Goal: Information Seeking & Learning: Check status

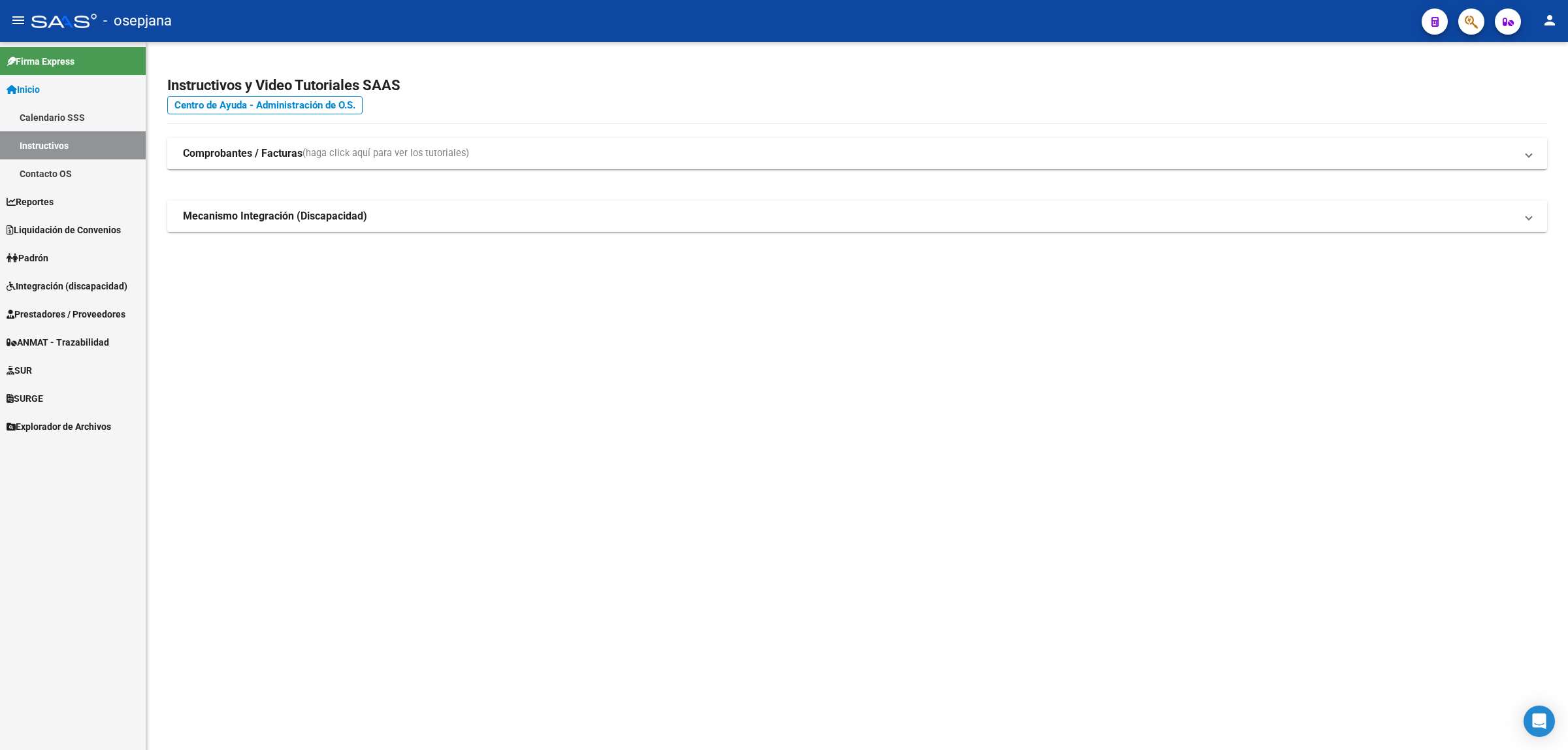
click at [1504, 18] on icon "button" at bounding box center [1508, 22] width 11 height 10
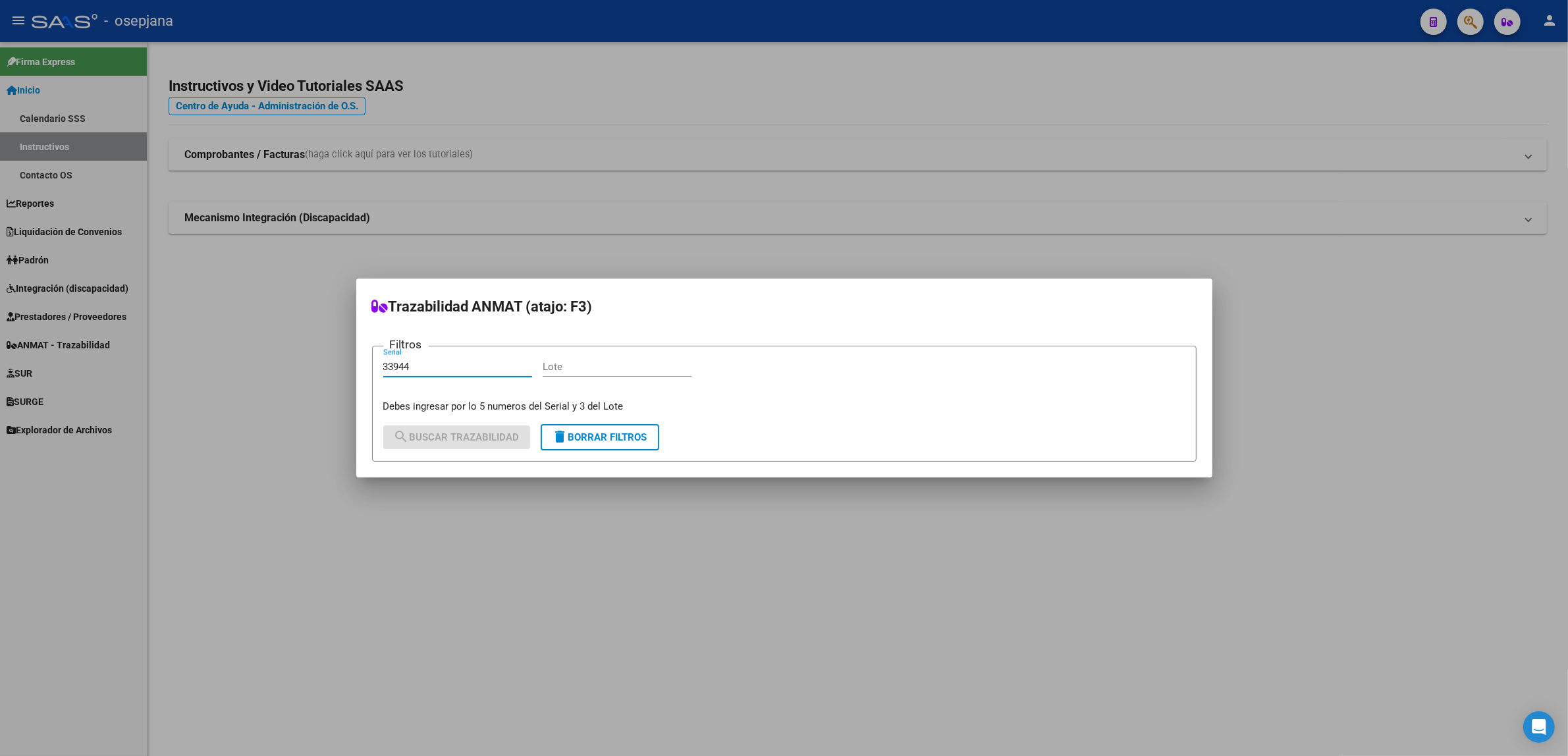
type input "33944"
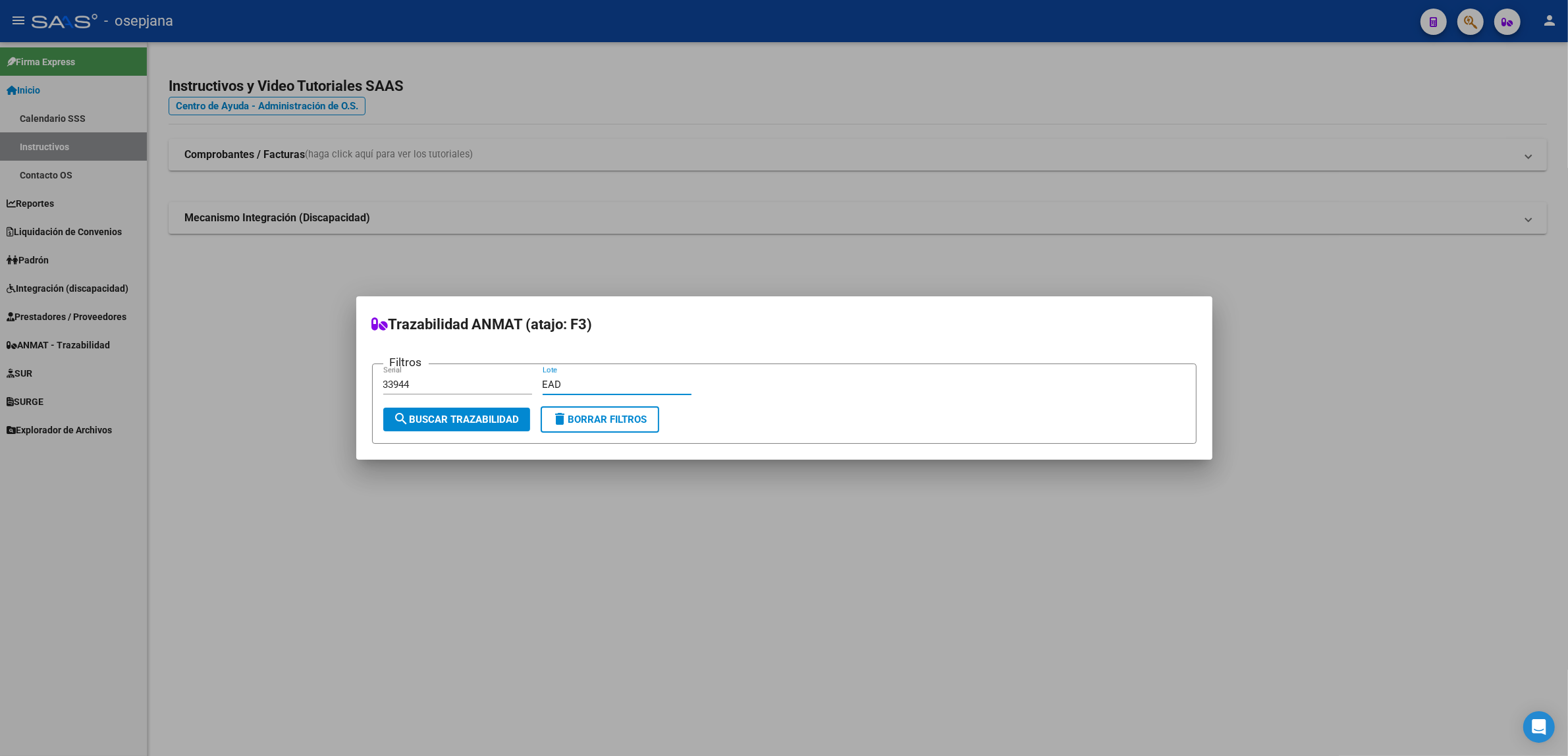
type input "EAD"
click at [476, 416] on span "search Buscar Trazabilidad" at bounding box center [457, 420] width 126 height 12
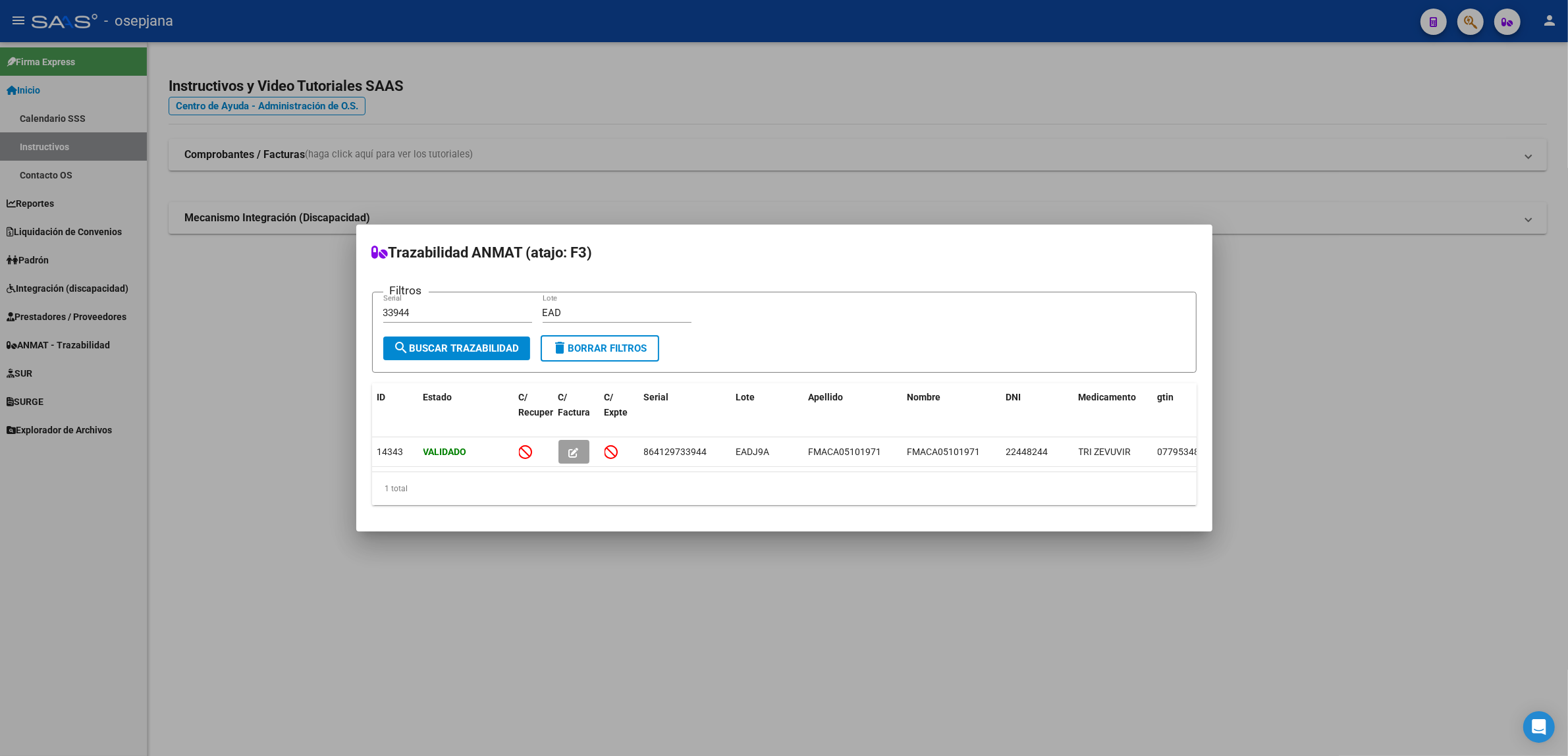
click at [580, 342] on span "delete Borrar Filtros" at bounding box center [600, 348] width 95 height 12
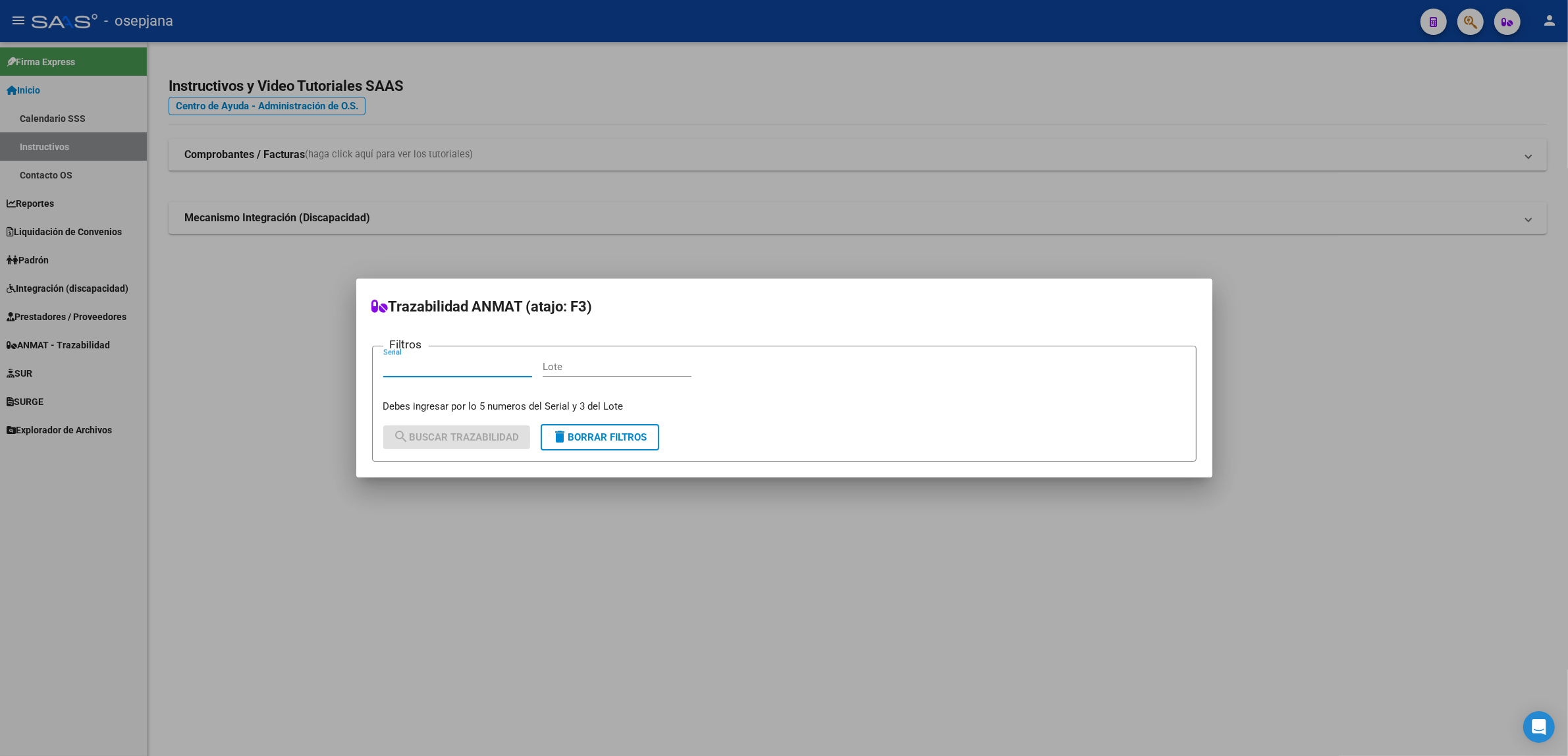
click at [475, 362] on input "Serial" at bounding box center [458, 367] width 149 height 12
type input "550499"
click at [569, 367] on input "Lote" at bounding box center [617, 367] width 149 height 12
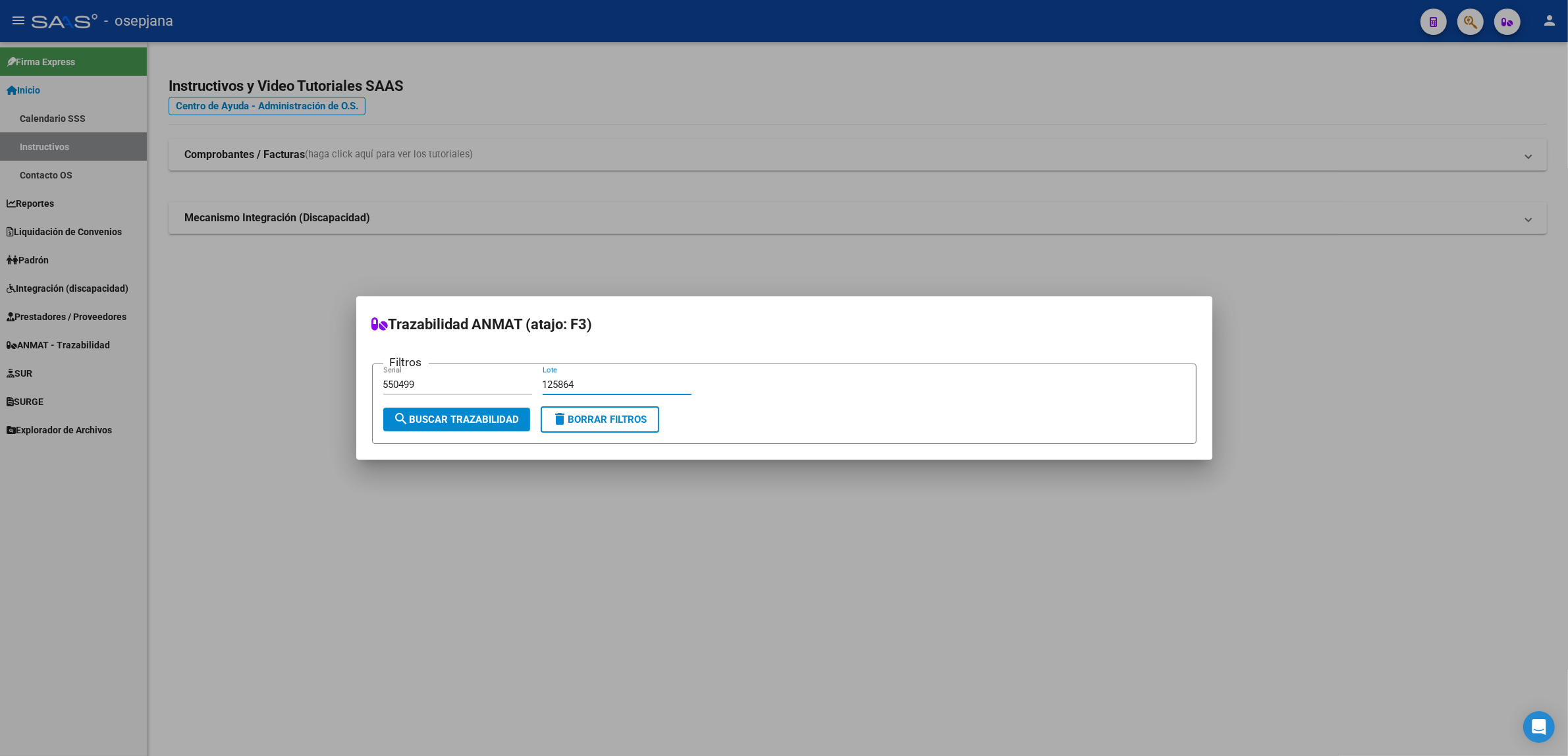
drag, startPoint x: 581, startPoint y: 385, endPoint x: 429, endPoint y: 387, distance: 152.0
click at [429, 387] on div "Filtros 550499 Serial 125864 Lote" at bounding box center [785, 391] width 803 height 32
type input "125864"
click at [613, 426] on button "delete Borrar Filtros" at bounding box center [600, 420] width 119 height 26
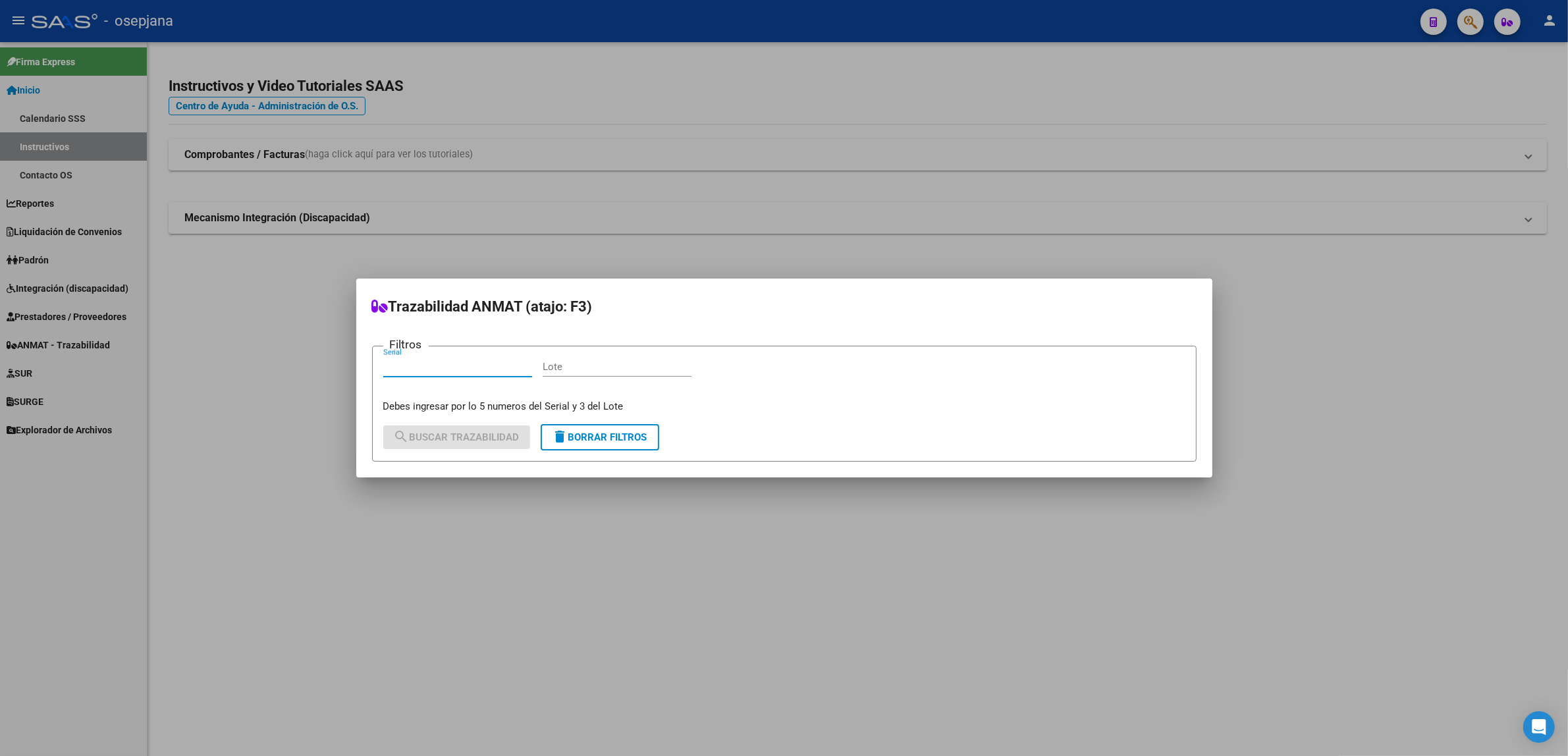
click at [462, 372] on input "Serial" at bounding box center [458, 367] width 149 height 12
type input "125864"
click at [627, 371] on input "Lote" at bounding box center [617, 367] width 149 height 12
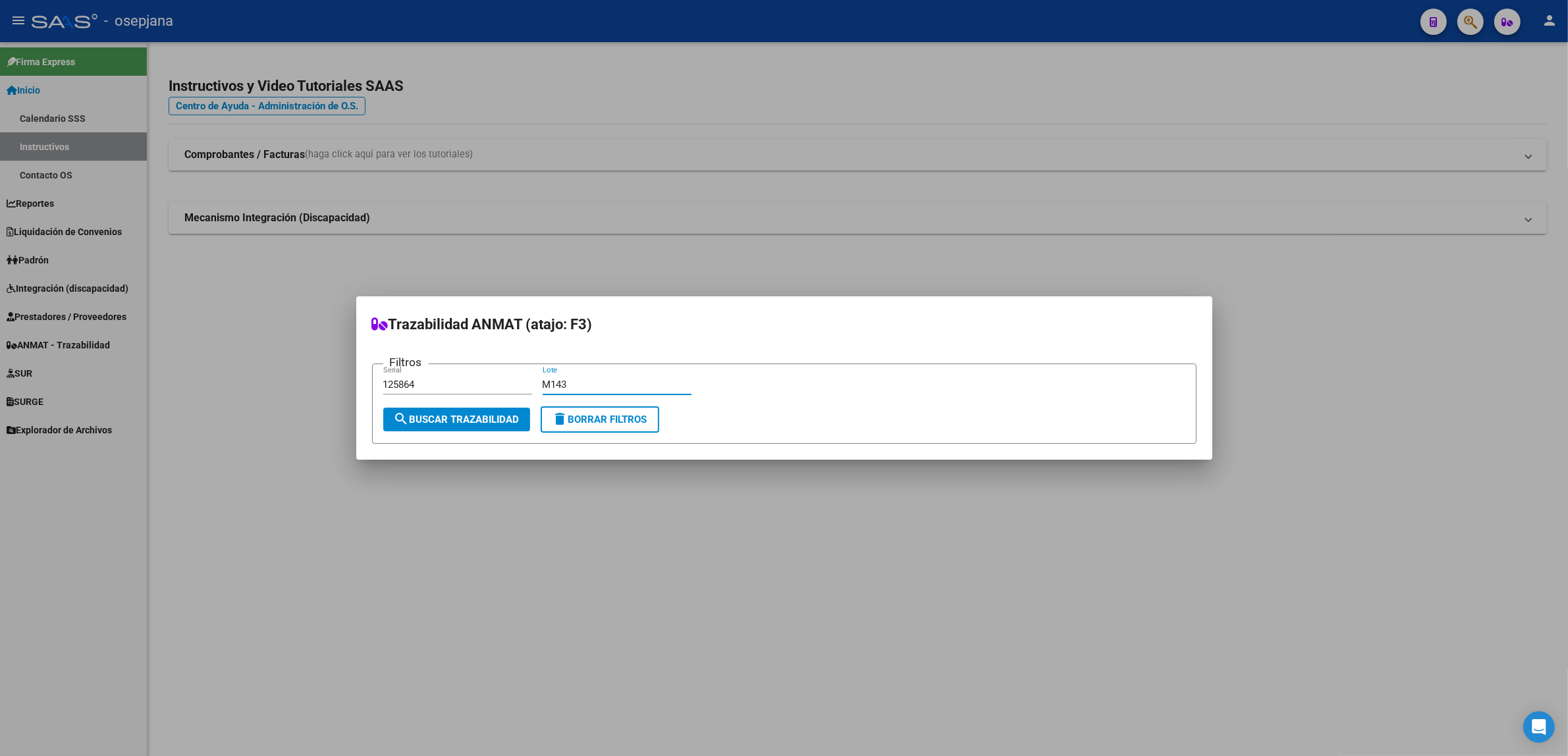
type input "M143"
click at [454, 425] on span "search Buscar Trazabilidad" at bounding box center [457, 420] width 126 height 12
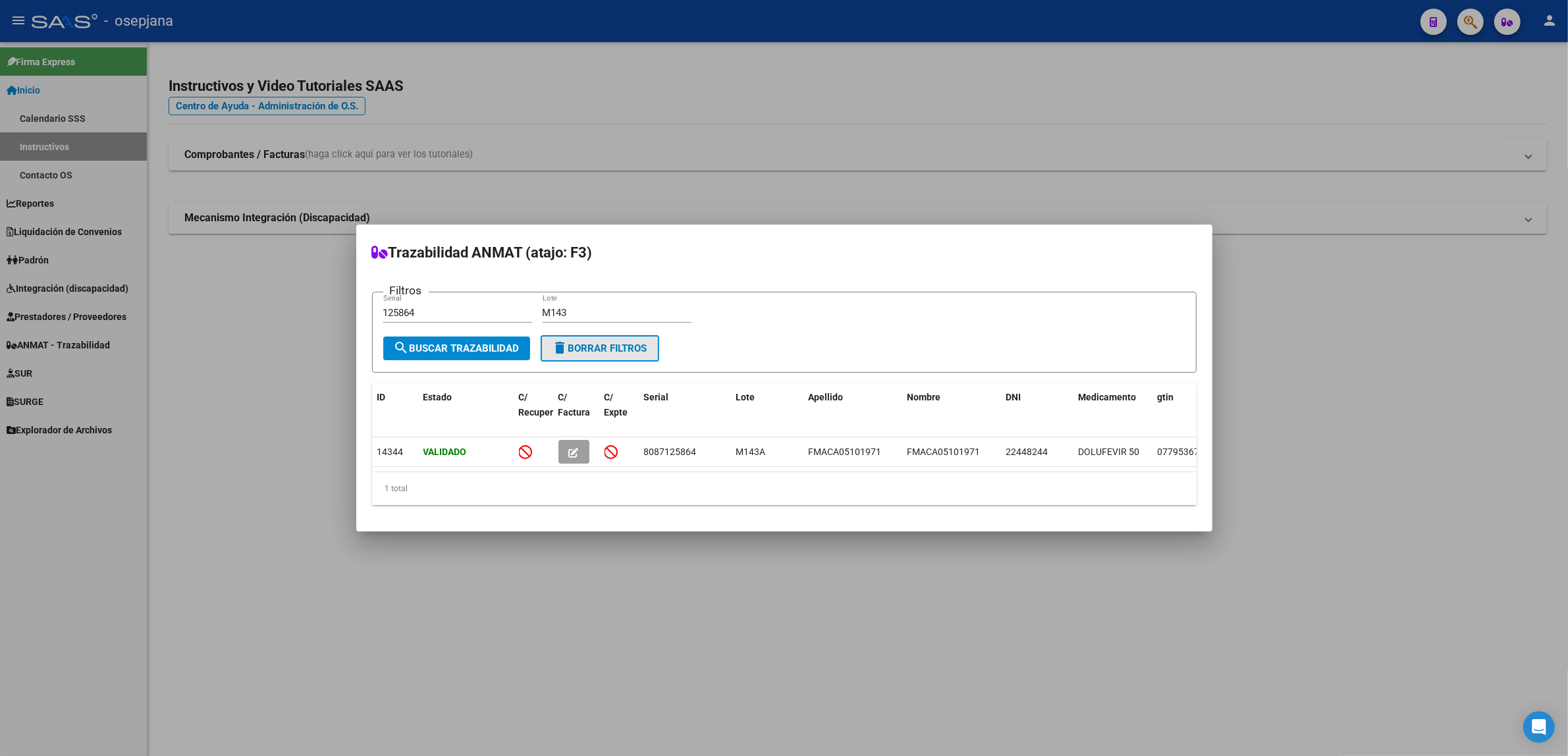
click at [603, 348] on button "delete Borrar Filtros" at bounding box center [600, 348] width 119 height 26
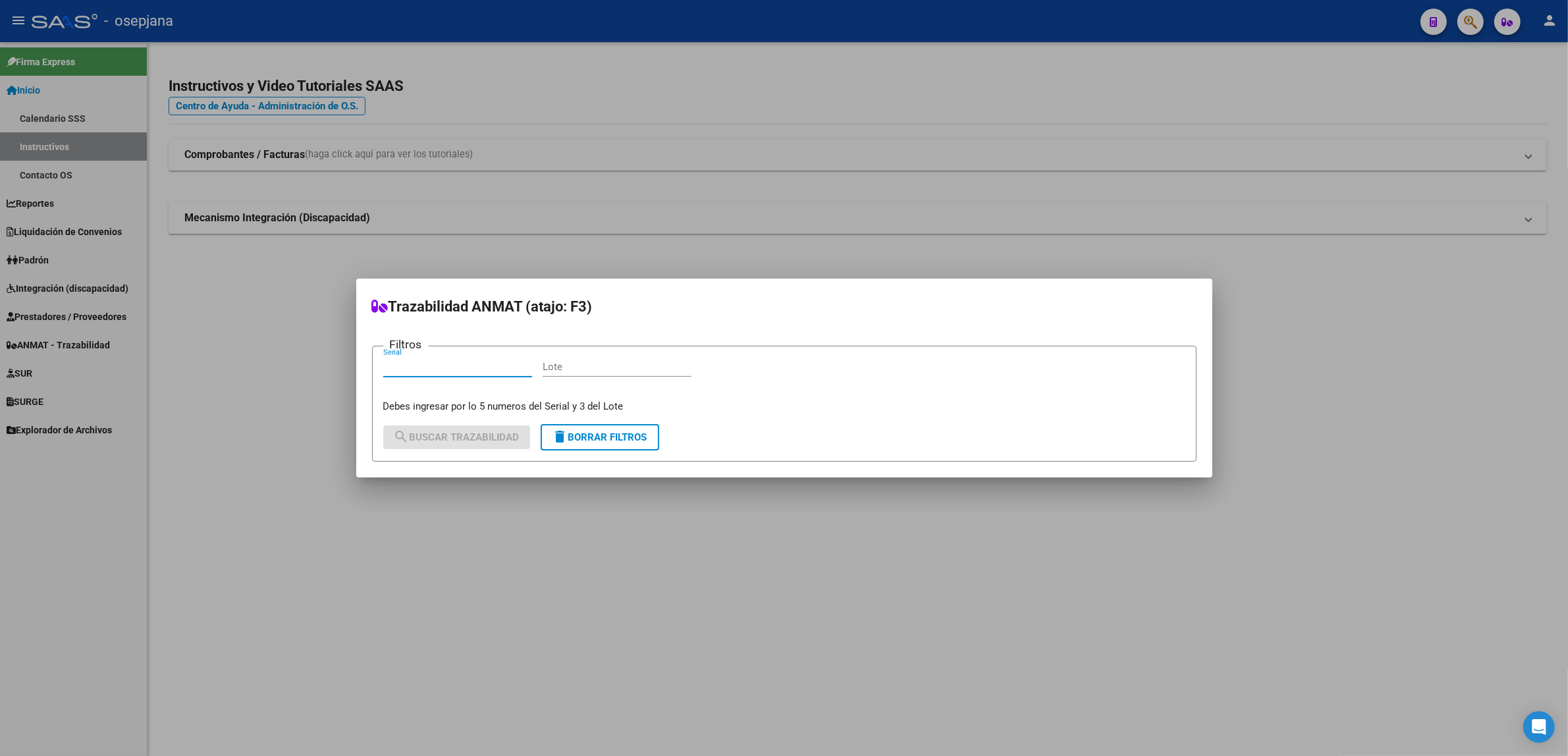
click at [434, 367] on input "Serial" at bounding box center [458, 367] width 149 height 12
type input "EADM"
type input "52826"
drag, startPoint x: 451, startPoint y: 370, endPoint x: 364, endPoint y: 359, distance: 87.7
click at [364, 359] on mat-dialog-content "Filtros EADM Serial 52826 [PERSON_NAME] ingresar por lo 5 numeros del Serial y …" at bounding box center [784, 397] width 856 height 128
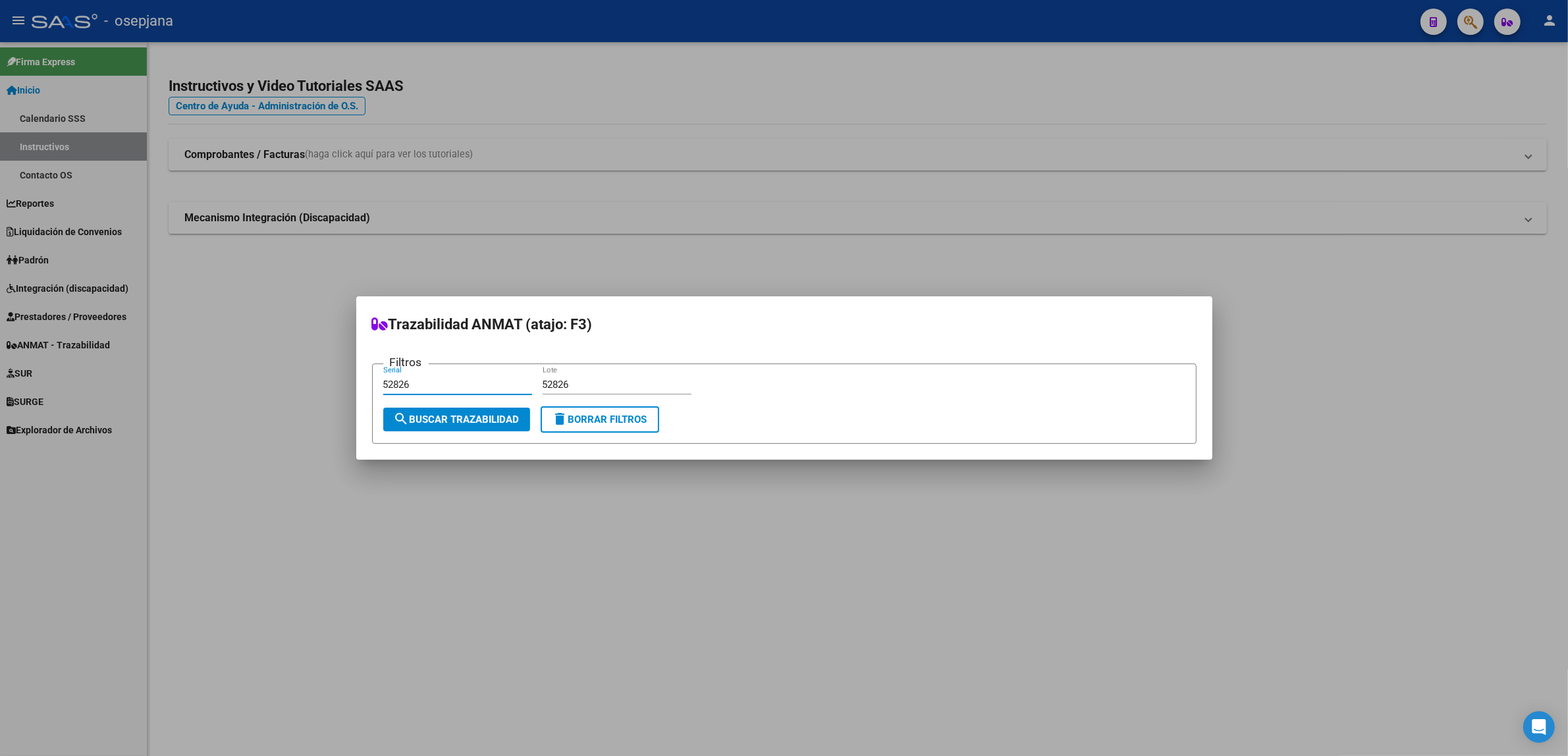
type input "52826"
type input "EADM"
click at [425, 419] on span "search Buscar Trazabilidad" at bounding box center [457, 420] width 126 height 12
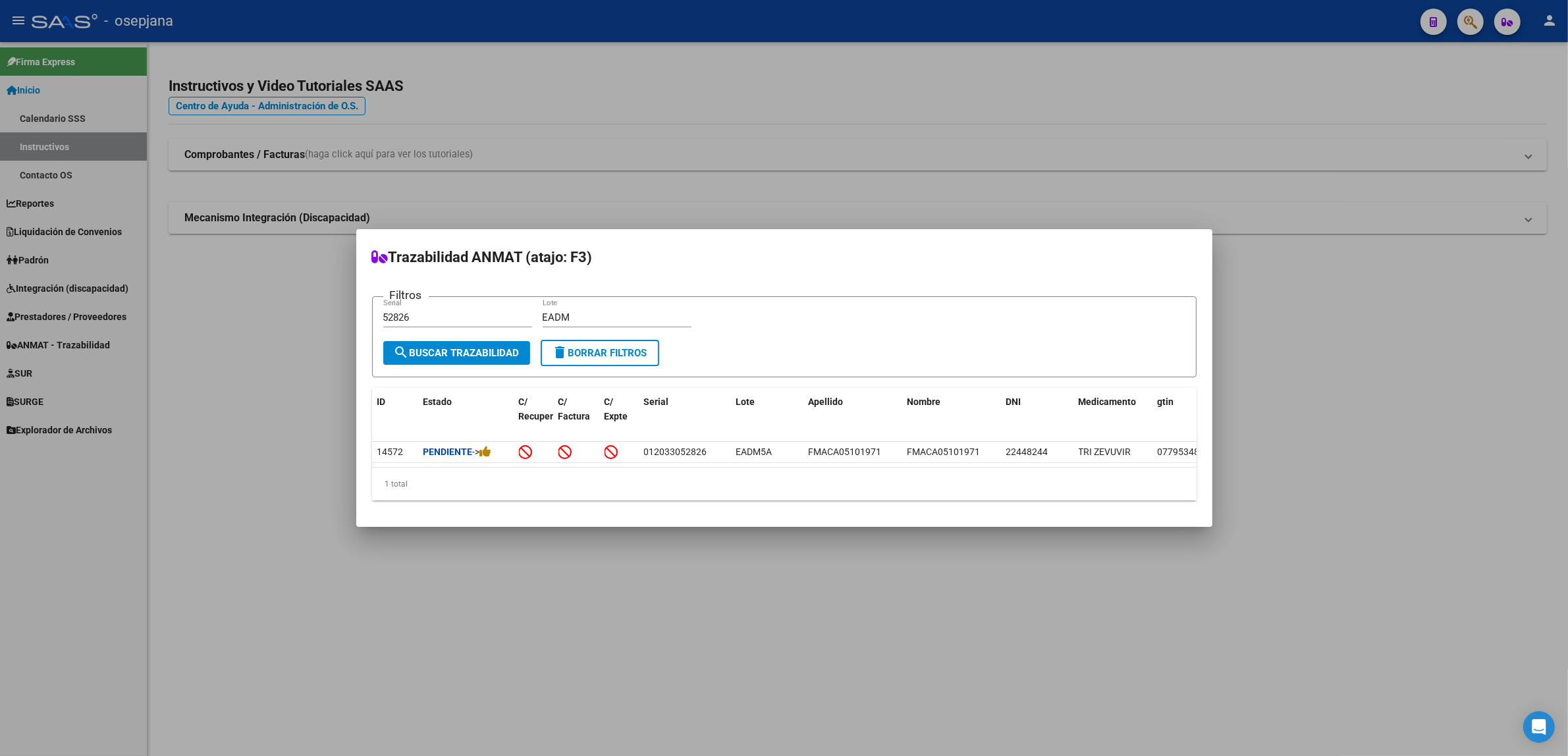
click at [598, 351] on span "delete Borrar Filtros" at bounding box center [600, 353] width 95 height 12
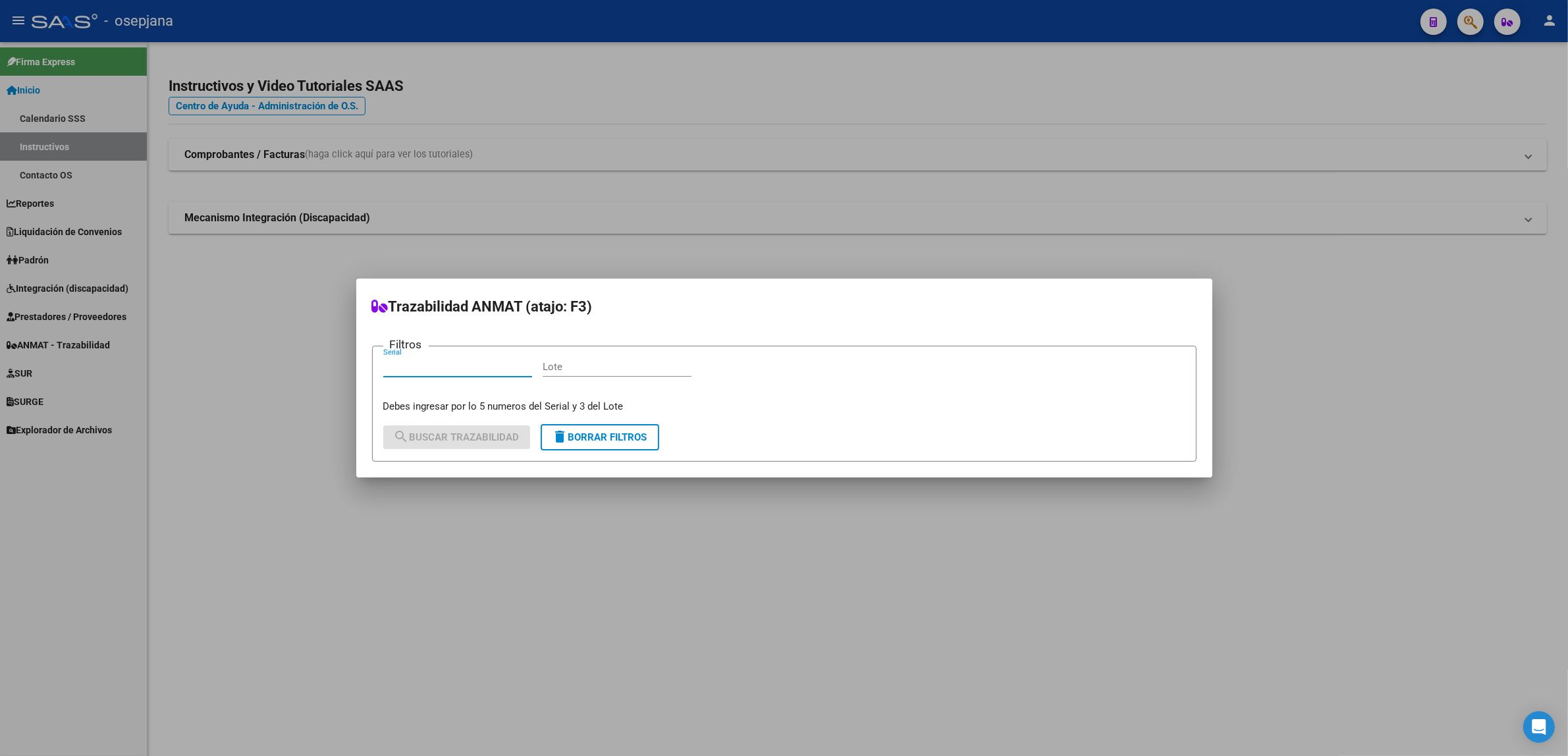
click at [442, 363] on input "Serial" at bounding box center [458, 367] width 149 height 12
type input "646606"
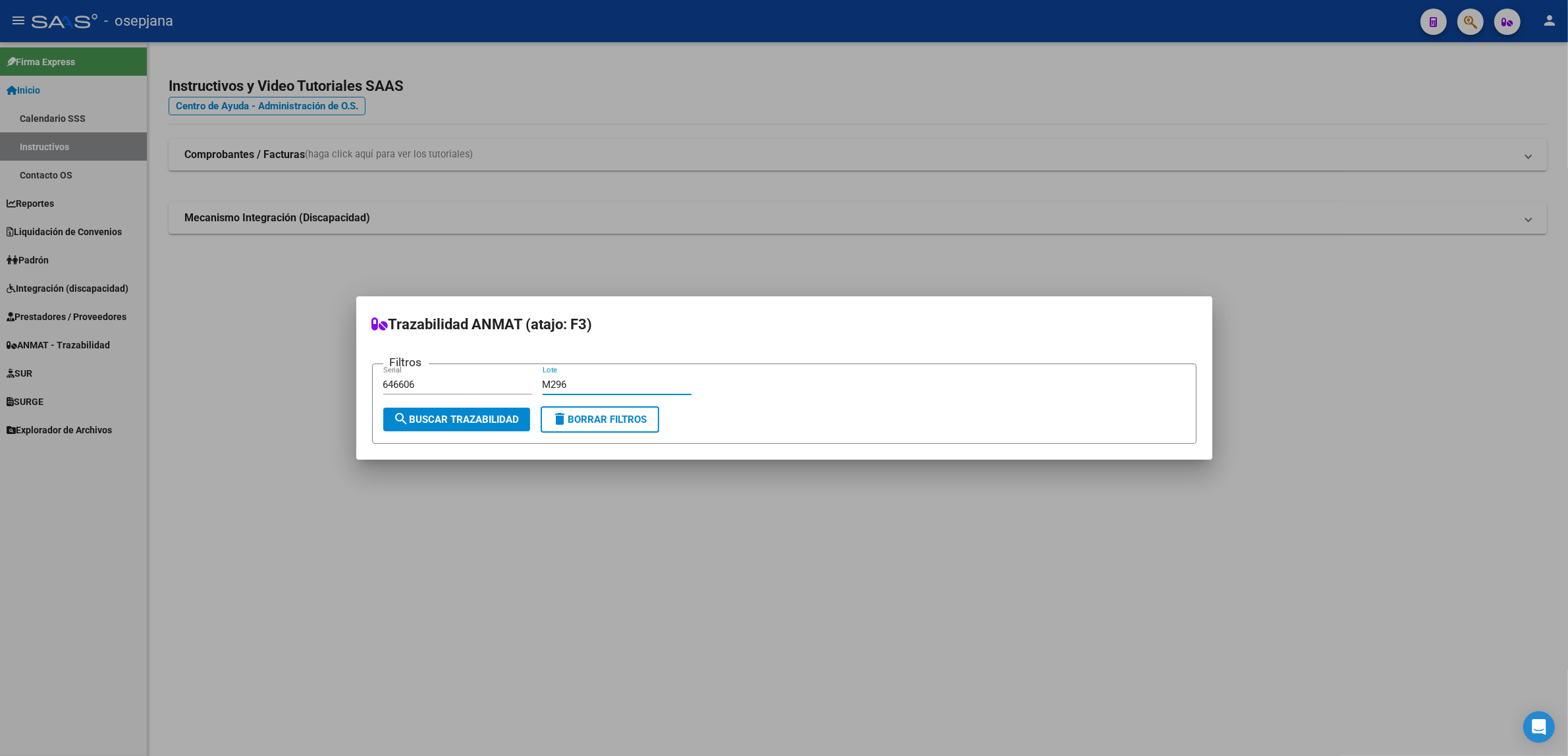
type input "M296"
click at [464, 422] on span "search Buscar Trazabilidad" at bounding box center [457, 420] width 126 height 12
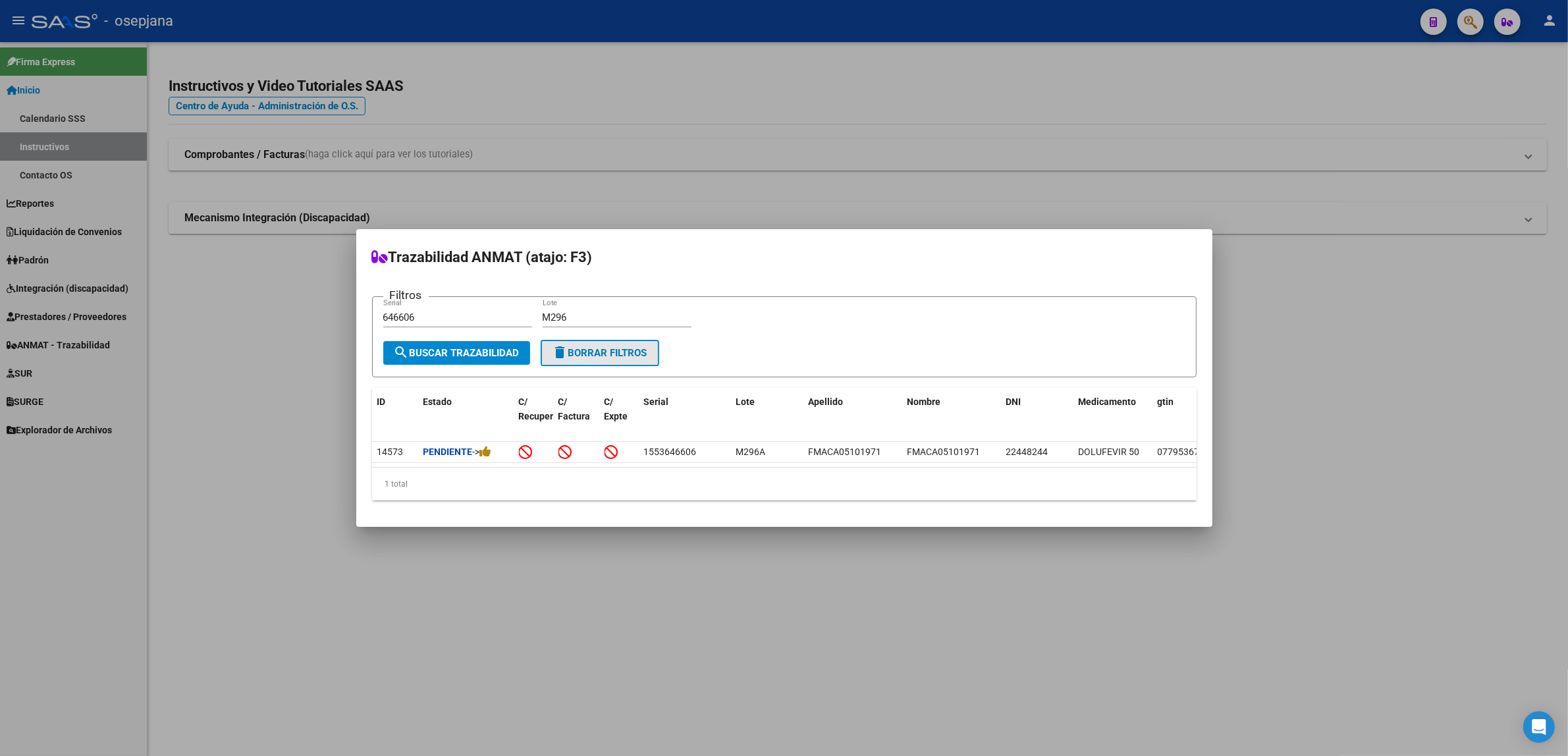
click at [593, 351] on span "delete Borrar Filtros" at bounding box center [600, 353] width 95 height 12
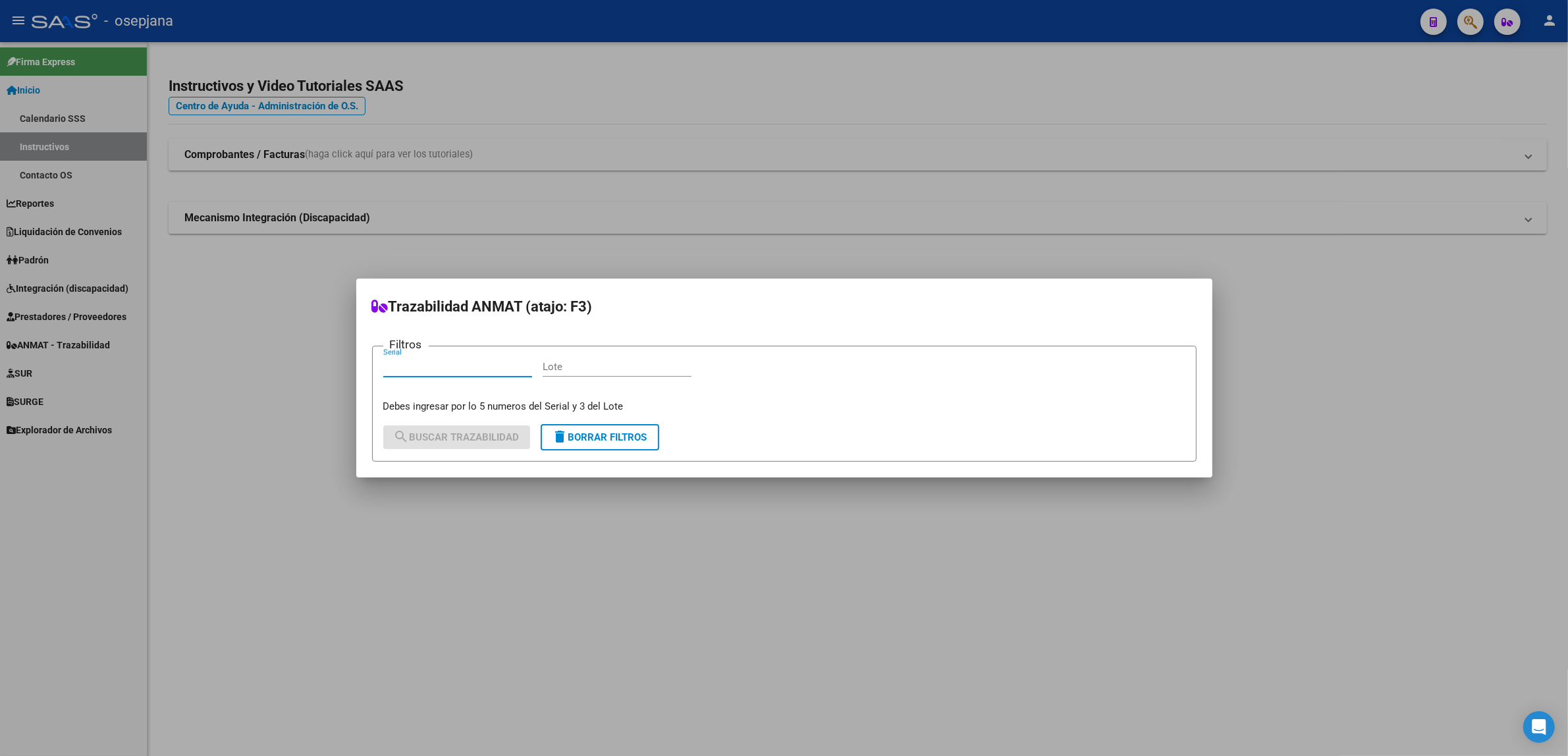
click at [428, 363] on input "Serial" at bounding box center [458, 367] width 149 height 12
type input "33944"
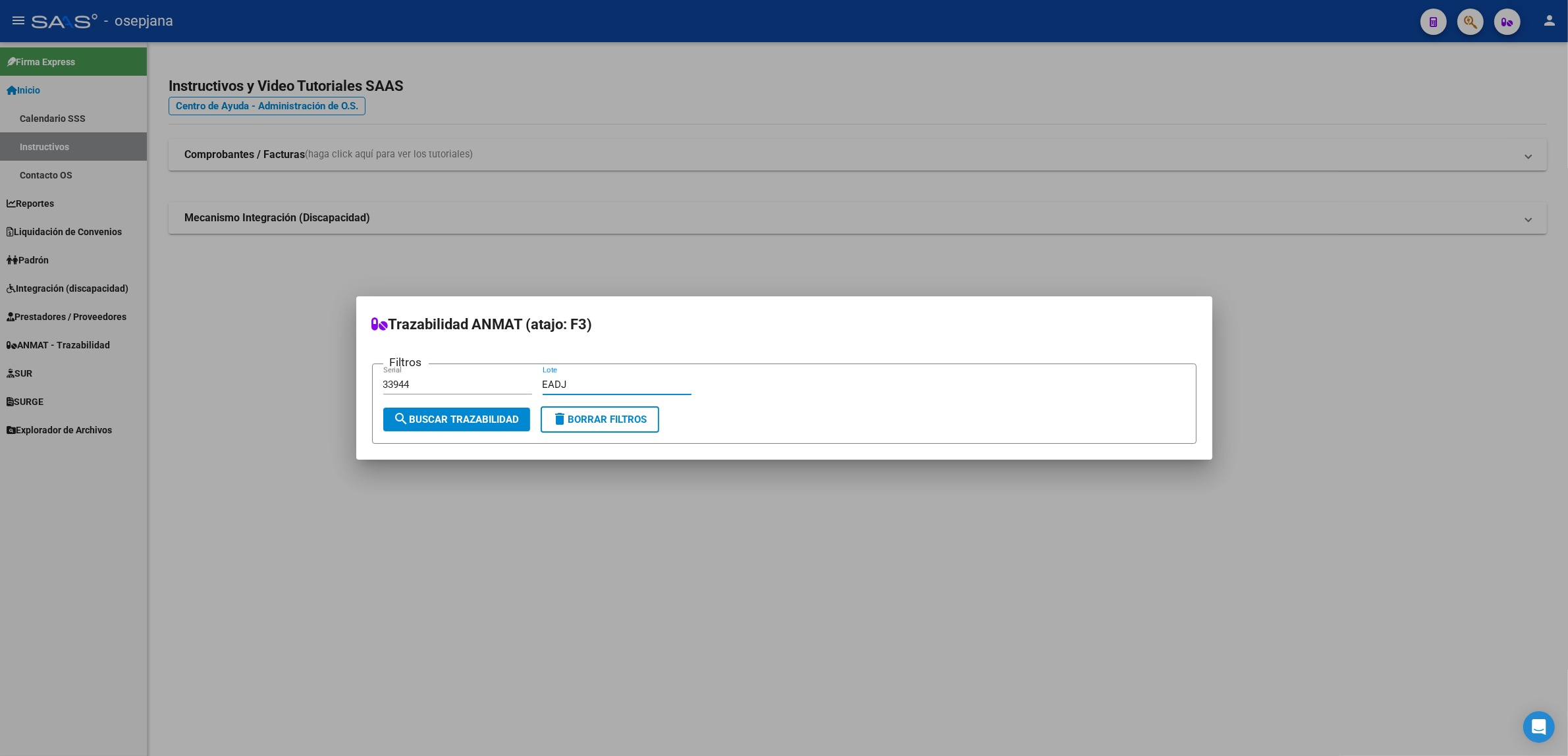
type input "EADJ"
click at [427, 414] on span "search Buscar Trazabilidad" at bounding box center [457, 420] width 126 height 12
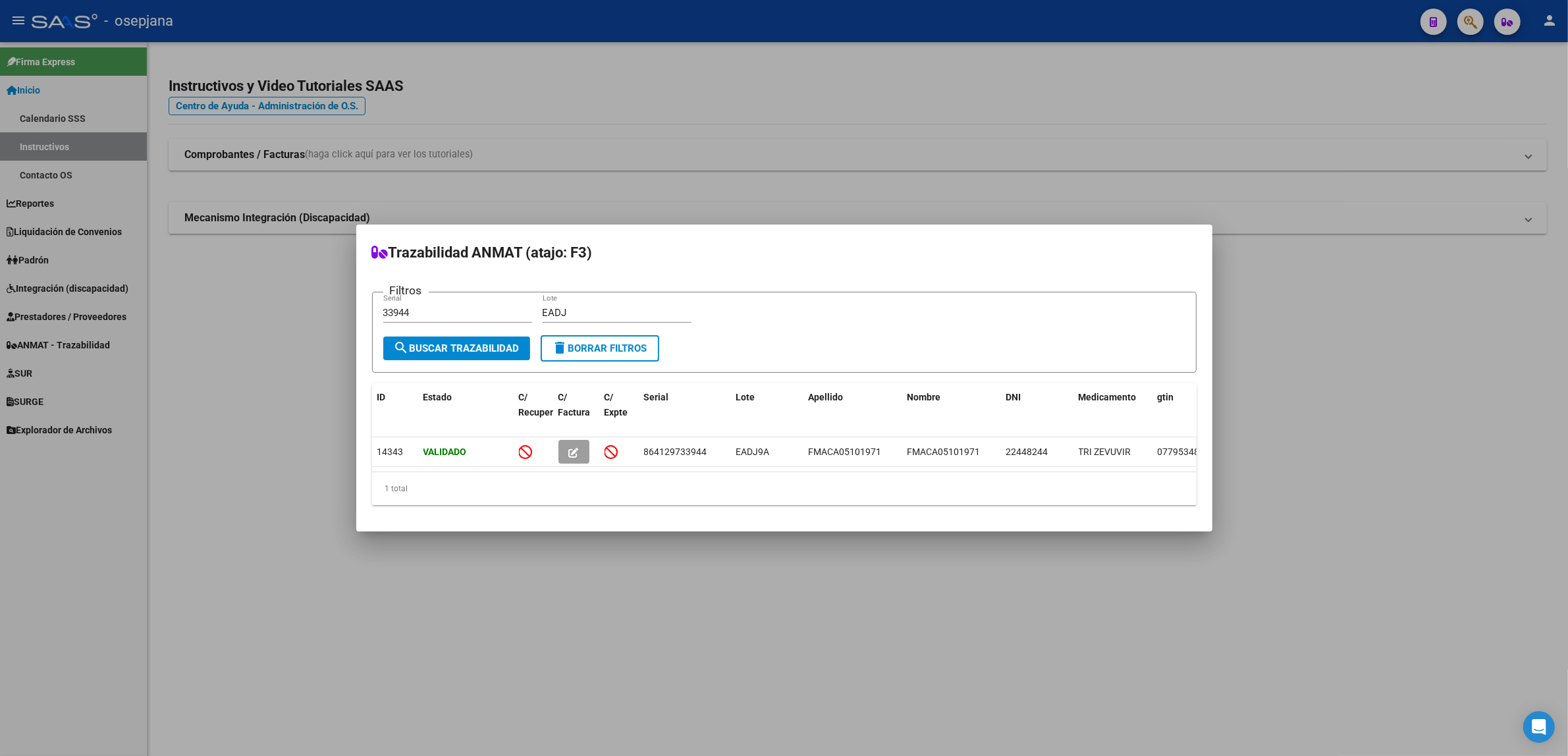
click at [567, 344] on mat-icon "delete" at bounding box center [561, 348] width 16 height 16
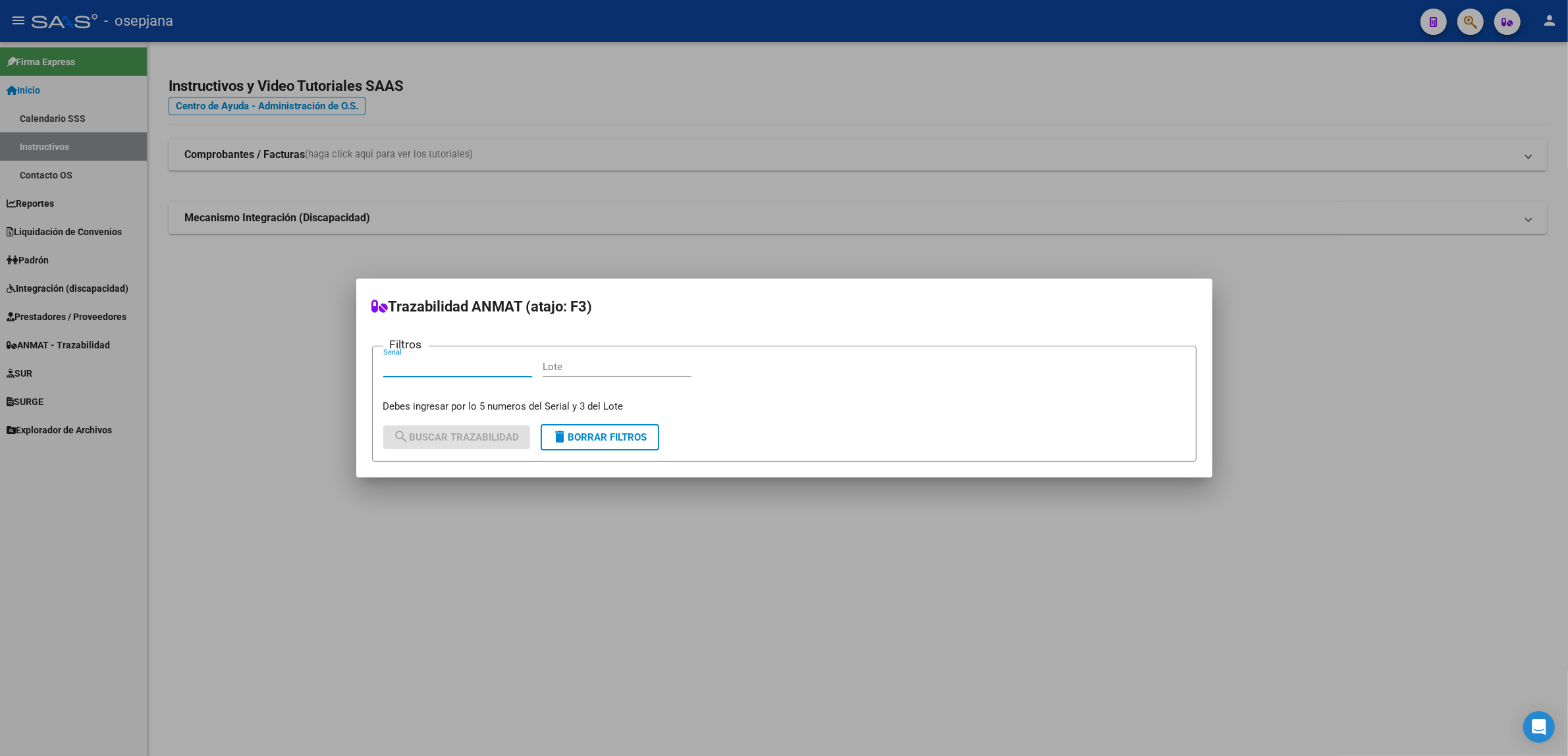
click at [442, 369] on input "Serial" at bounding box center [458, 367] width 149 height 12
type input "125864"
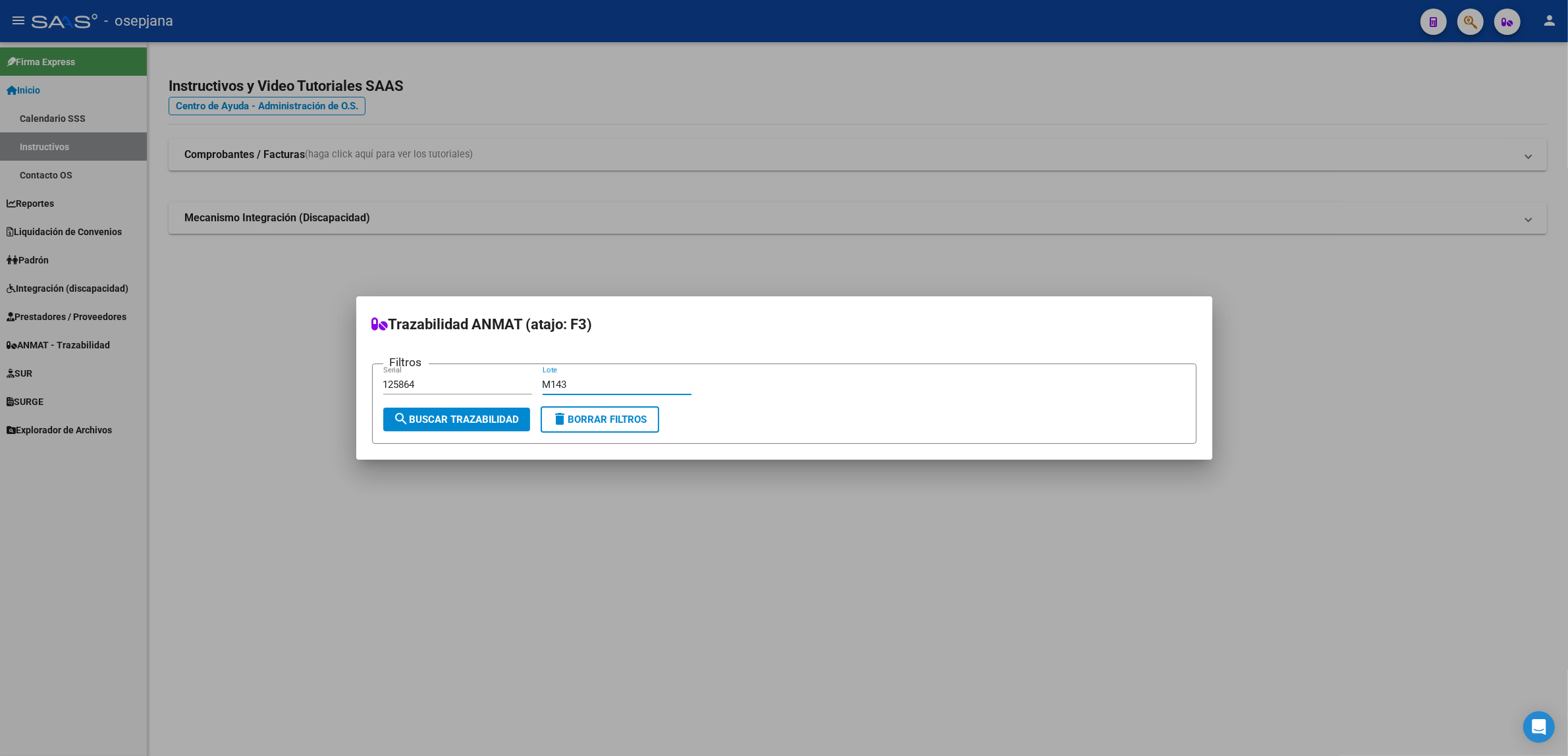
type input "M143"
click at [462, 426] on button "search Buscar Trazabilidad" at bounding box center [457, 420] width 147 height 24
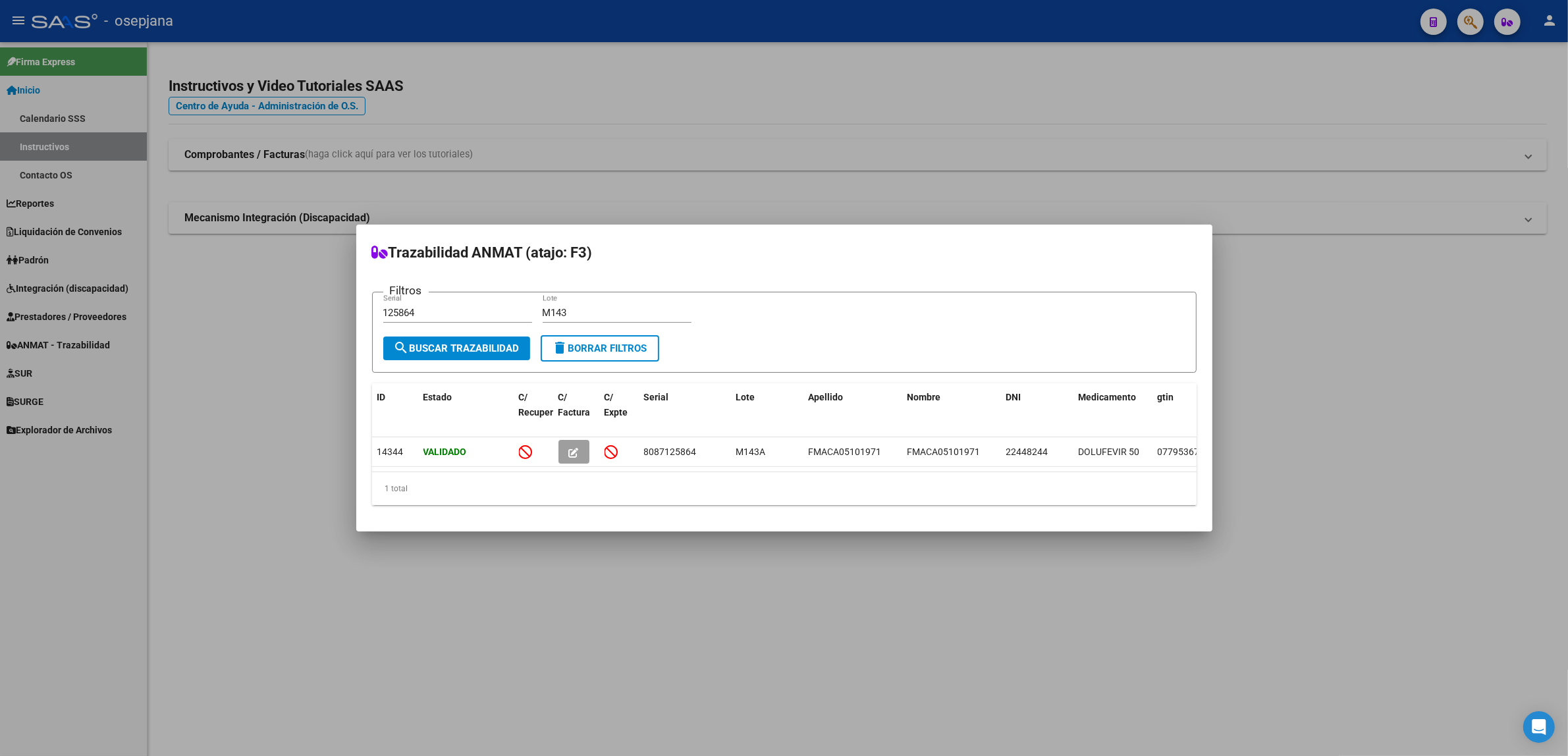
click at [607, 350] on button "delete Borrar Filtros" at bounding box center [600, 348] width 119 height 26
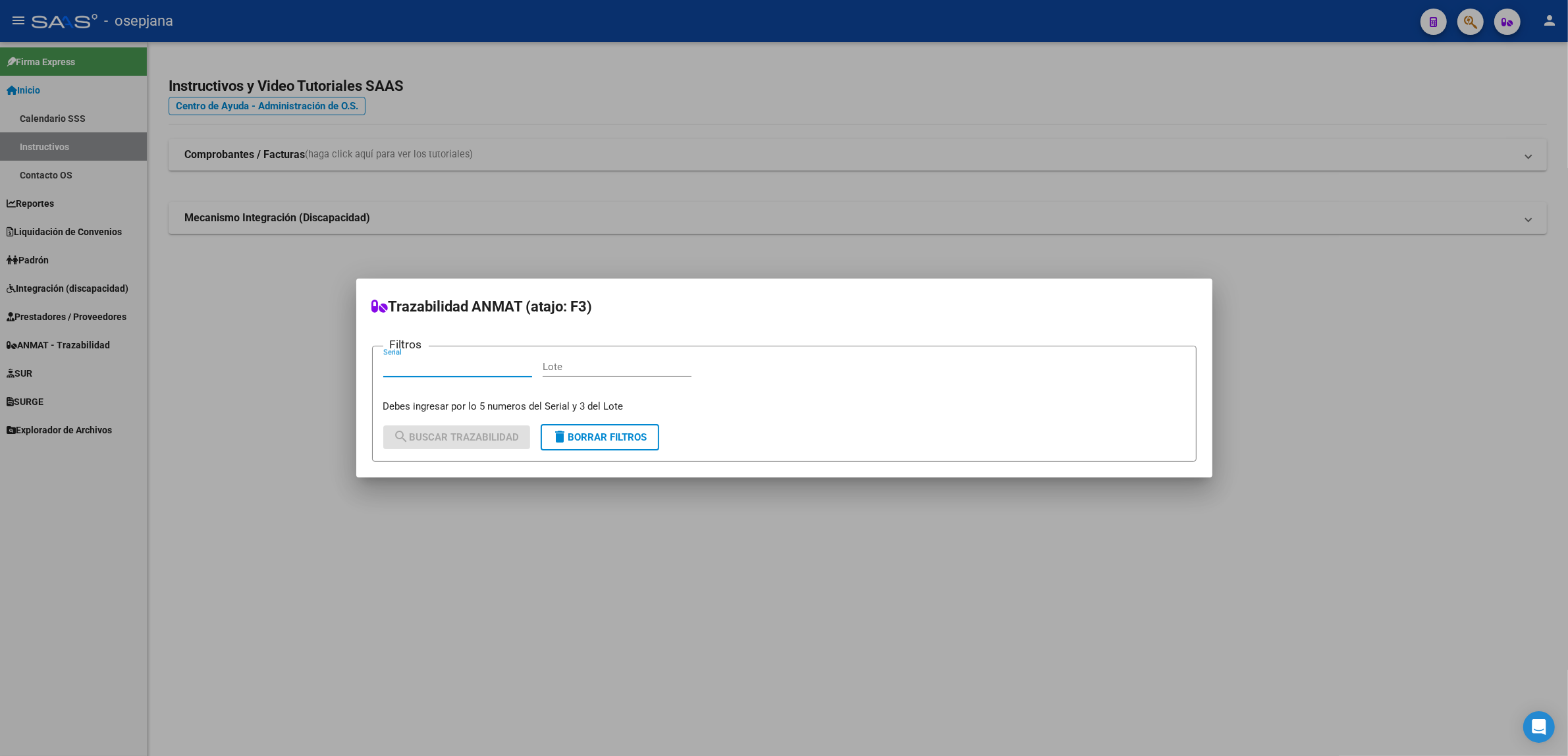
click at [425, 370] on input "Serial" at bounding box center [458, 367] width 149 height 12
type input "606402"
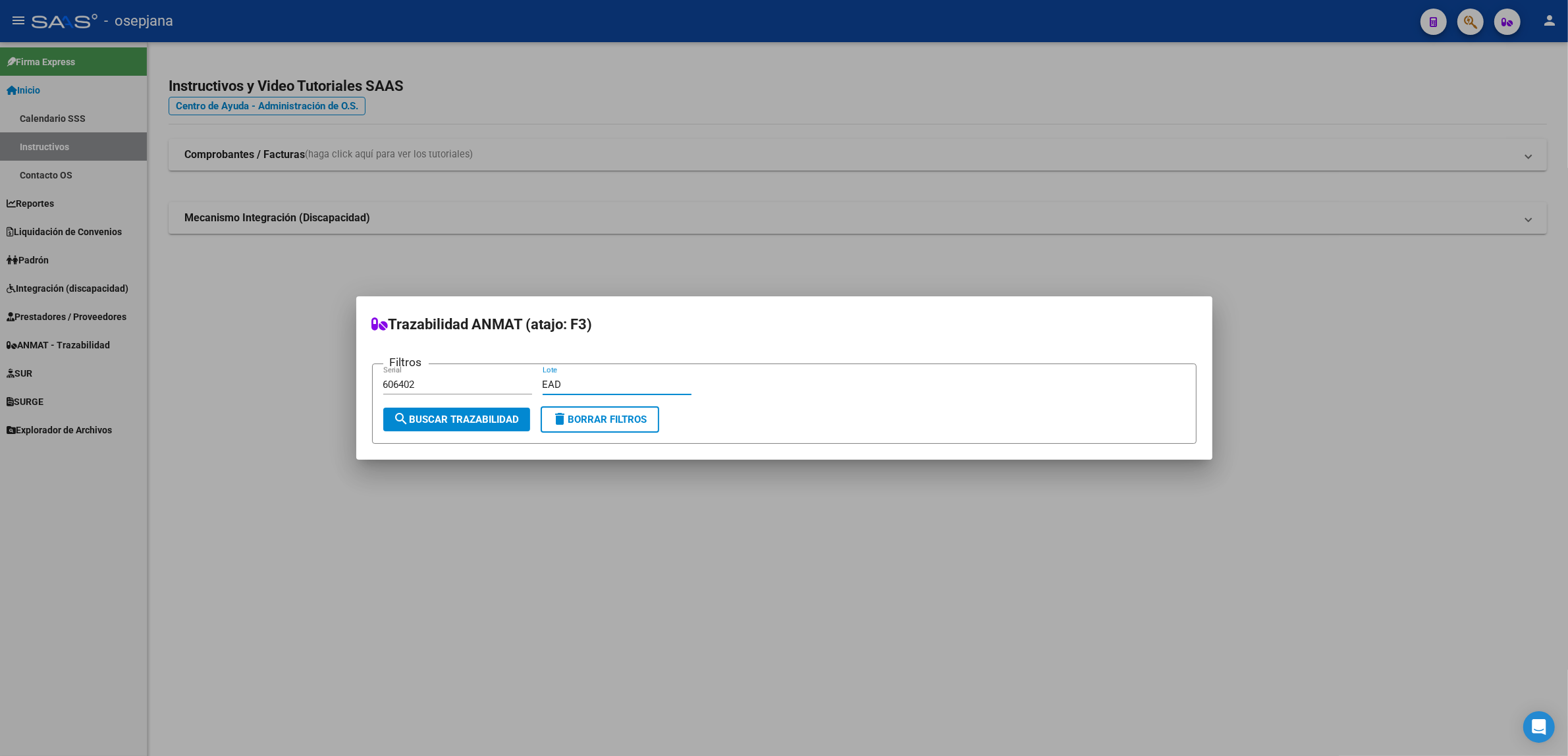
type input "EAD"
click at [432, 422] on span "search Buscar Trazabilidad" at bounding box center [457, 420] width 126 height 12
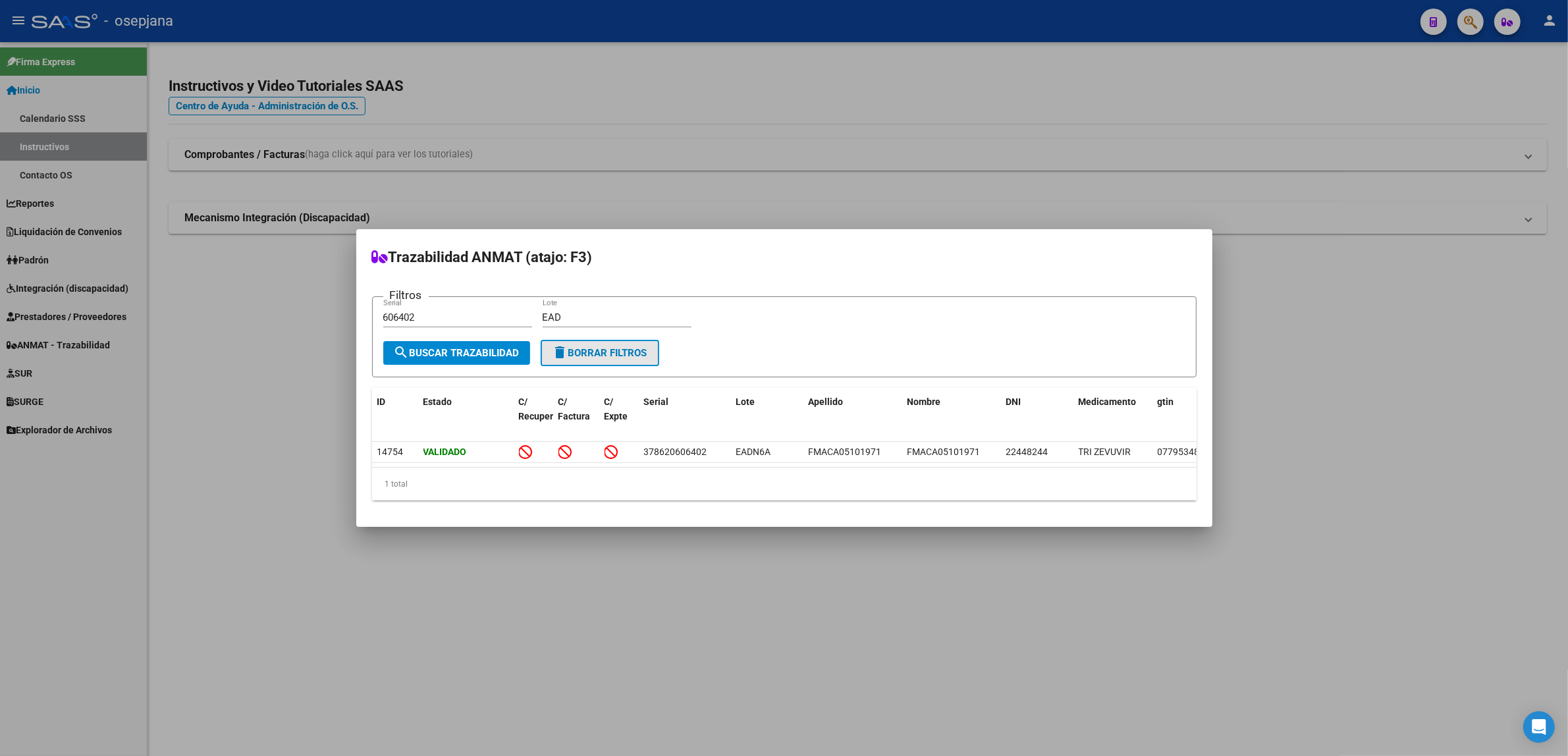
click at [607, 347] on span "delete Borrar Filtros" at bounding box center [600, 353] width 95 height 12
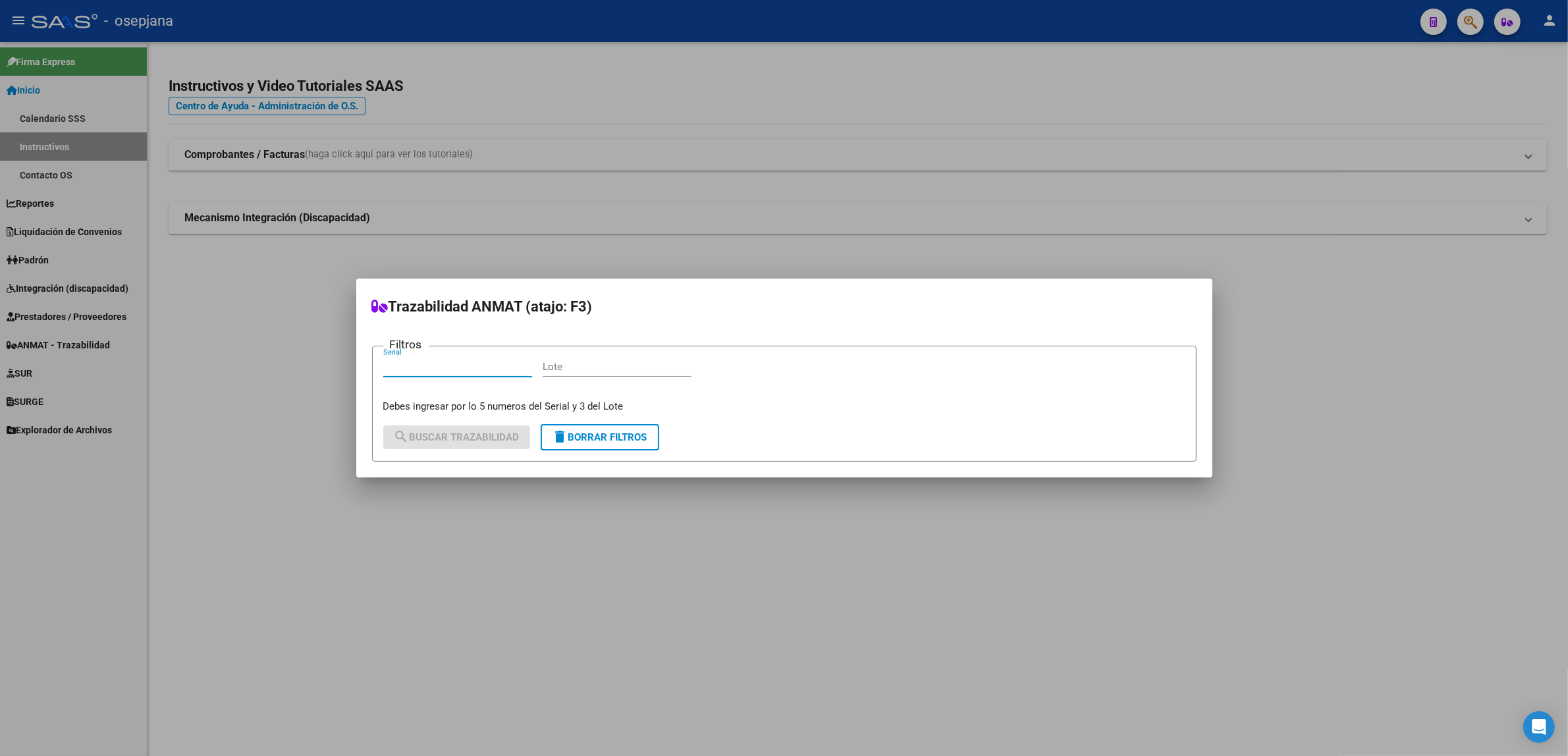
click at [448, 363] on input "Serial" at bounding box center [458, 367] width 149 height 12
type input "28142"
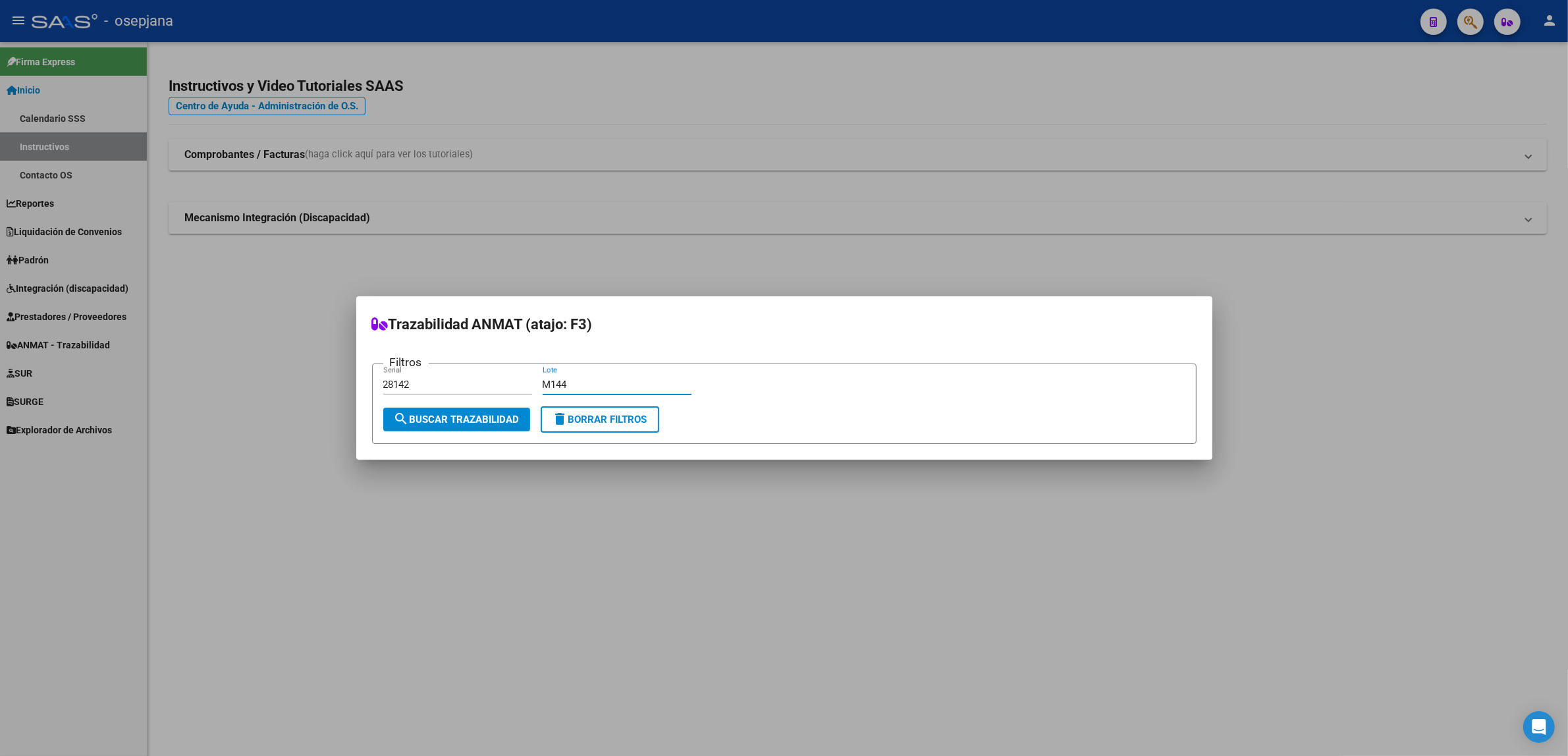
type input "M144"
click at [458, 418] on span "search Buscar Trazabilidad" at bounding box center [457, 420] width 126 height 12
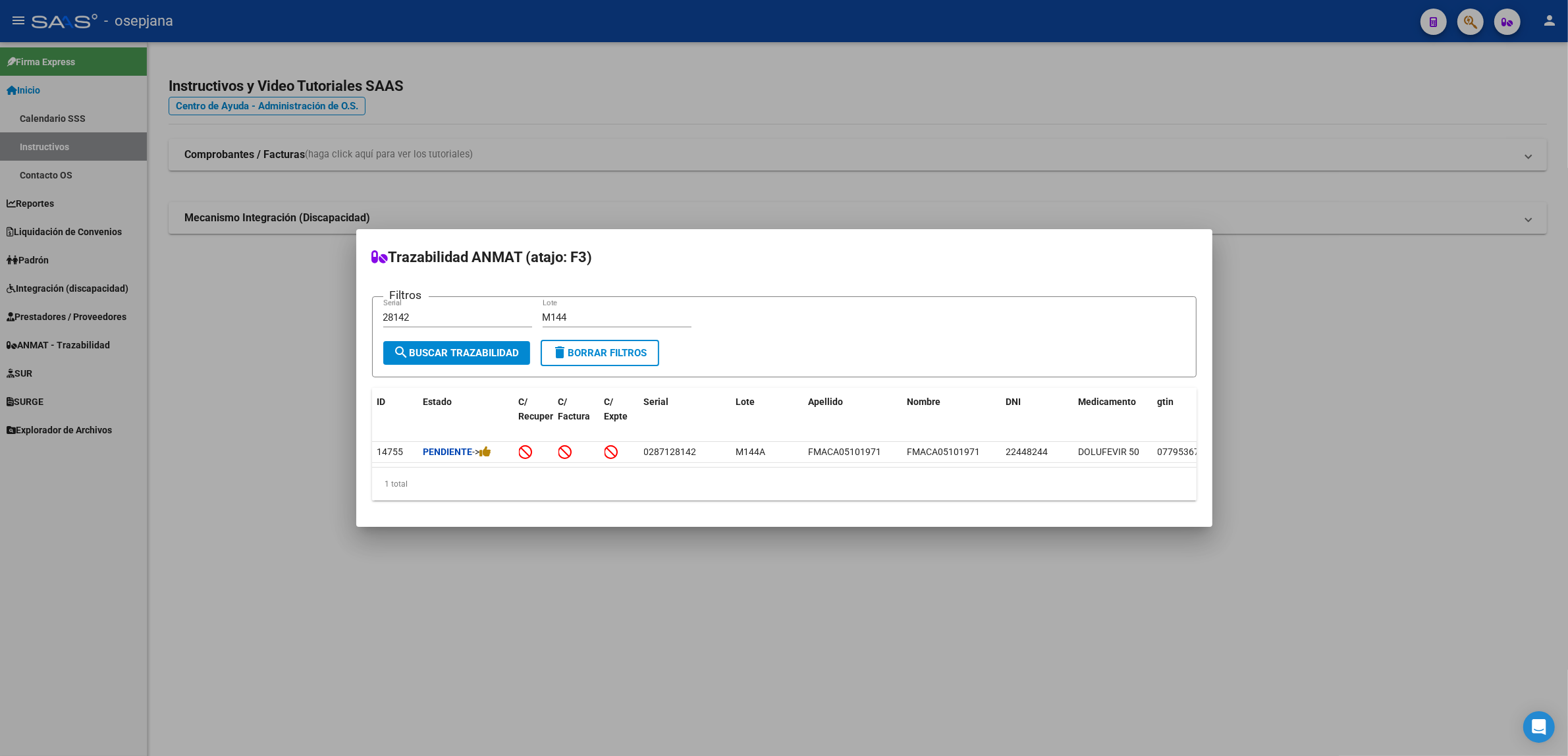
click at [581, 347] on span "delete Borrar Filtros" at bounding box center [600, 353] width 95 height 12
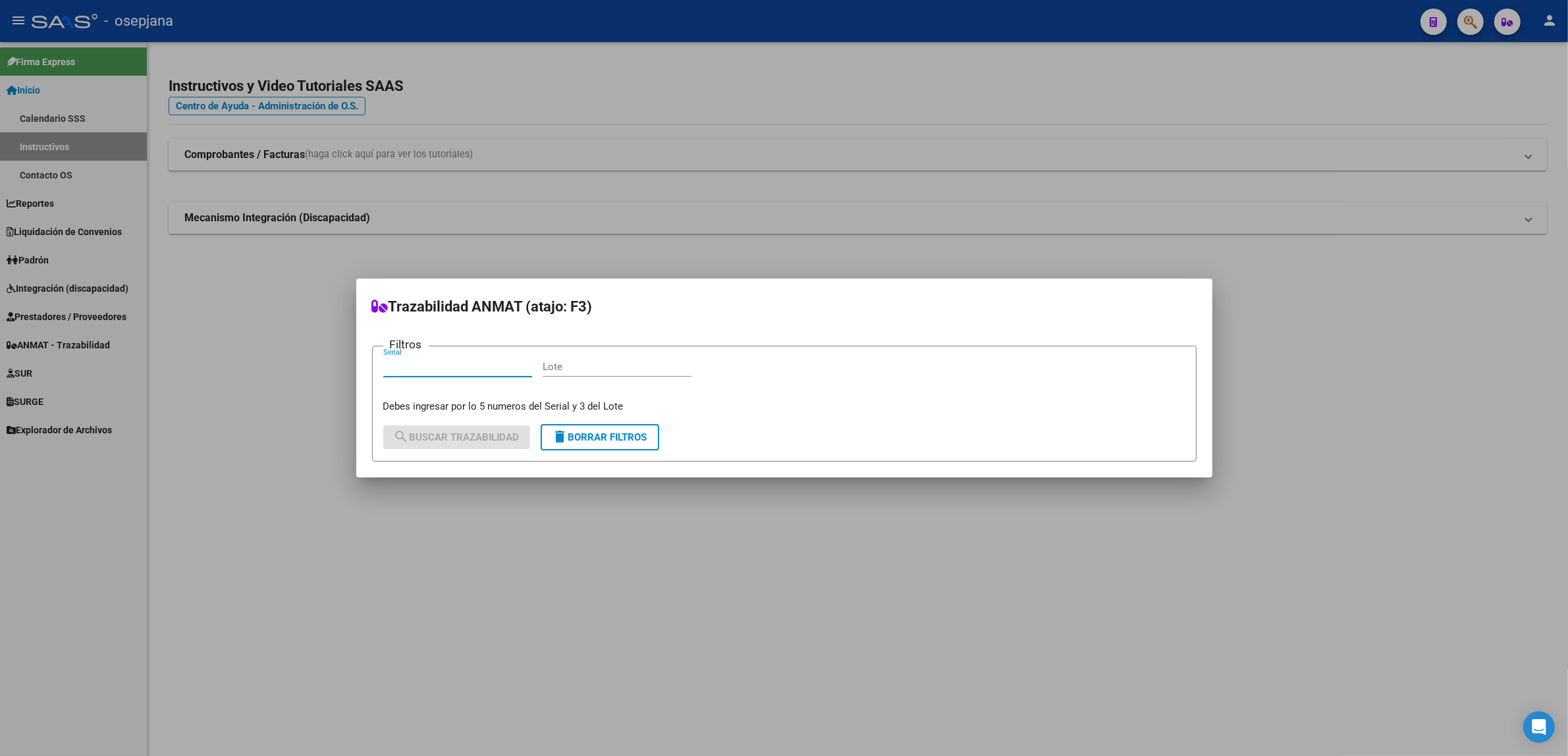
click at [438, 371] on input "Serial" at bounding box center [458, 367] width 149 height 12
type input "69147"
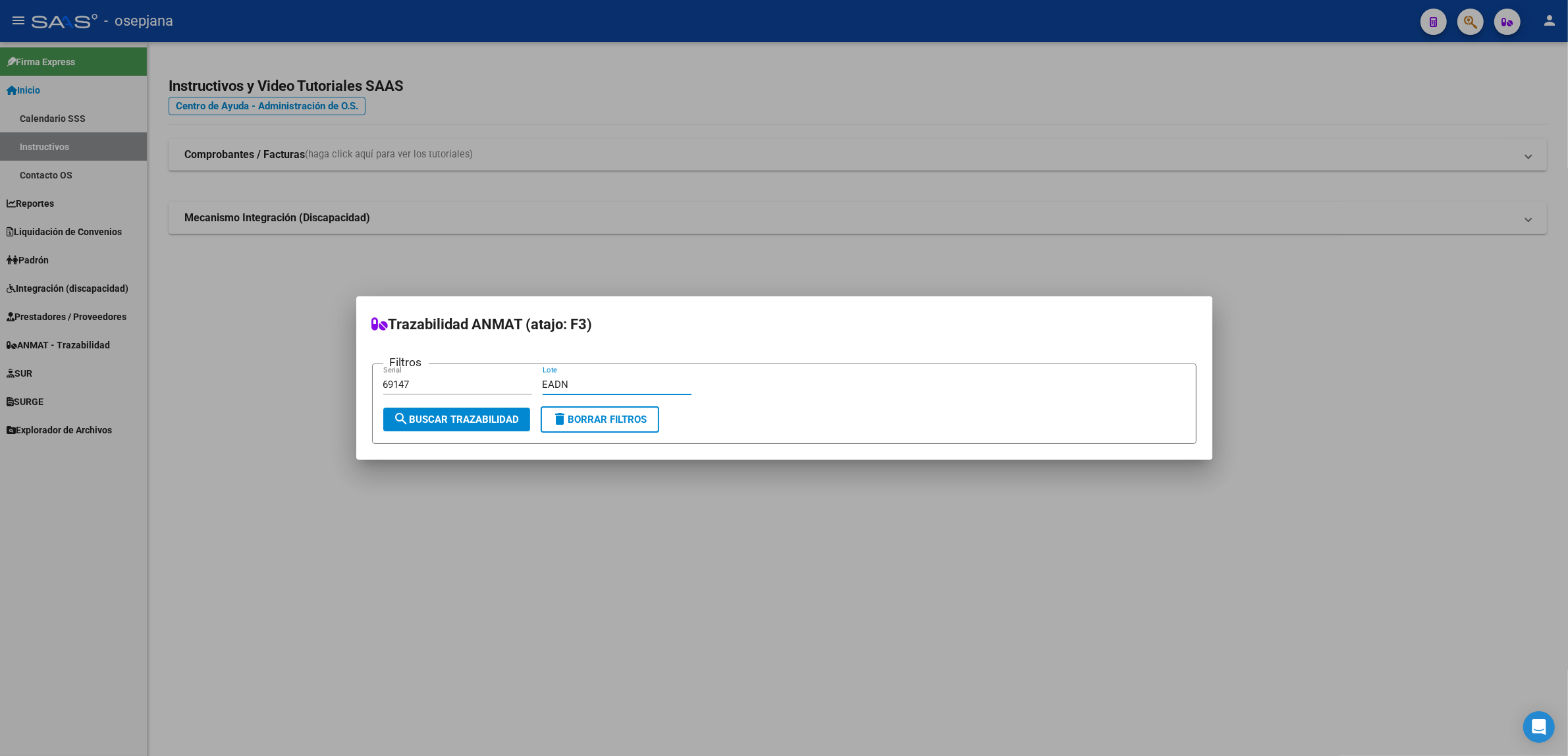
type input "EADN"
click at [438, 432] on form "Filtros 69147 Serial EADN Lote search Buscar Trazabilidad delete Borrar Filtros" at bounding box center [784, 404] width 824 height 81
click at [441, 422] on span "search Buscar Trazabilidad" at bounding box center [457, 420] width 126 height 12
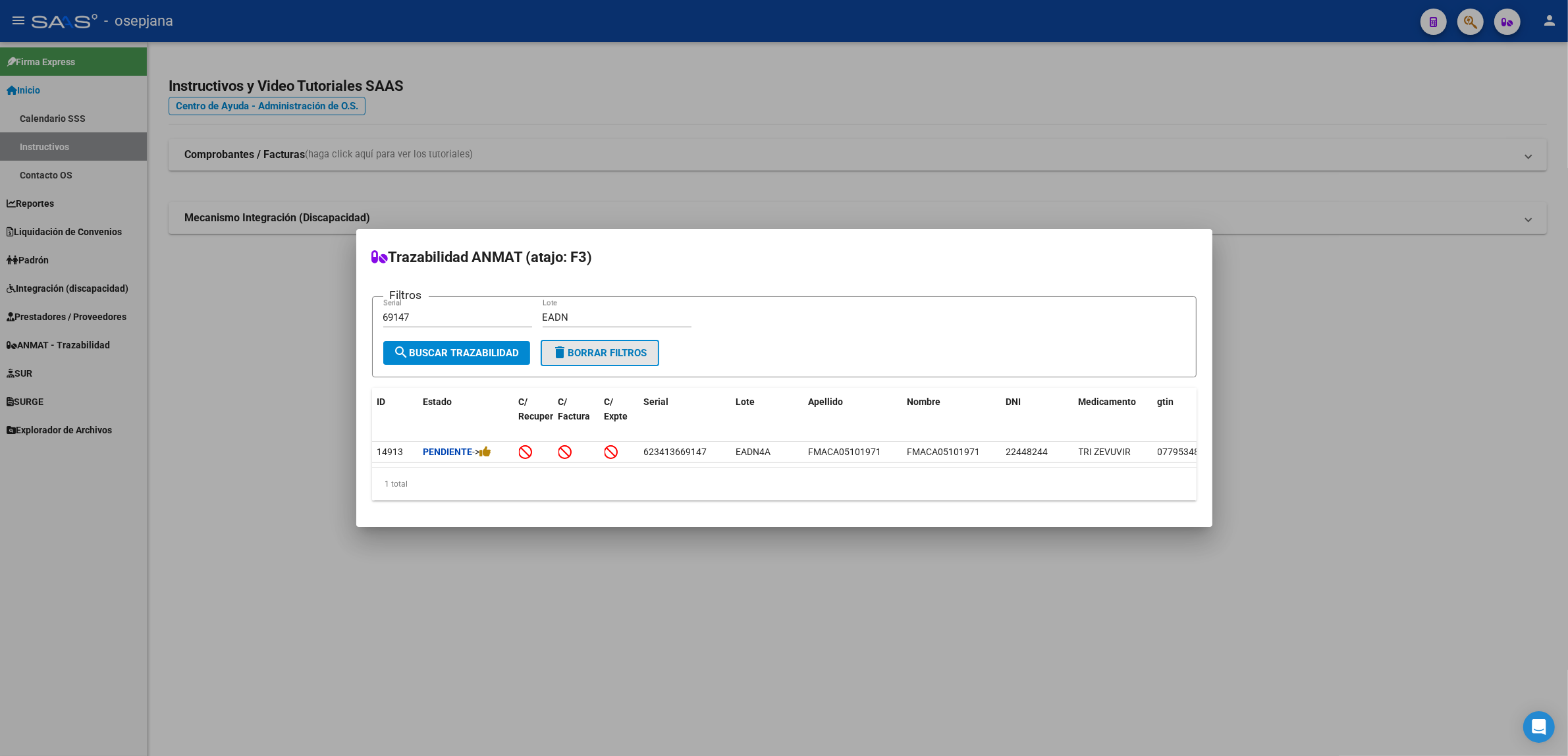
click at [644, 348] on span "delete Borrar Filtros" at bounding box center [600, 353] width 95 height 12
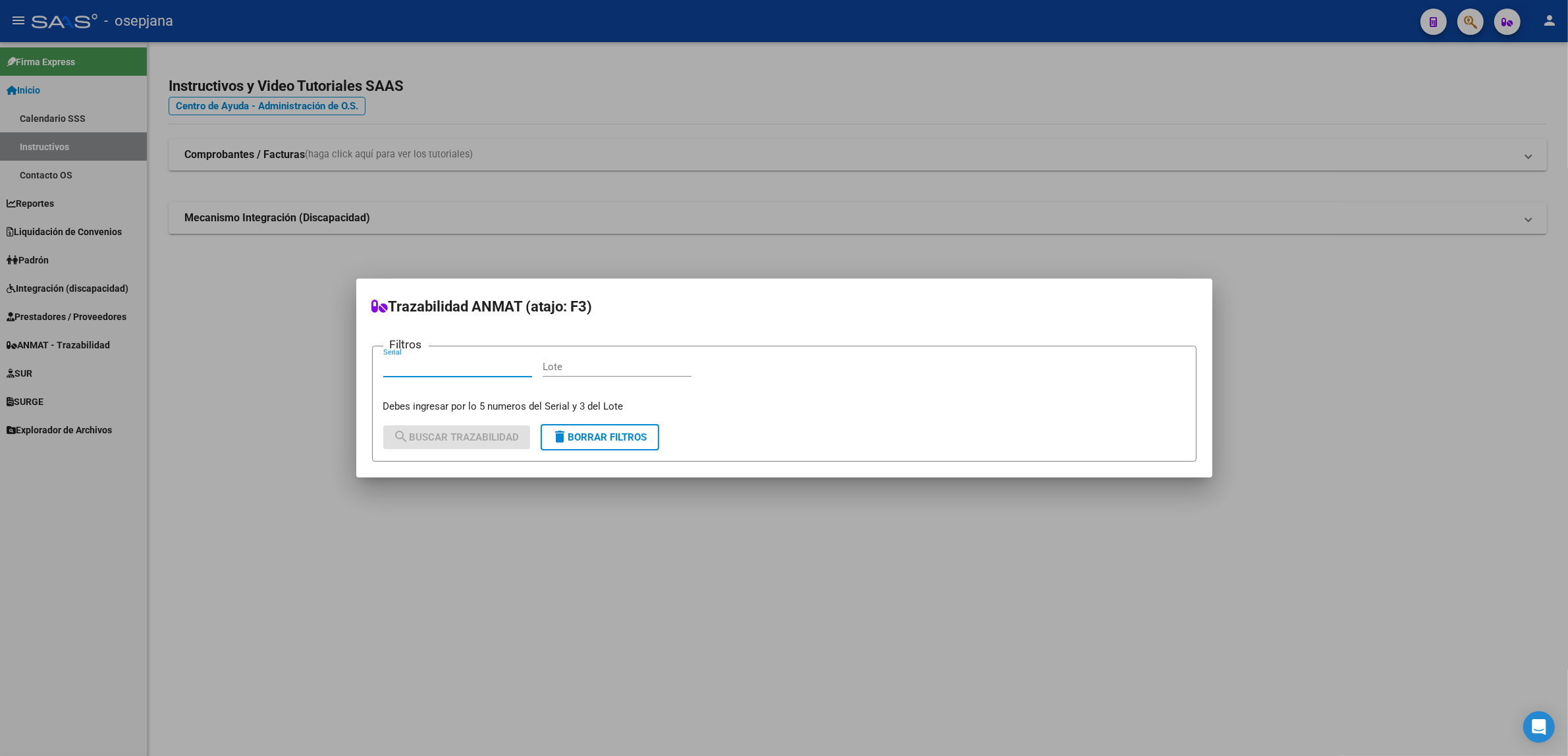
click at [460, 372] on input "Serial" at bounding box center [458, 367] width 149 height 12
type input "92563"
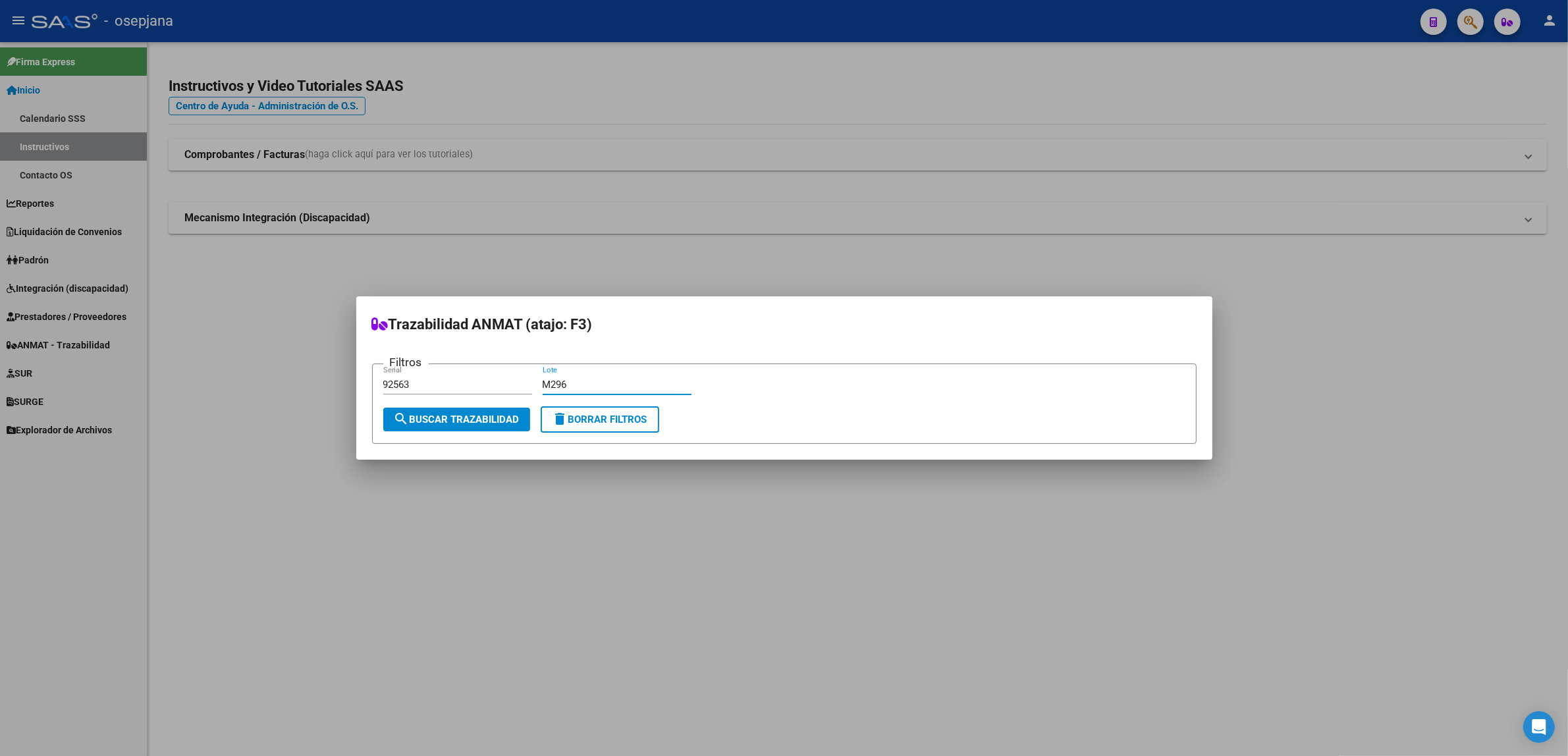
type input "M296"
click at [462, 429] on button "search Buscar Trazabilidad" at bounding box center [457, 420] width 147 height 24
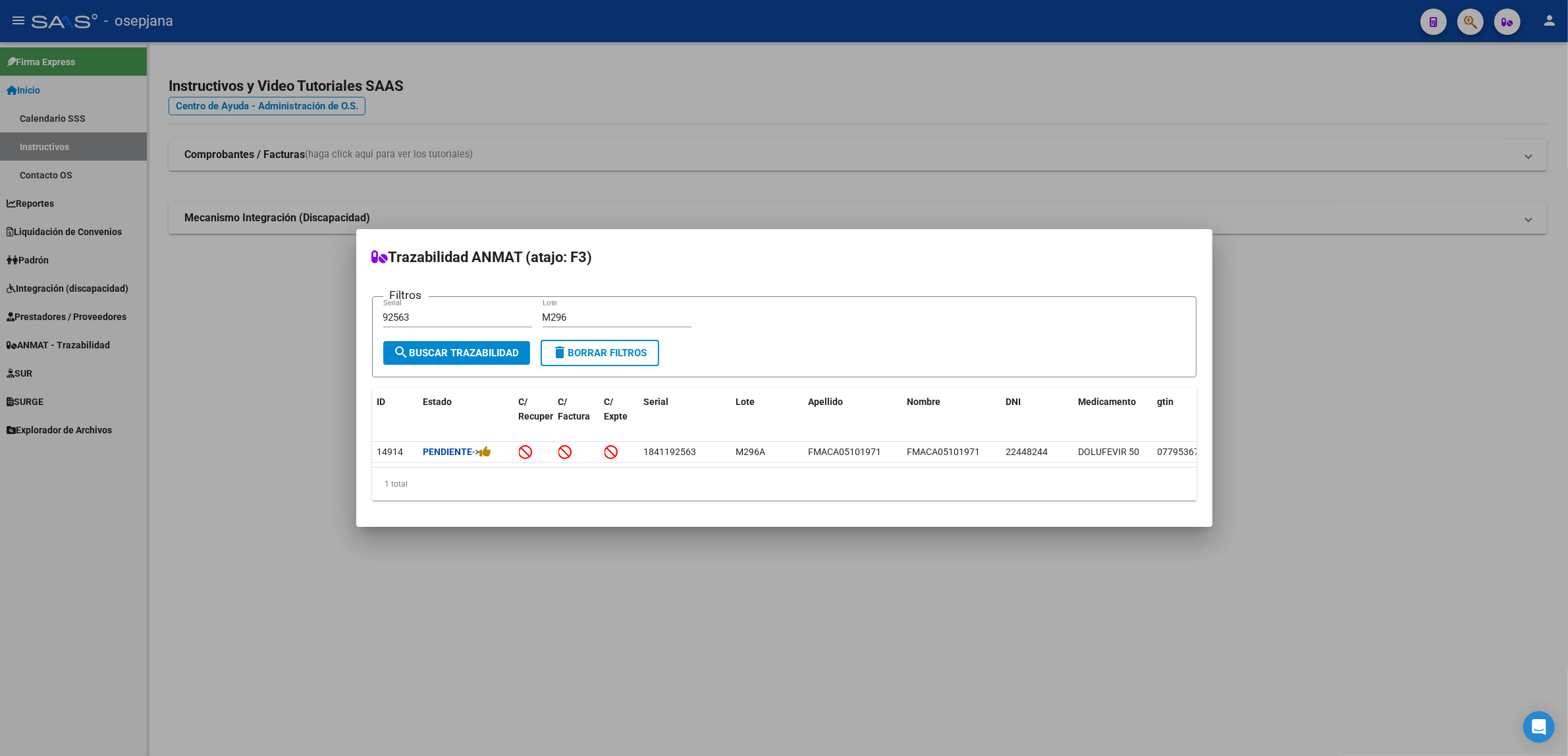
click at [577, 348] on span "delete Borrar Filtros" at bounding box center [600, 353] width 95 height 12
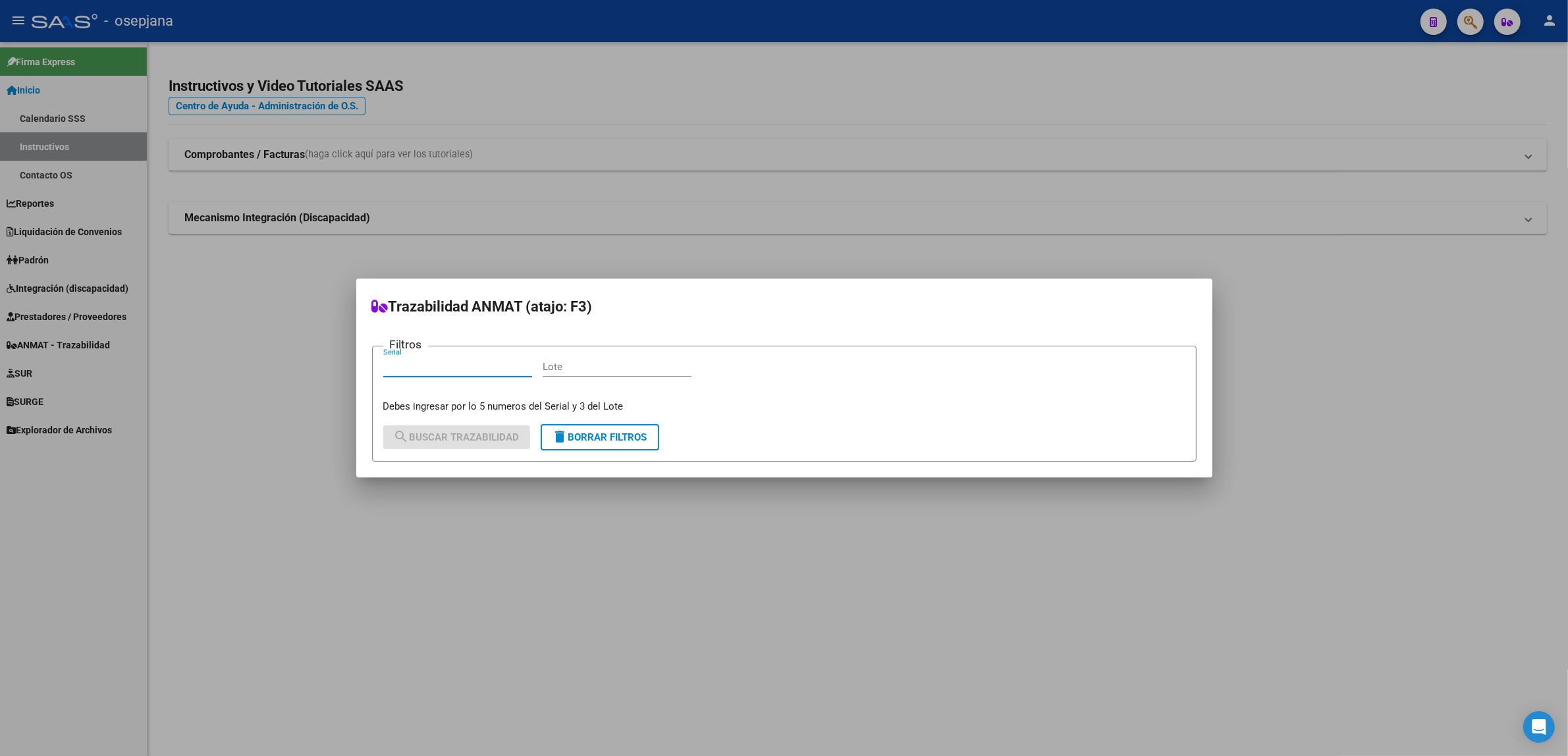
click at [481, 365] on input "Serial" at bounding box center [458, 367] width 149 height 12
type input "43178"
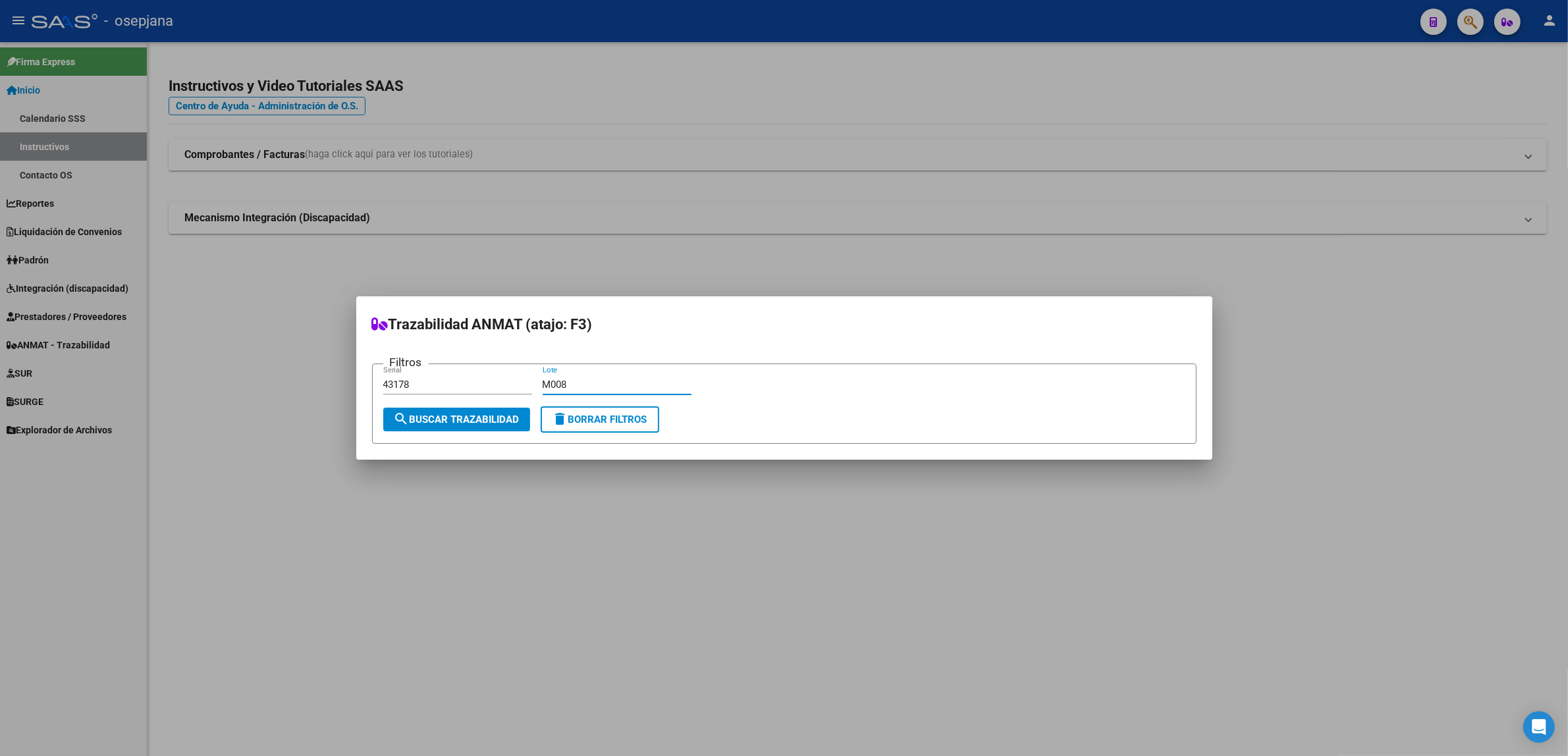
type input "M008"
click at [471, 424] on span "search Buscar Trazabilidad" at bounding box center [457, 420] width 126 height 12
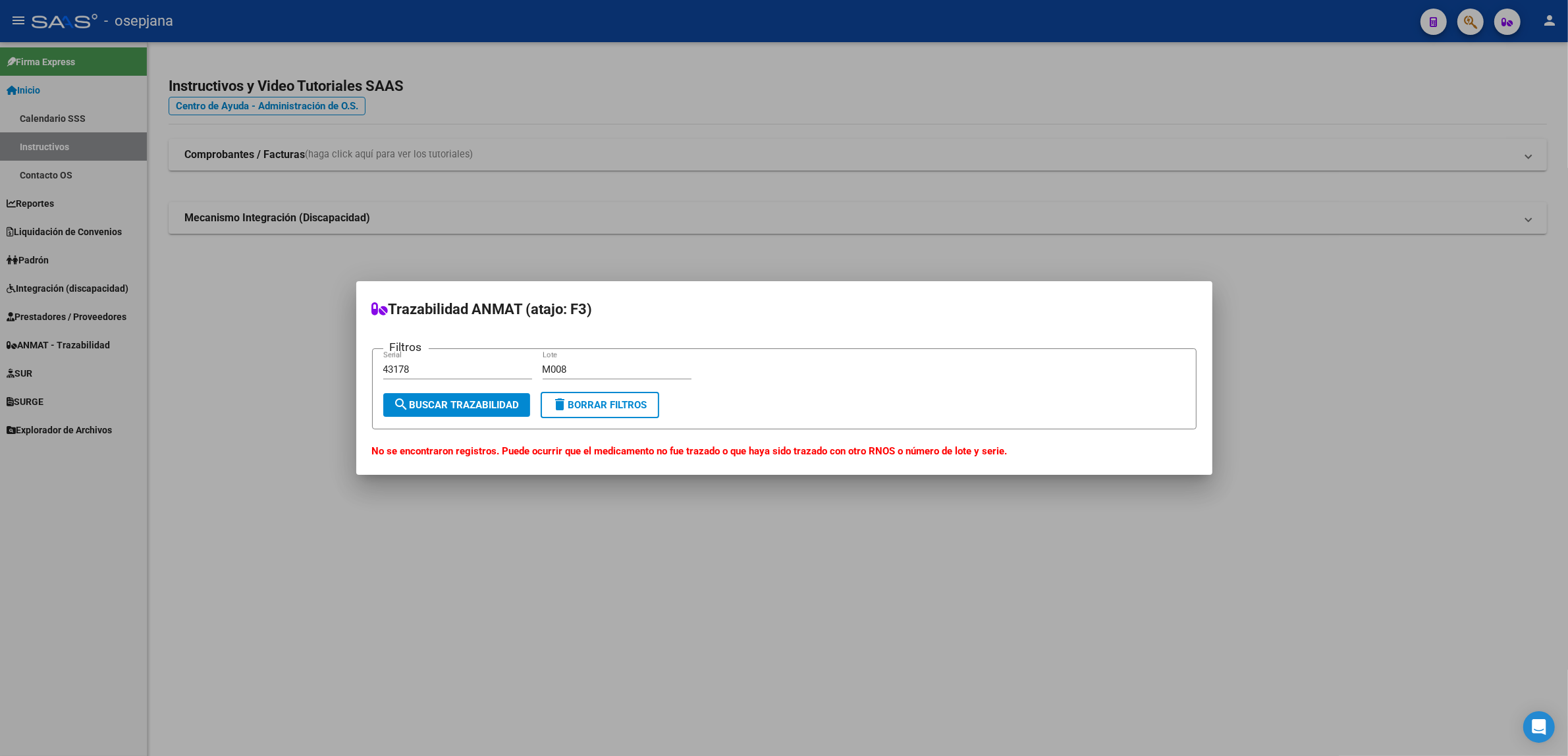
click at [586, 414] on button "delete Borrar Filtros" at bounding box center [600, 405] width 119 height 26
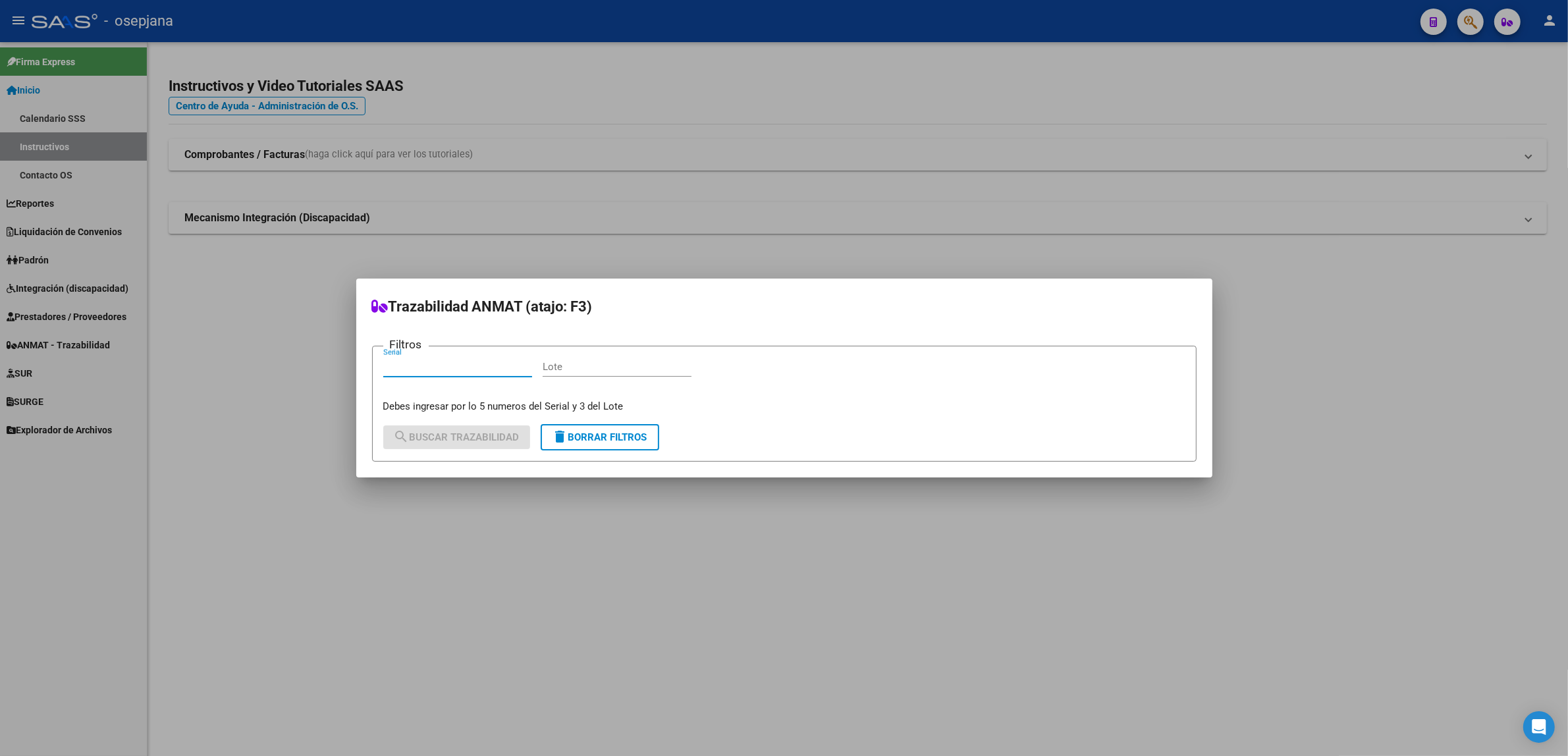
click at [454, 367] on input "Serial" at bounding box center [458, 367] width 149 height 12
type input "92958"
click at [569, 374] on div "Lote" at bounding box center [617, 367] width 149 height 20
type input "A"
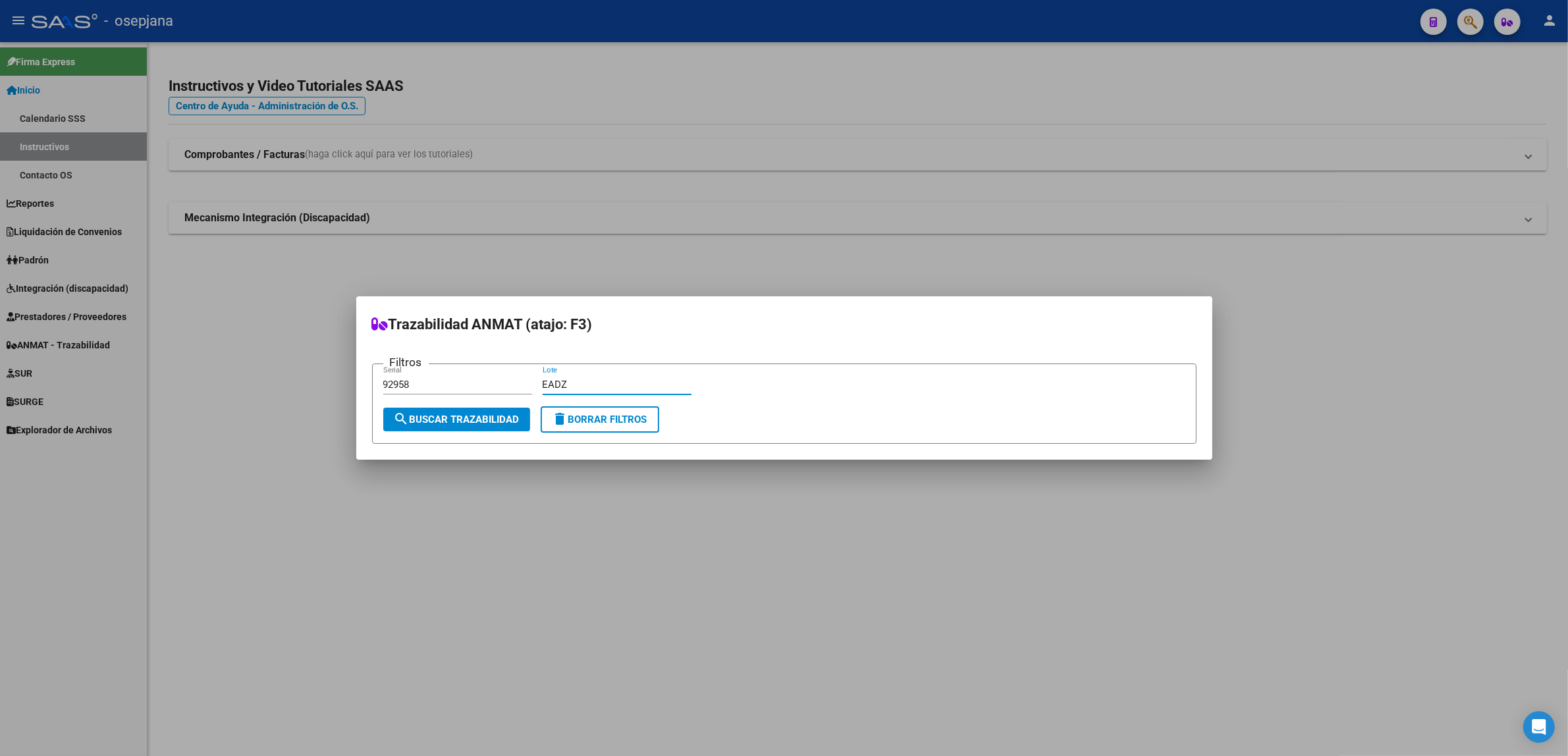
type input "EADZ"
click at [473, 417] on span "search Buscar Trazabilidad" at bounding box center [457, 420] width 126 height 12
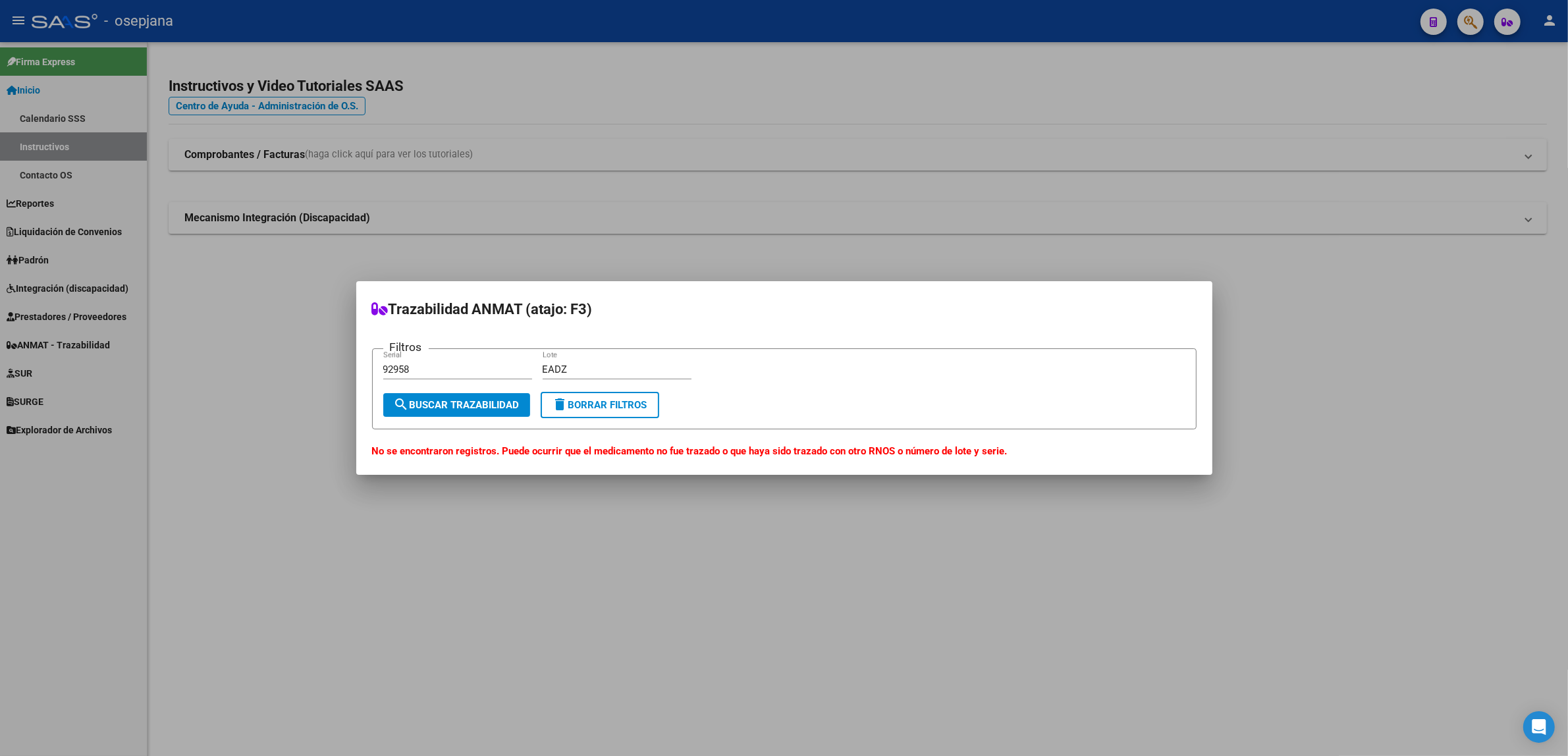
click at [593, 408] on span "delete Borrar Filtros" at bounding box center [600, 405] width 95 height 12
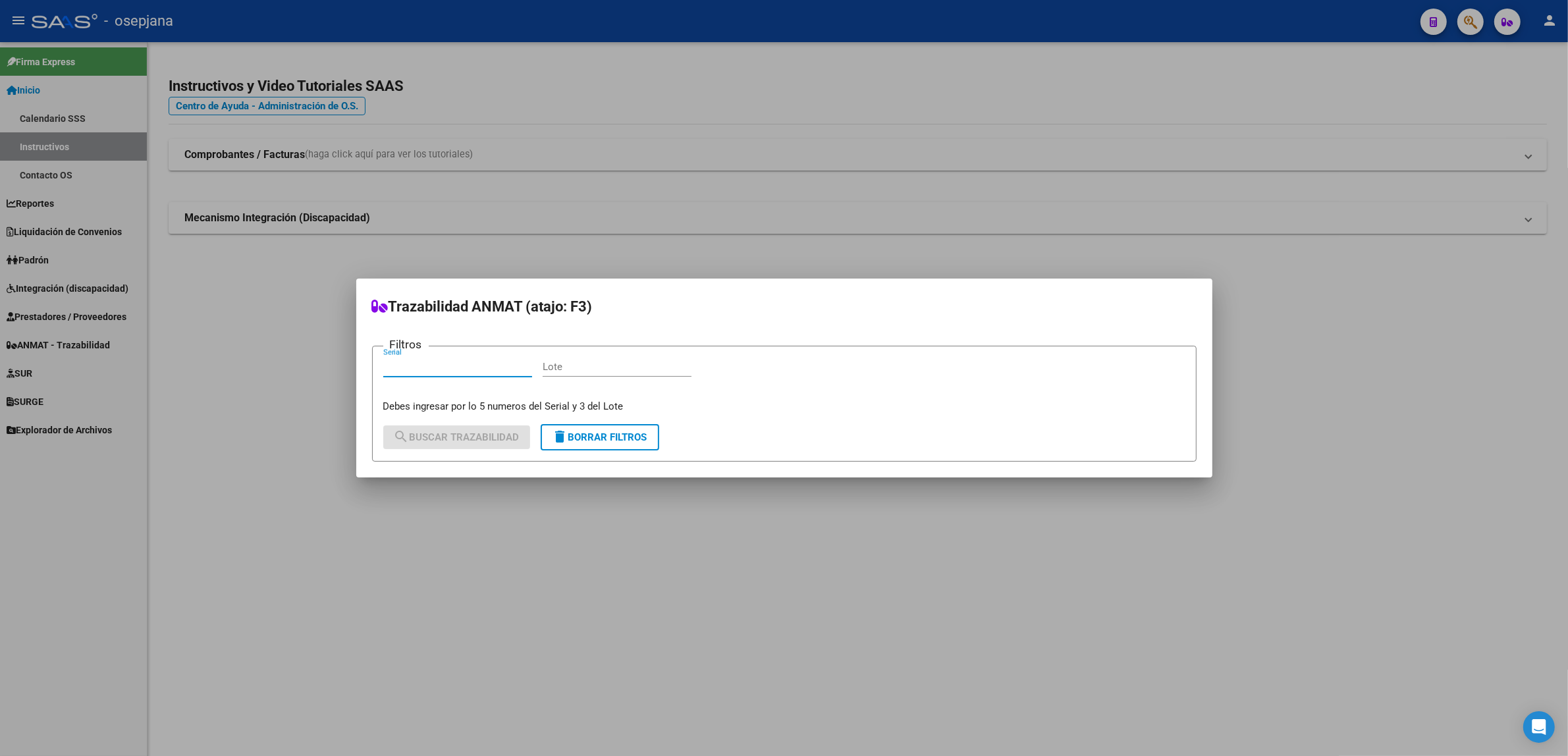
click at [420, 369] on input "Serial" at bounding box center [458, 367] width 149 height 12
type input "32417"
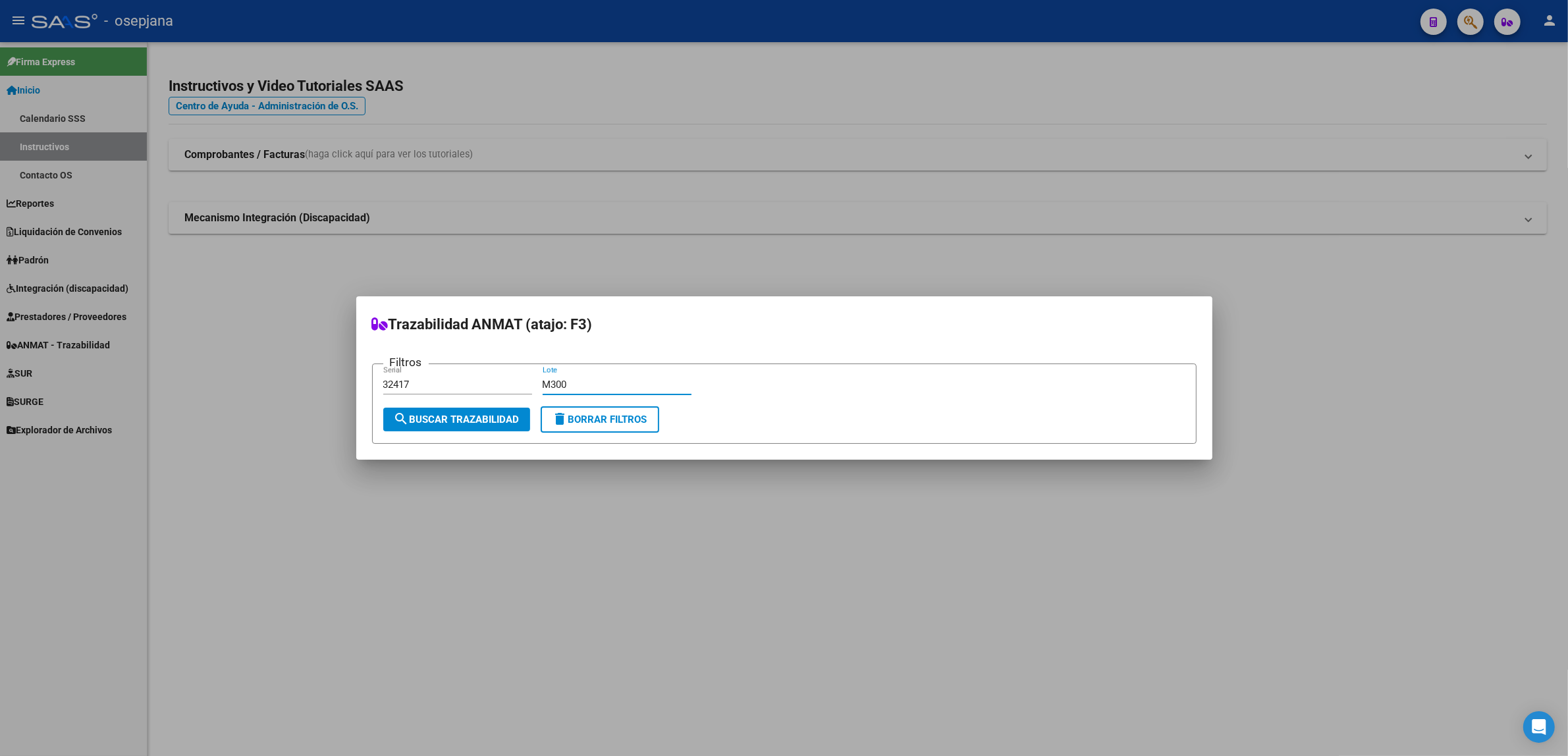
type input "M300"
click at [439, 420] on span "search Buscar Trazabilidad" at bounding box center [457, 420] width 126 height 12
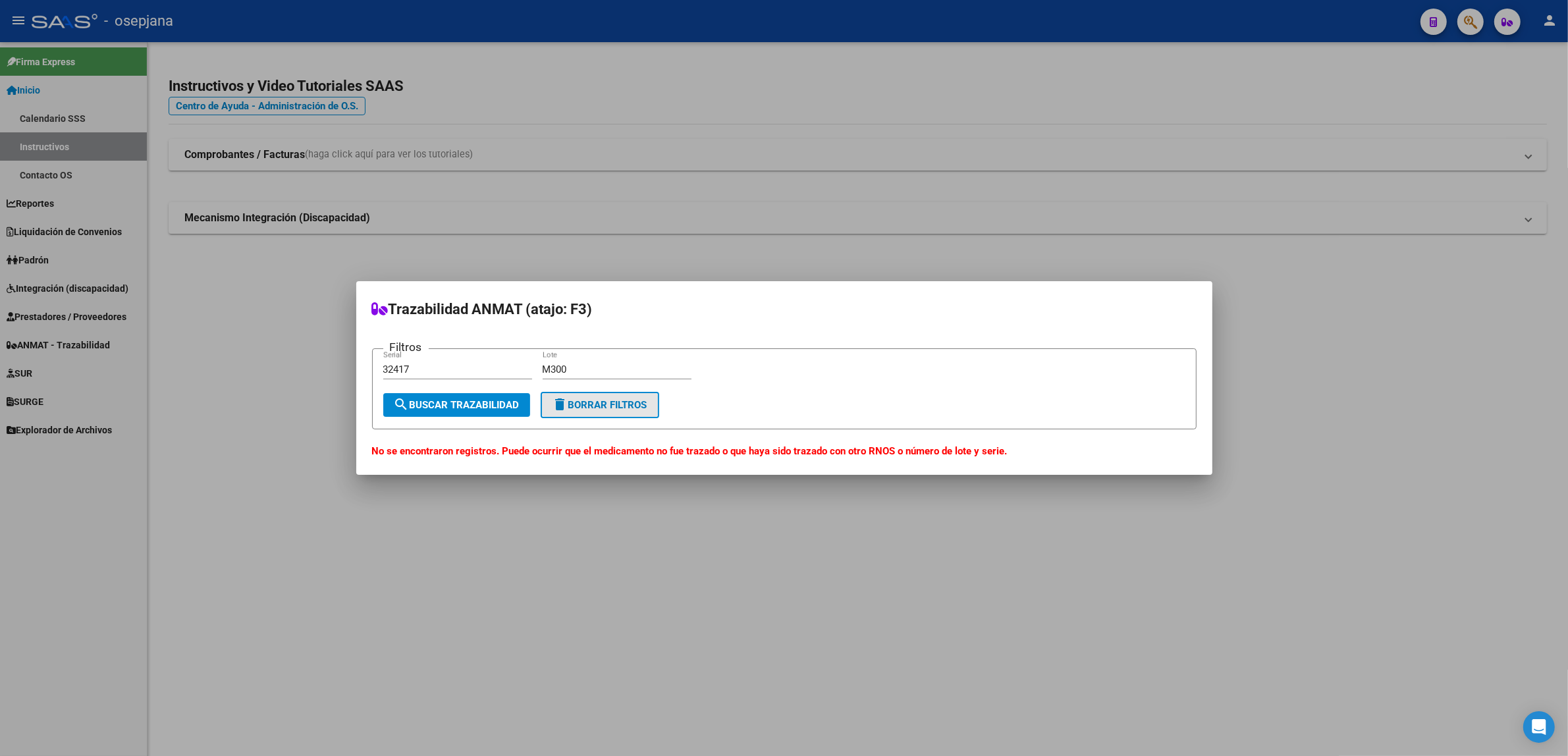
click at [608, 413] on button "delete Borrar Filtros" at bounding box center [600, 405] width 119 height 26
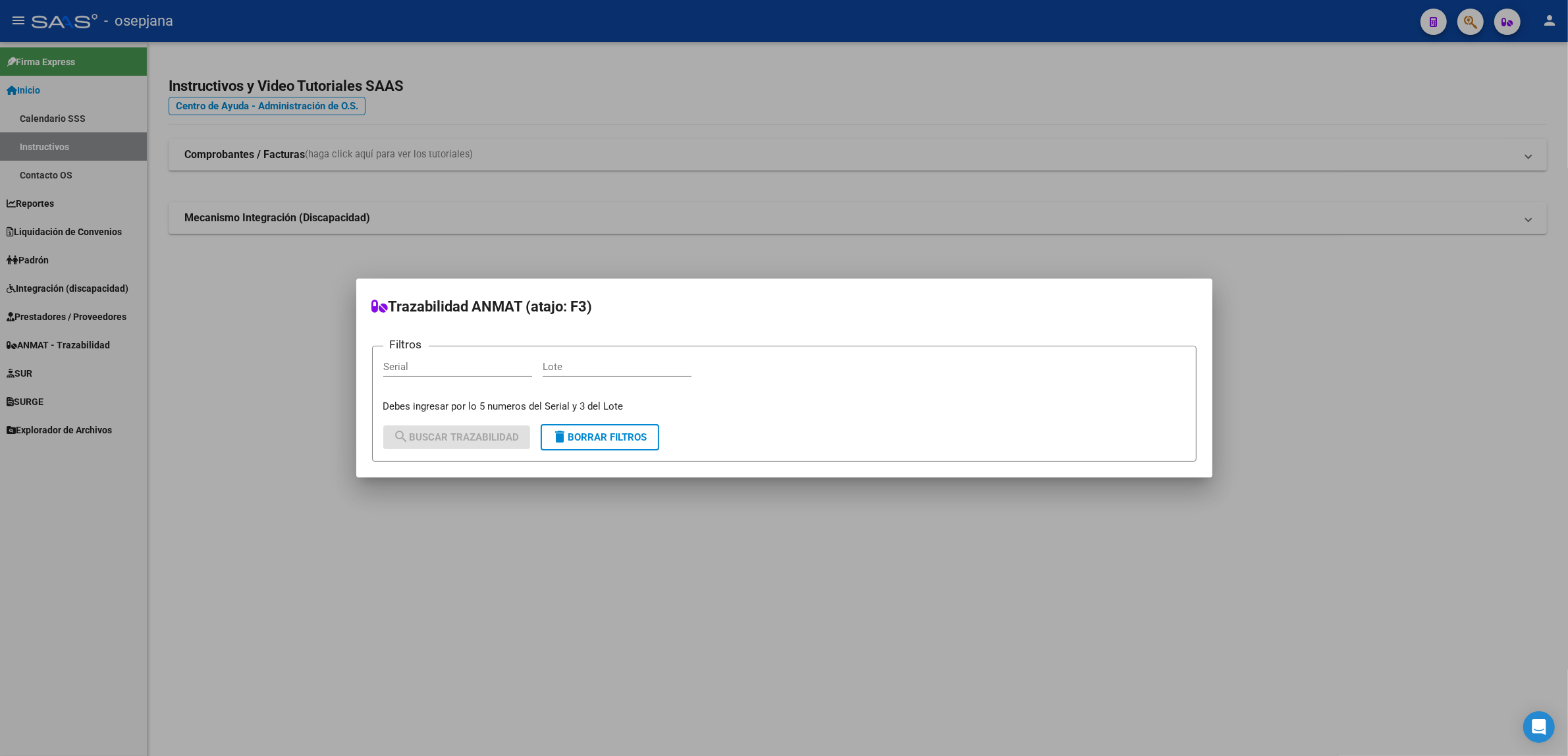
click at [482, 367] on input "Serial" at bounding box center [458, 367] width 149 height 12
type input "65059"
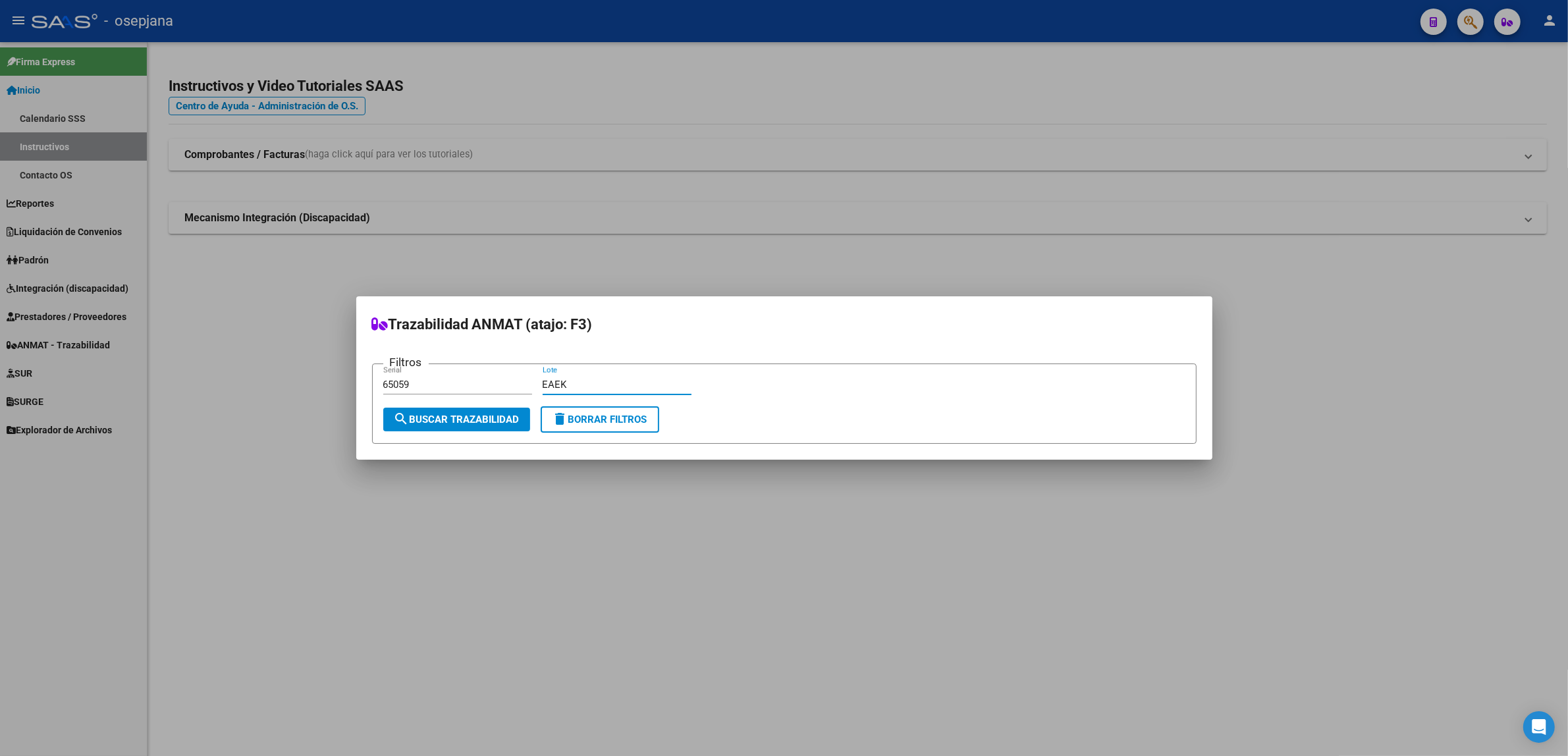
type input "EAEK"
click at [481, 422] on span "search Buscar Trazabilidad" at bounding box center [457, 420] width 126 height 12
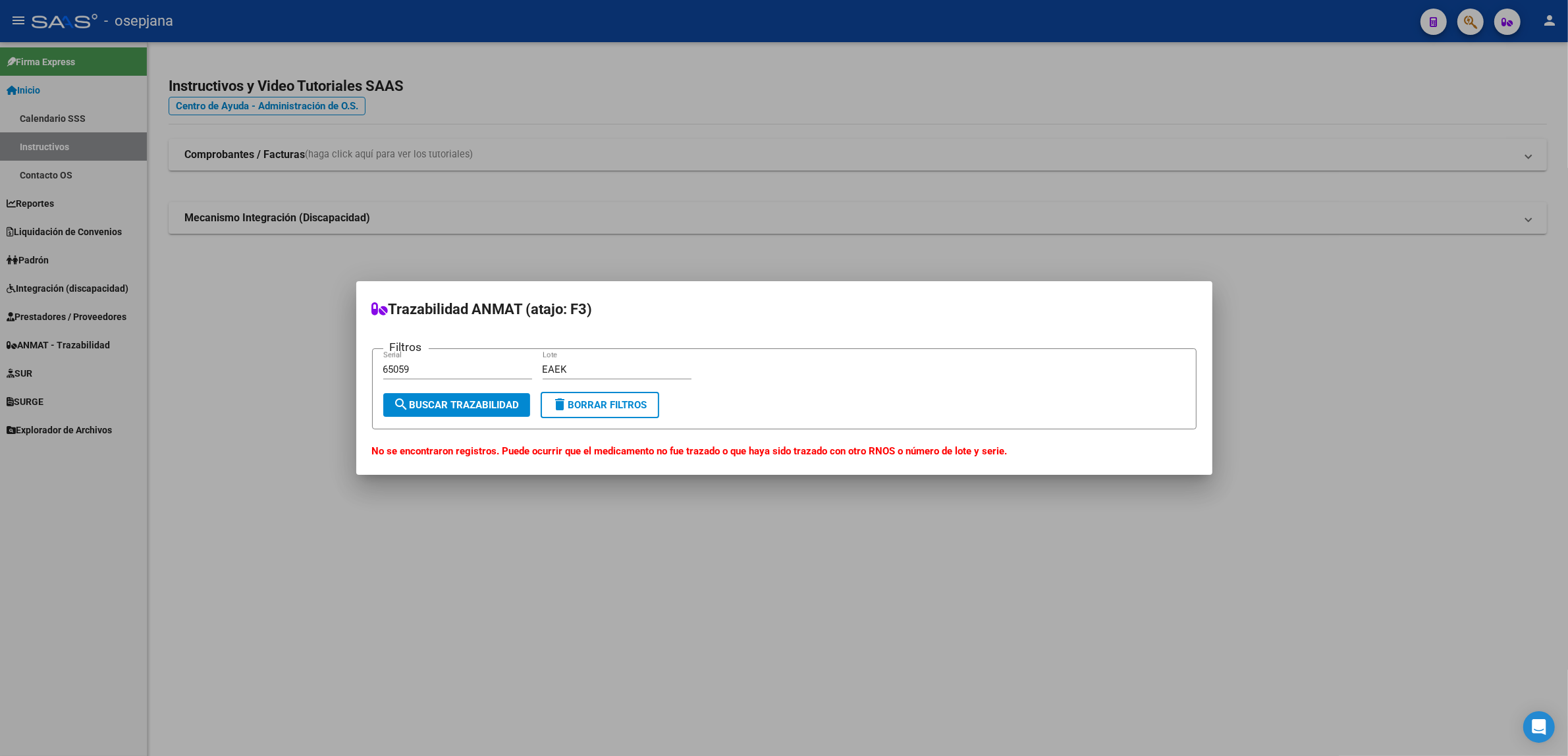
drag, startPoint x: 614, startPoint y: 406, endPoint x: 466, endPoint y: 379, distance: 150.4
click at [610, 406] on span "delete Borrar Filtros" at bounding box center [600, 405] width 95 height 12
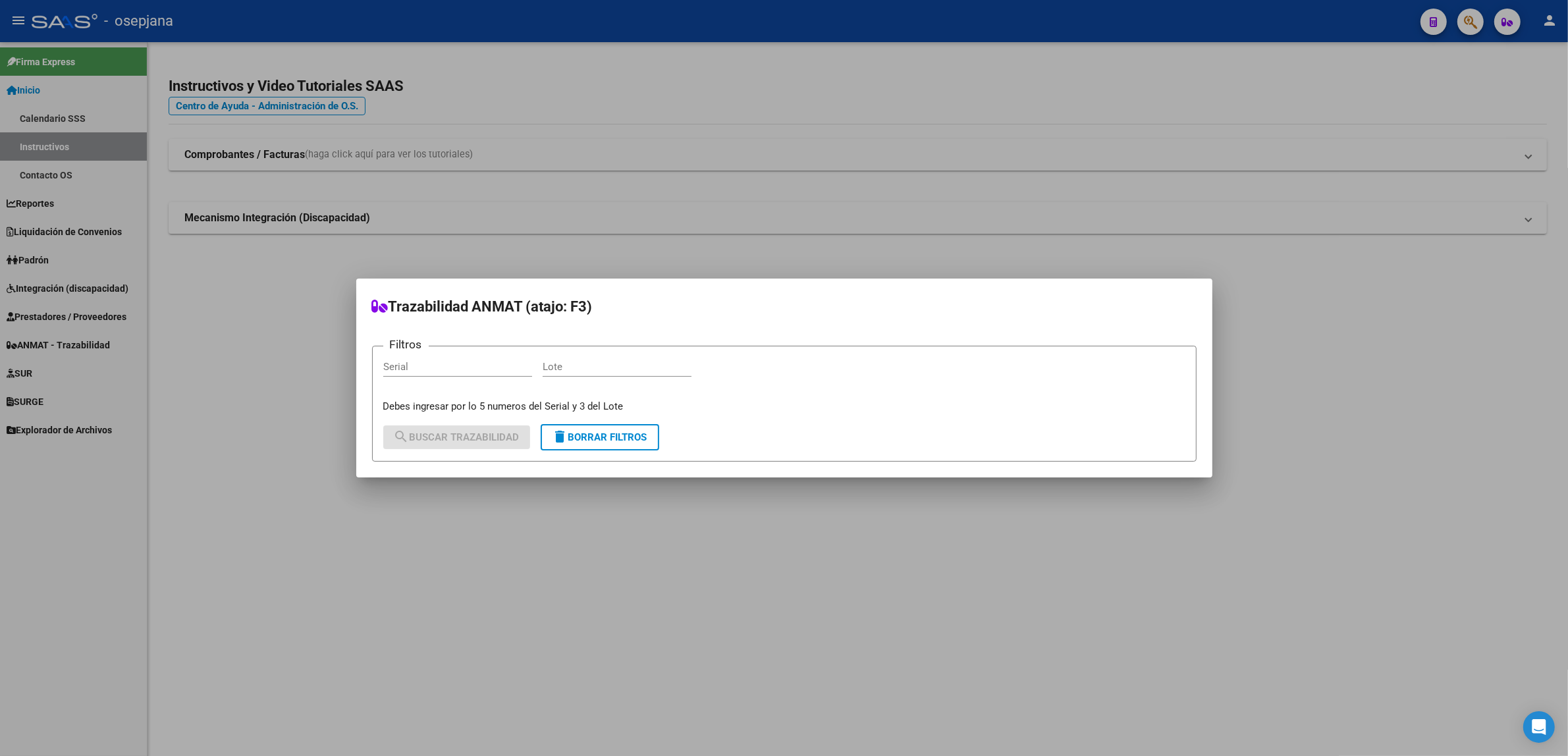
click at [454, 366] on input "Serial" at bounding box center [458, 367] width 149 height 12
type input "12278"
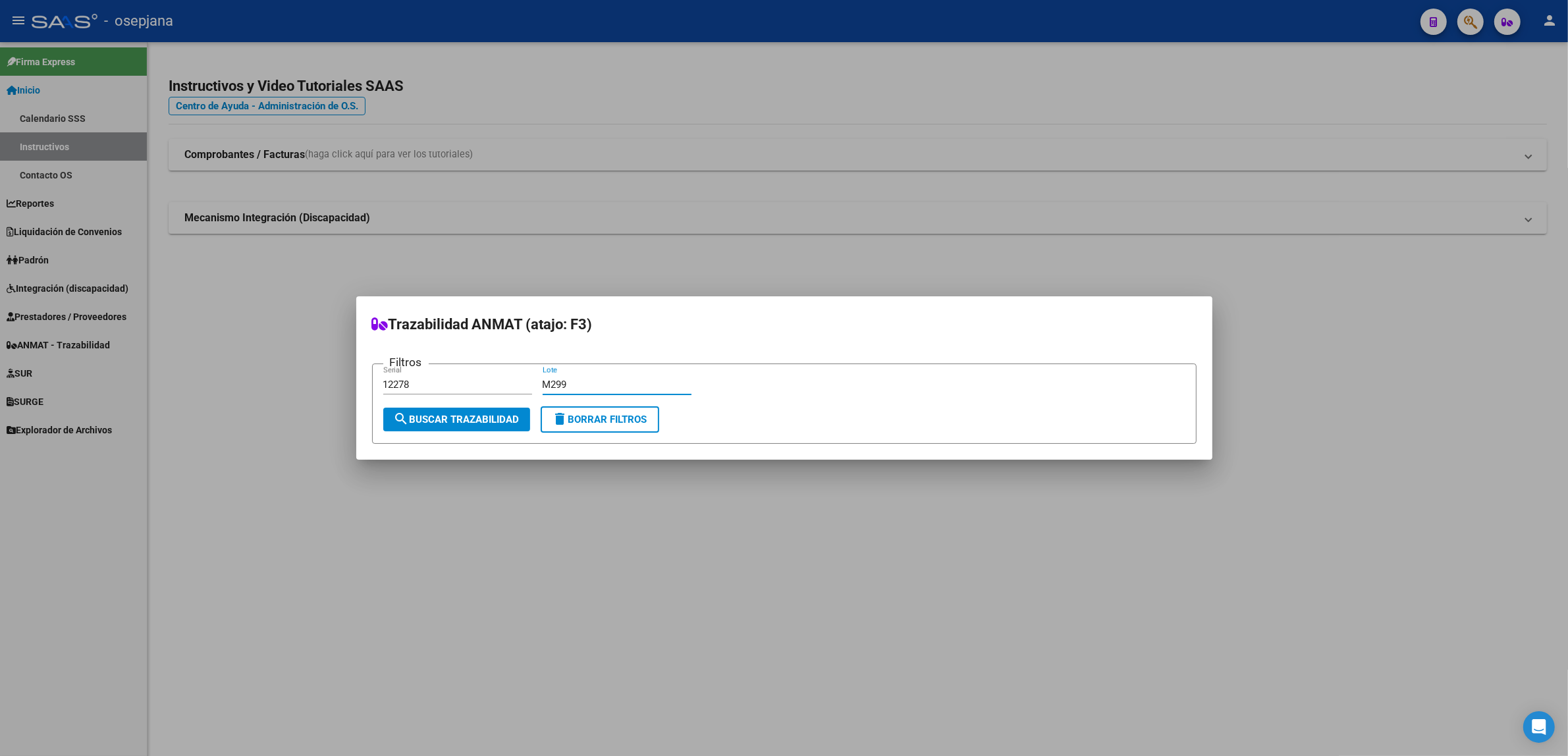
type input "M299"
click at [459, 417] on span "search Buscar Trazabilidad" at bounding box center [457, 420] width 126 height 12
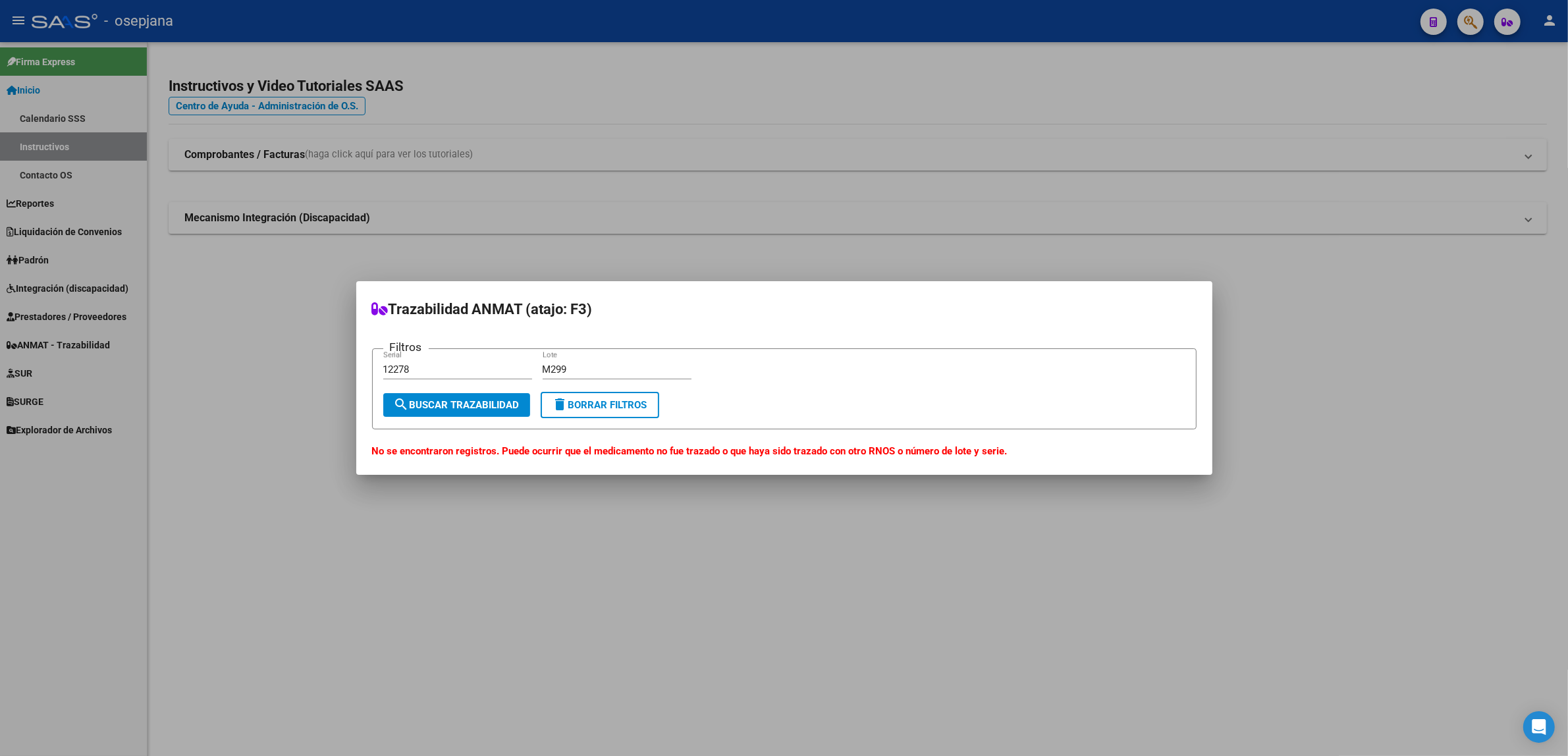
click at [603, 406] on span "delete Borrar Filtros" at bounding box center [600, 405] width 95 height 12
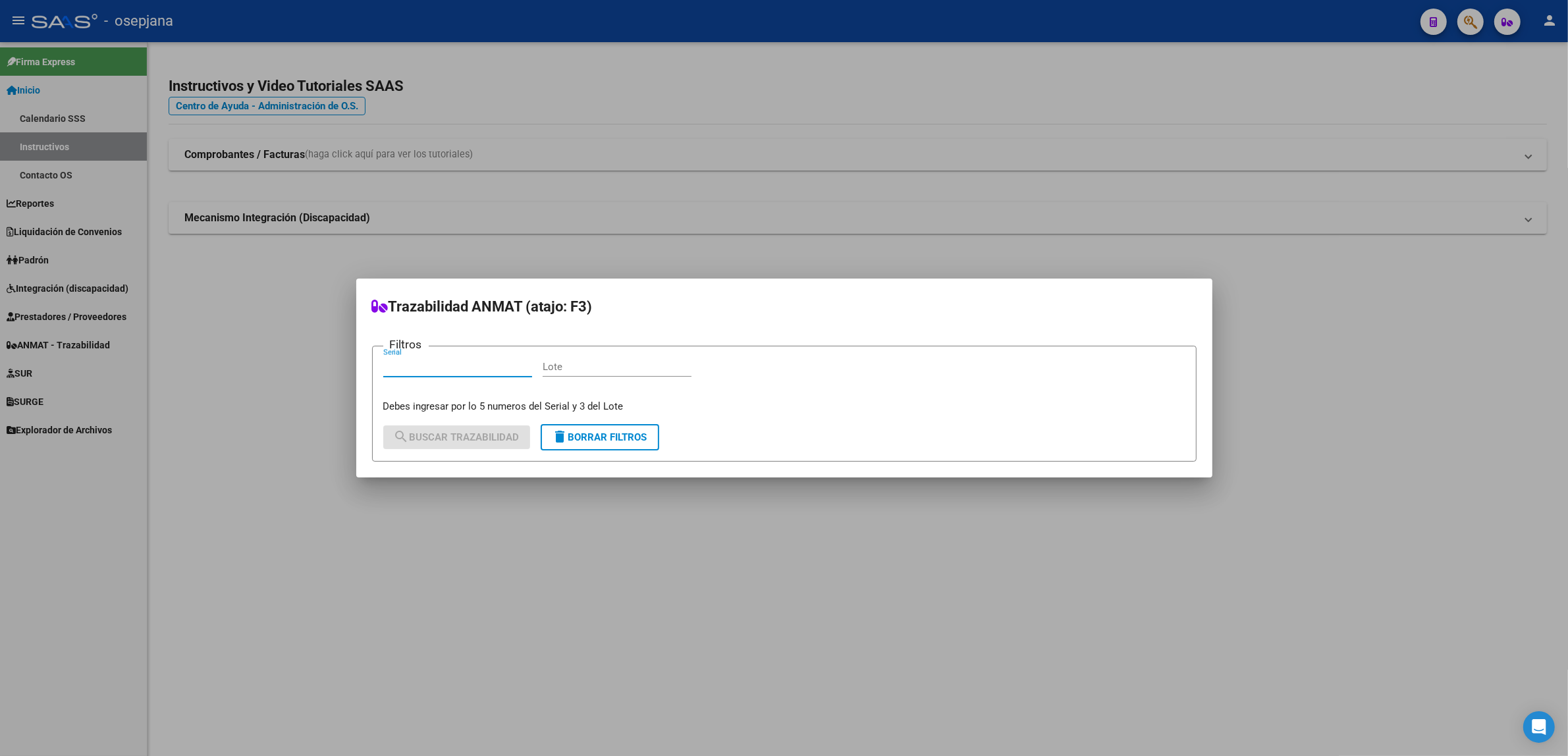
click at [420, 367] on input "Serial" at bounding box center [458, 367] width 149 height 12
type input "72364"
click at [573, 371] on input "Lote" at bounding box center [617, 367] width 149 height 12
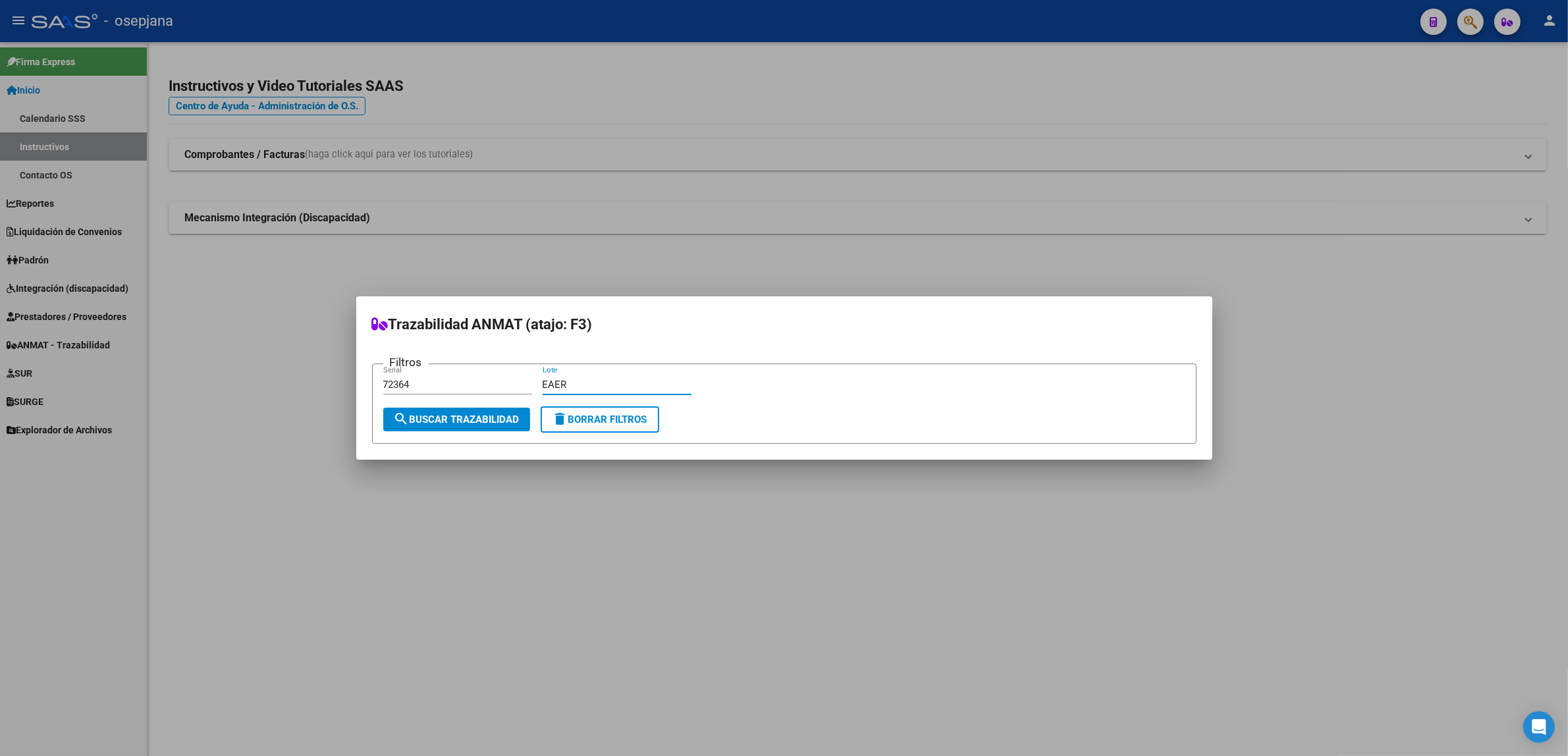
type input "EAER"
click at [484, 426] on button "search Buscar Trazabilidad" at bounding box center [457, 420] width 147 height 24
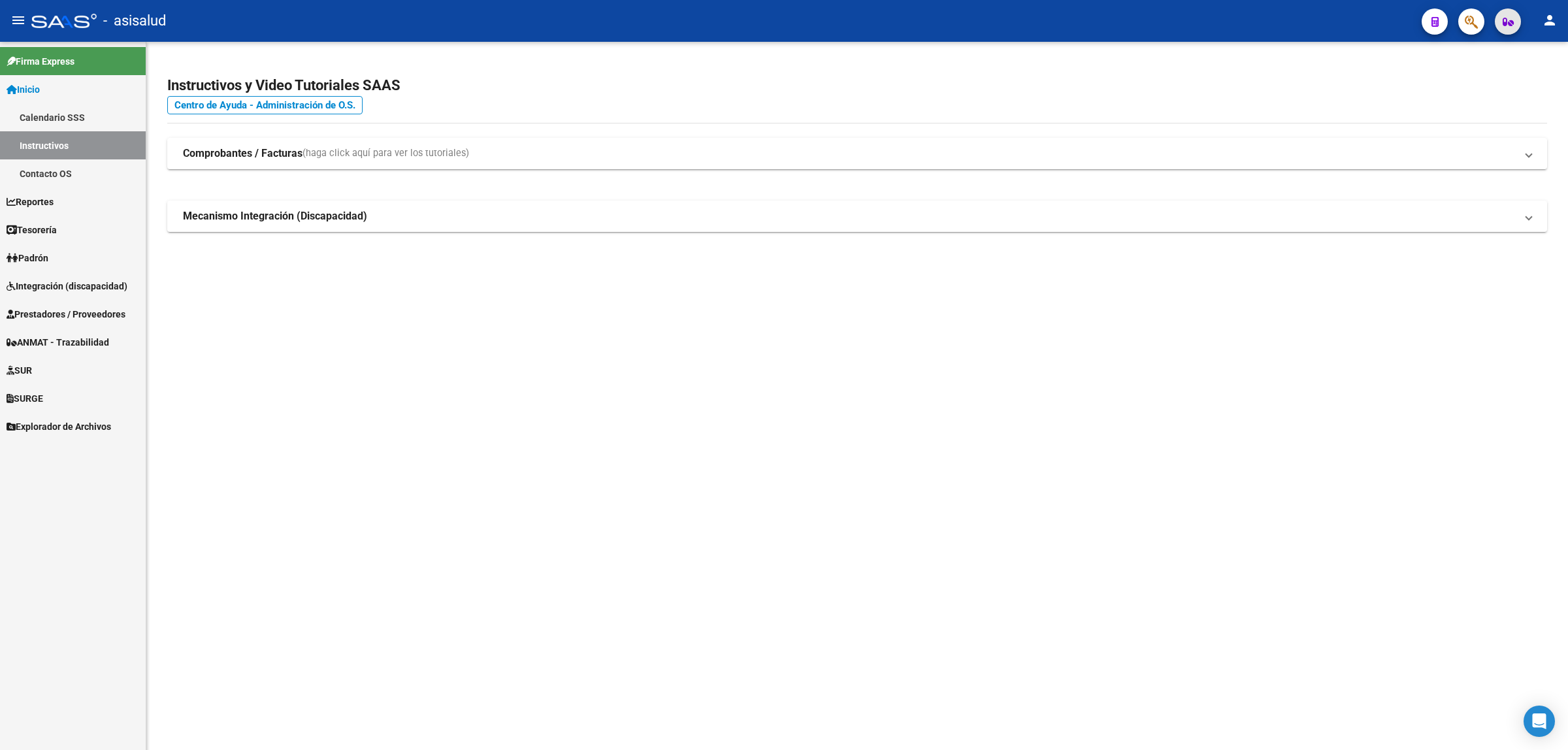
click at [1498, 25] on button "button" at bounding box center [1508, 22] width 26 height 26
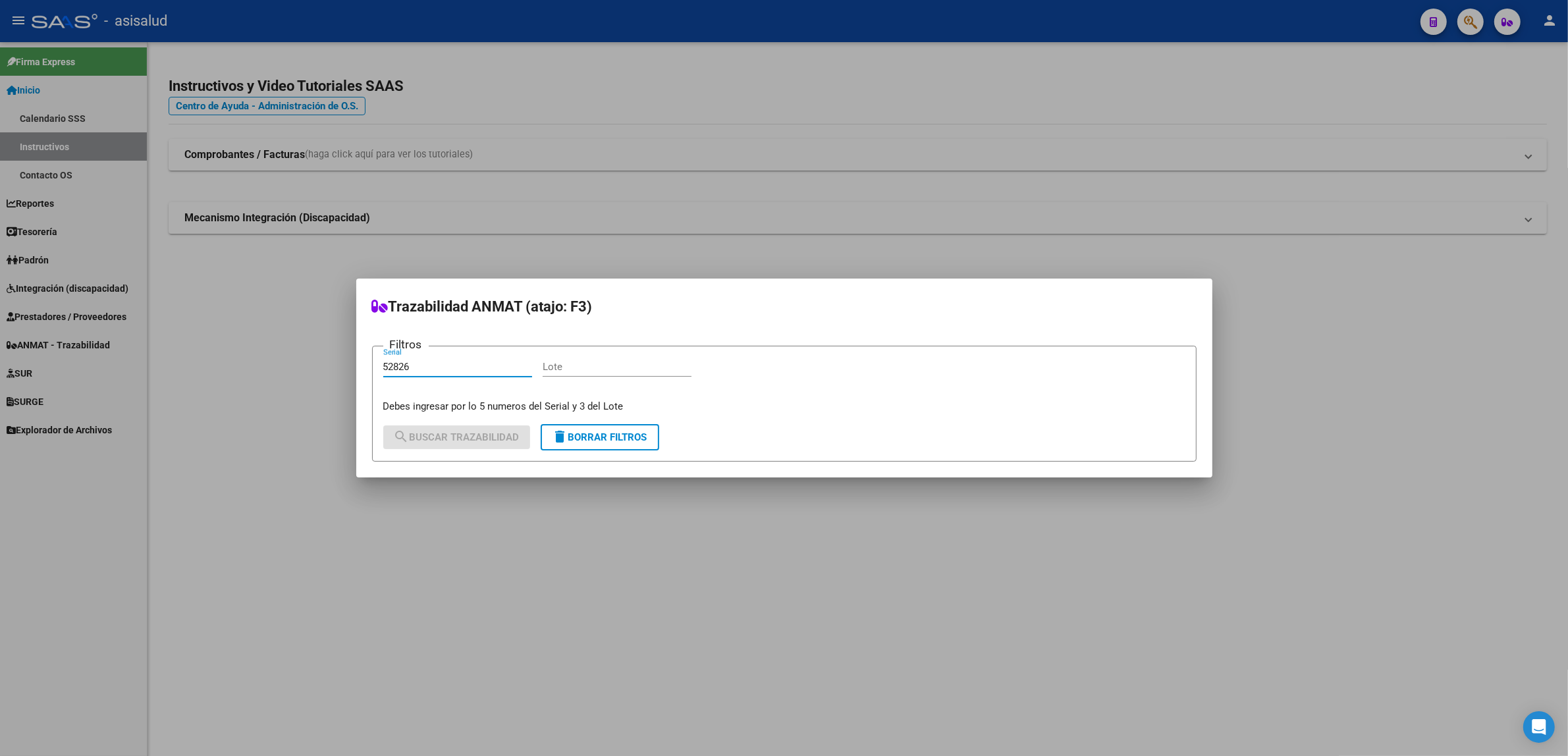
type input "52826"
click at [587, 365] on input "Lote" at bounding box center [617, 367] width 149 height 12
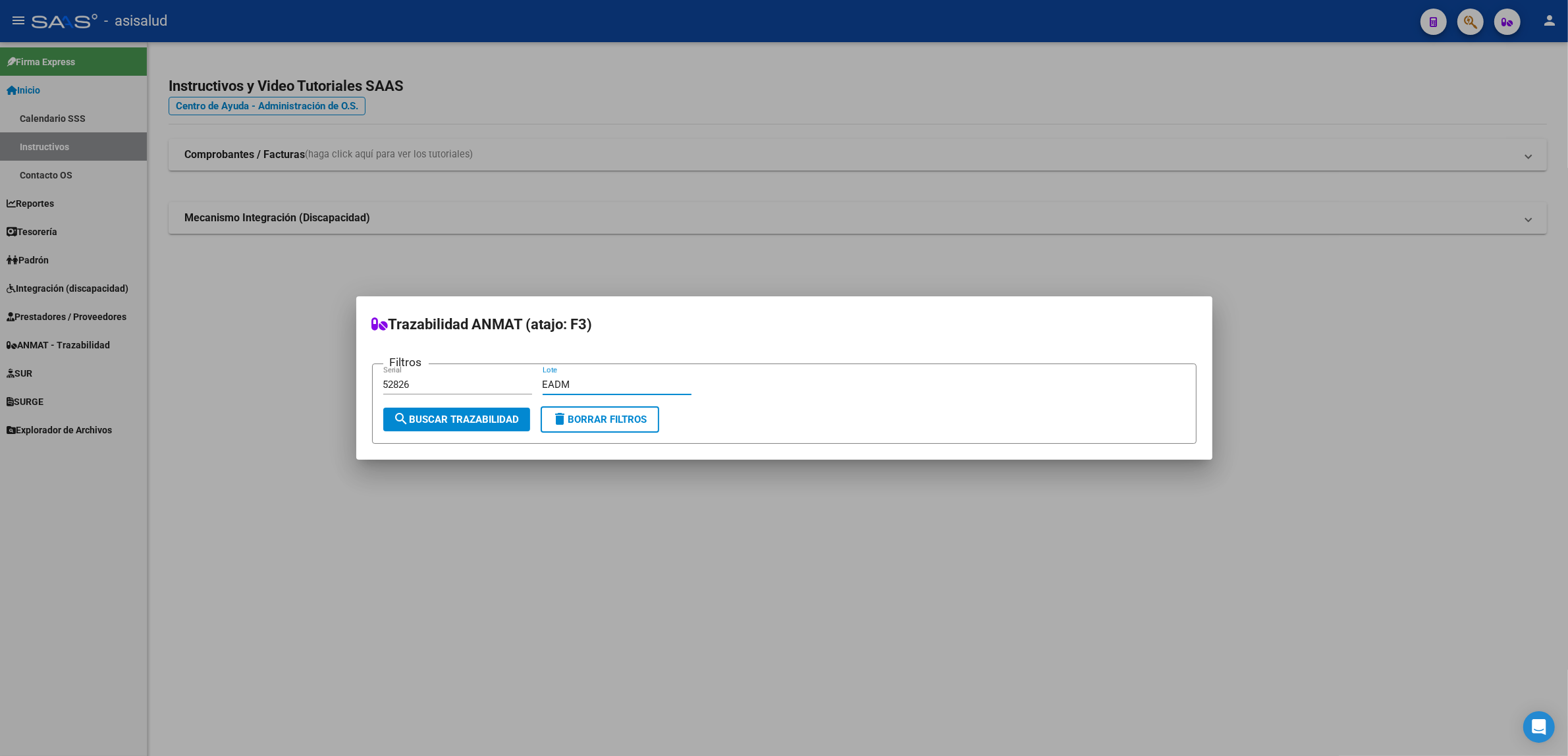
type input "EADM"
click at [414, 428] on button "search Buscar Trazabilidad" at bounding box center [457, 420] width 147 height 24
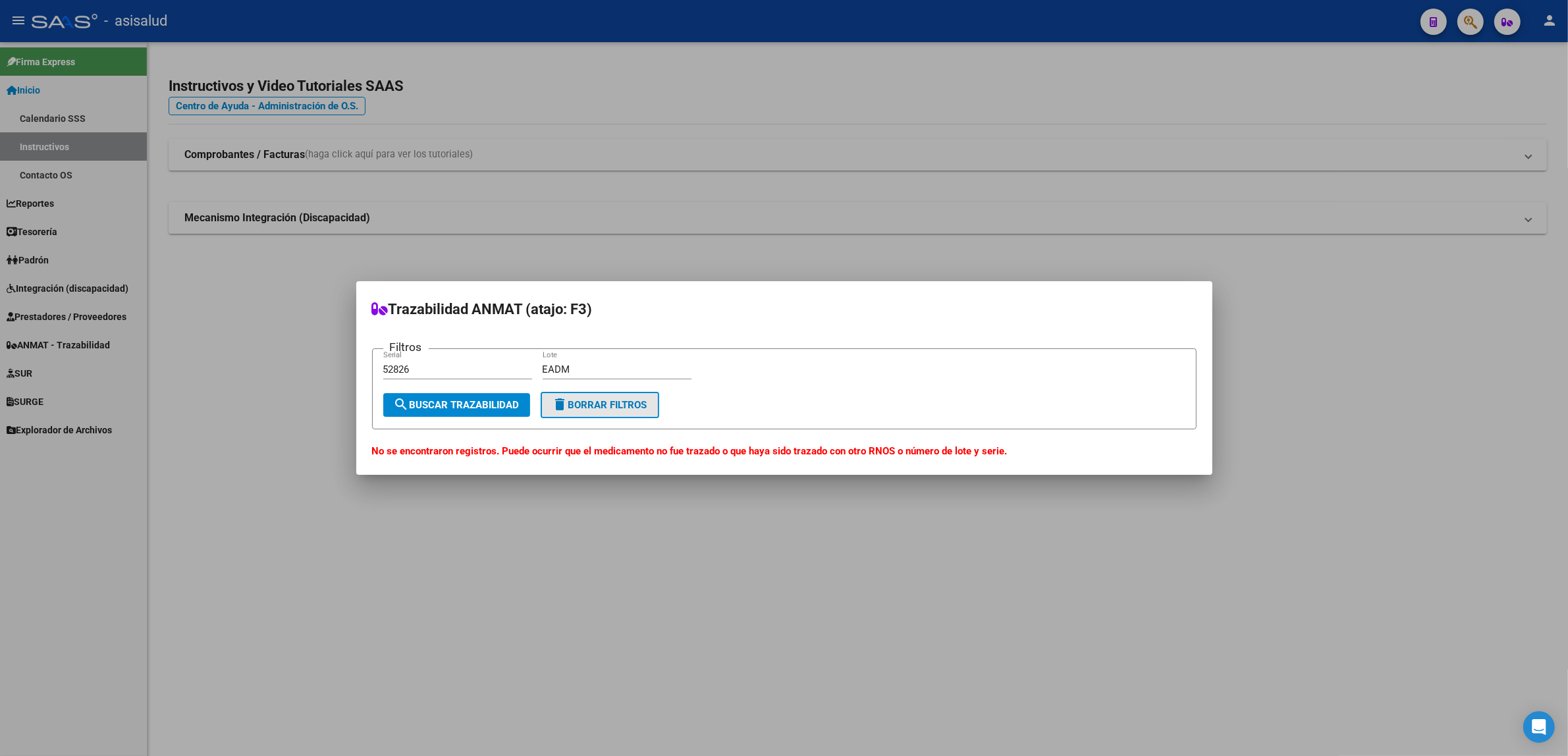
click at [556, 414] on button "delete Borrar Filtros" at bounding box center [600, 405] width 119 height 26
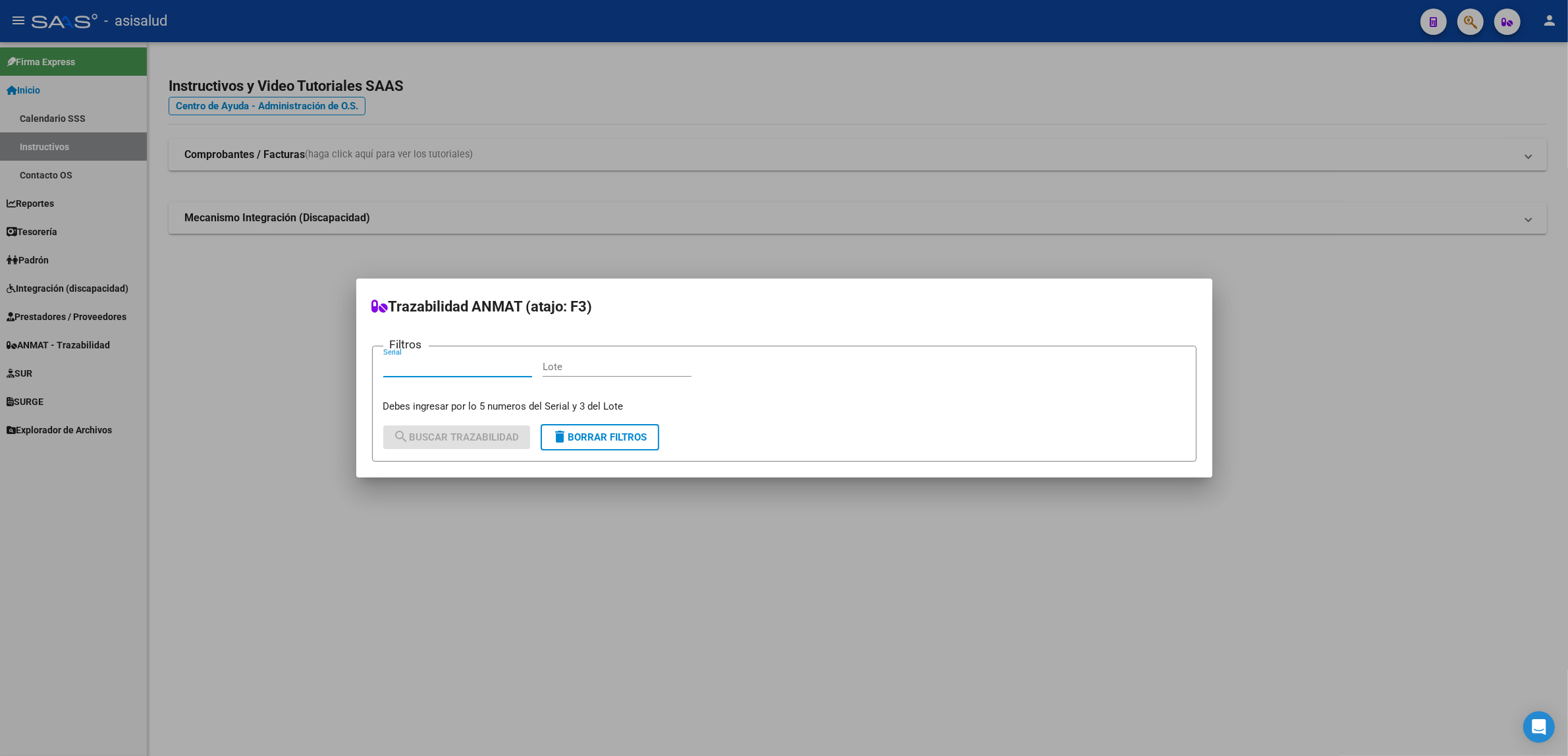
click at [458, 372] on input "Serial" at bounding box center [458, 367] width 149 height 12
type input "6402"
type input "EAD"
click at [568, 442] on span "delete Borrar Filtros" at bounding box center [600, 438] width 95 height 12
click at [458, 366] on input "Serial" at bounding box center [458, 367] width 149 height 12
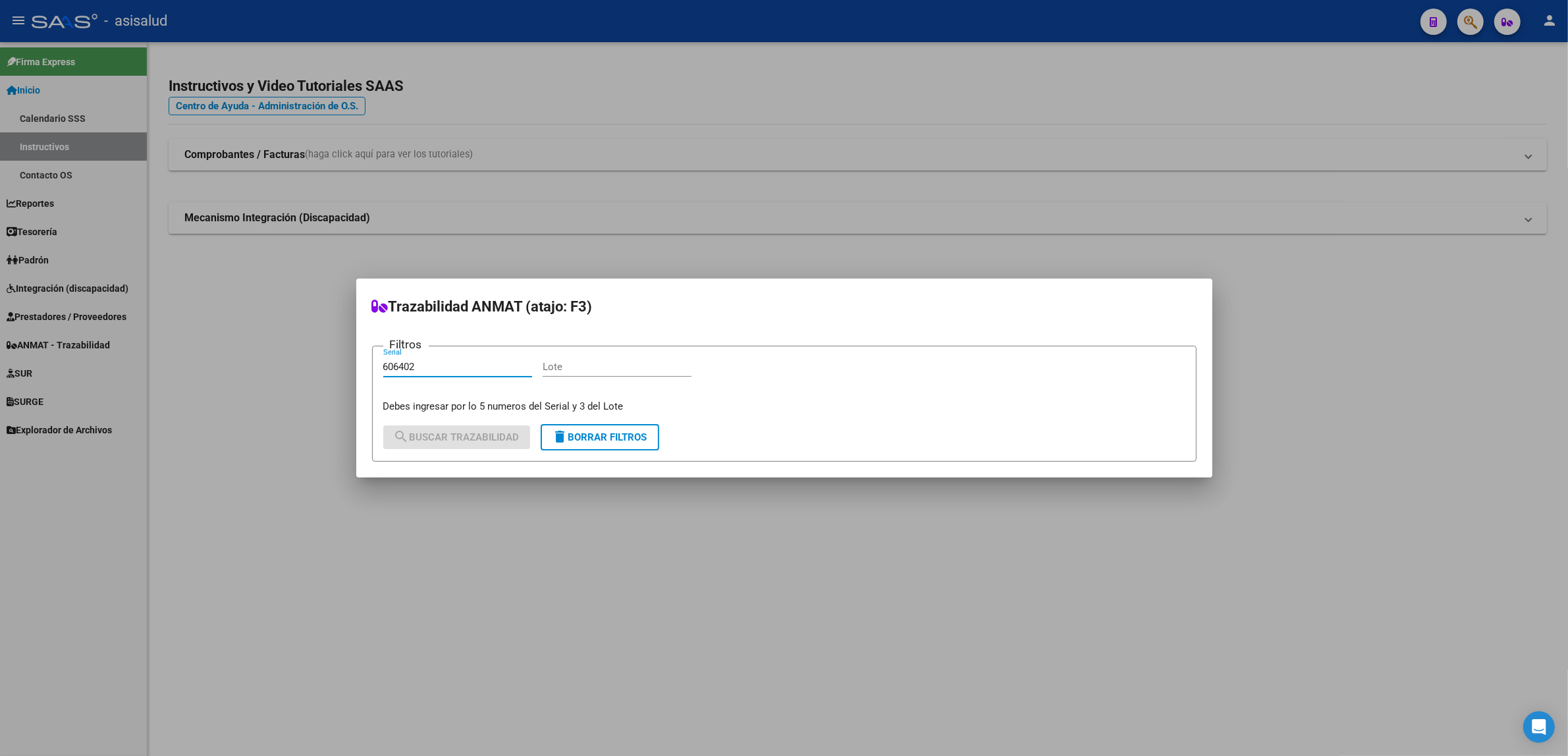
type input "606402"
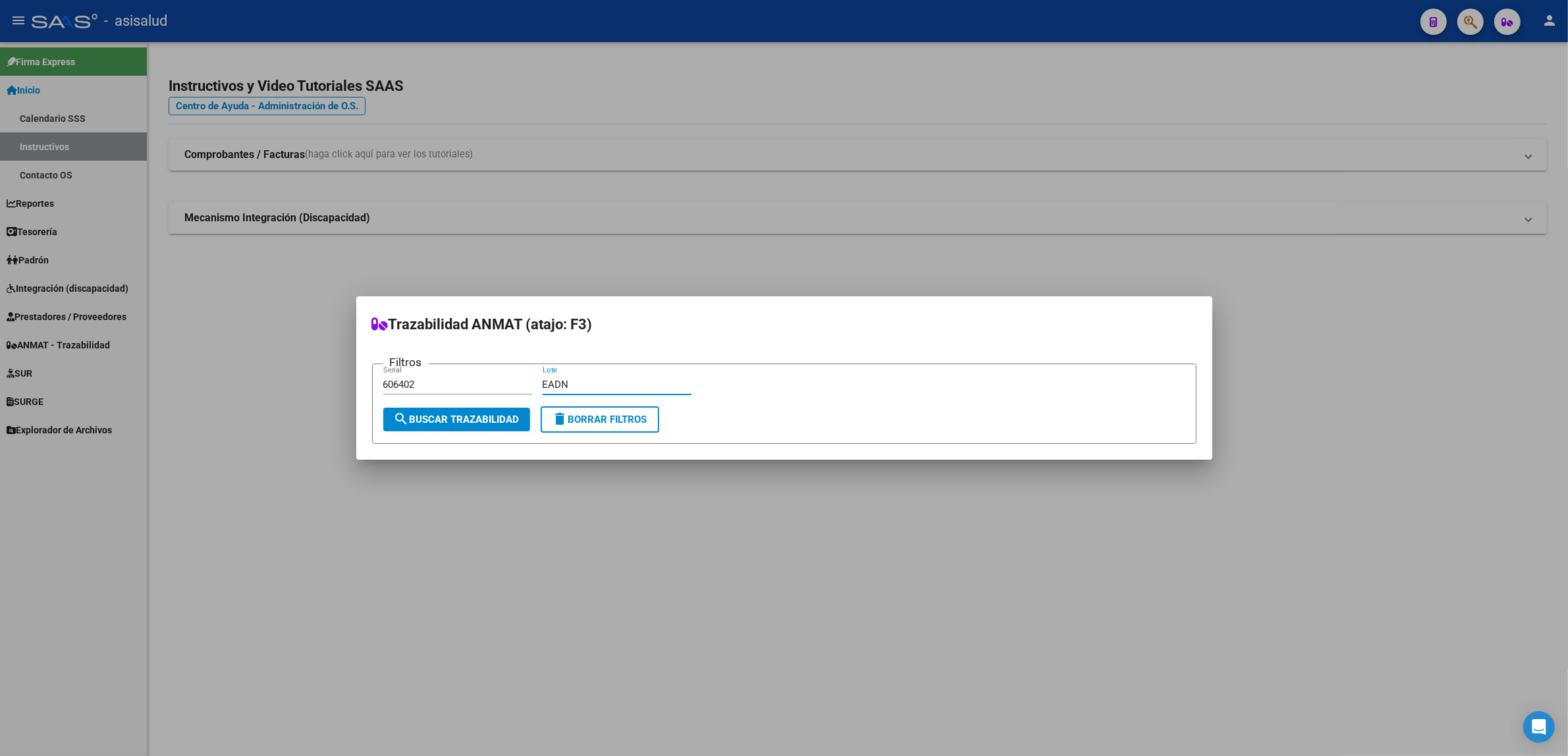
type input "EADN"
click at [485, 435] on form "Filtros 606402 Serial EADN Lote search Buscar Trazabilidad delete Borrar Filtros" at bounding box center [784, 404] width 824 height 81
click at [488, 422] on span "search Buscar Trazabilidad" at bounding box center [457, 420] width 126 height 12
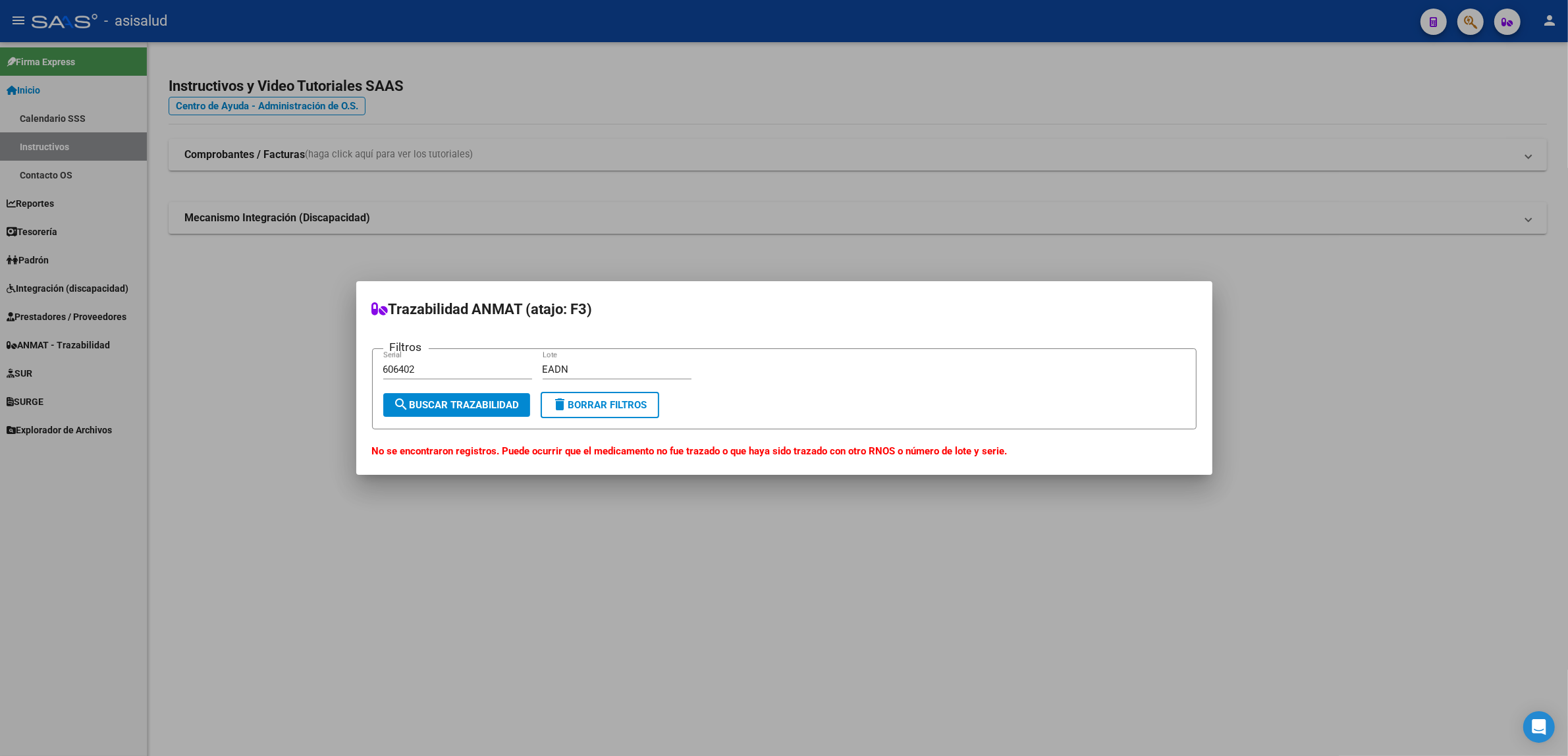
click at [597, 406] on span "delete Borrar Filtros" at bounding box center [600, 405] width 95 height 12
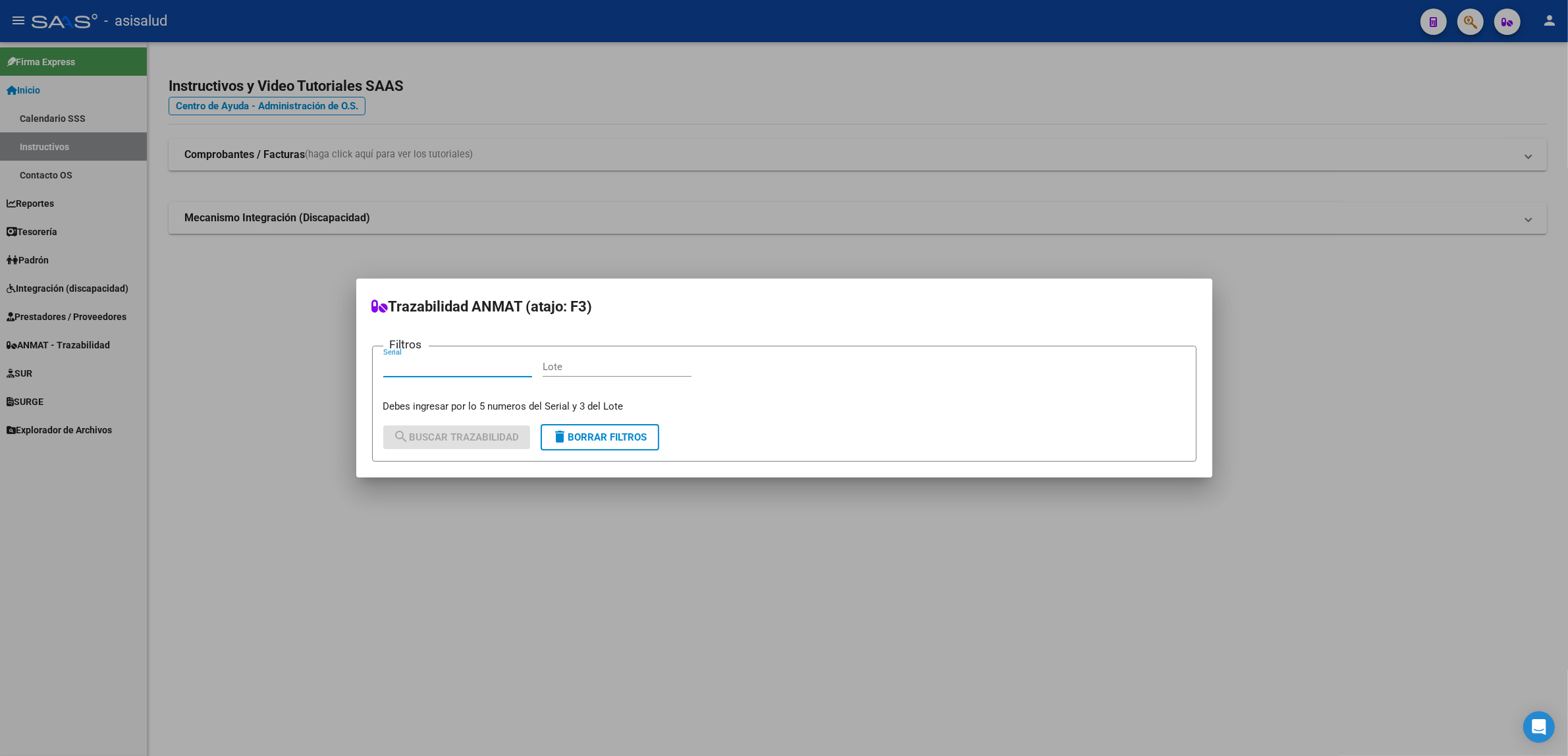
click at [469, 369] on input "Serial" at bounding box center [458, 367] width 149 height 12
type input "2"
type input "128142"
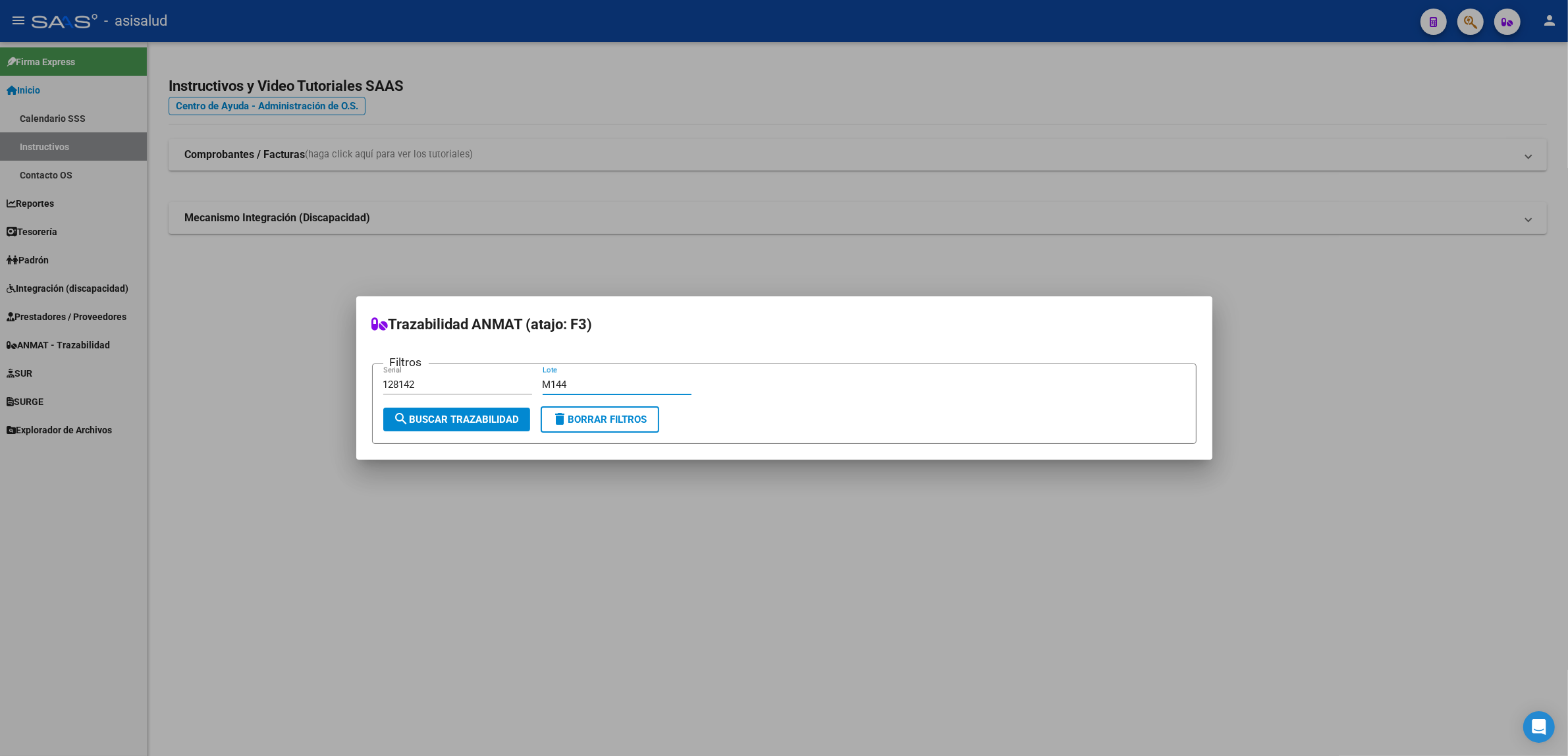
type input "M144"
click at [459, 416] on span "search Buscar Trazabilidad" at bounding box center [457, 420] width 126 height 12
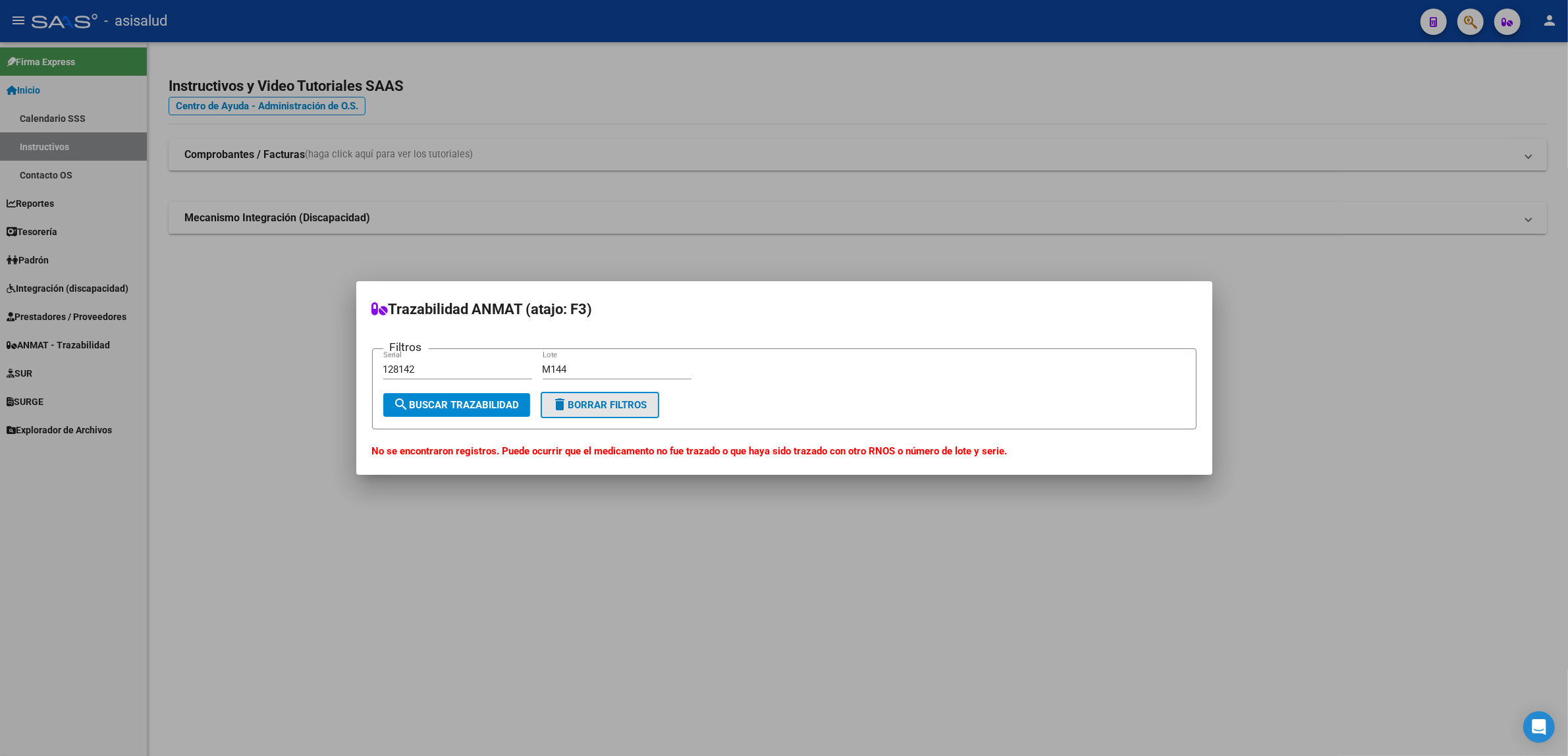
click at [591, 410] on button "delete Borrar Filtros" at bounding box center [600, 405] width 119 height 26
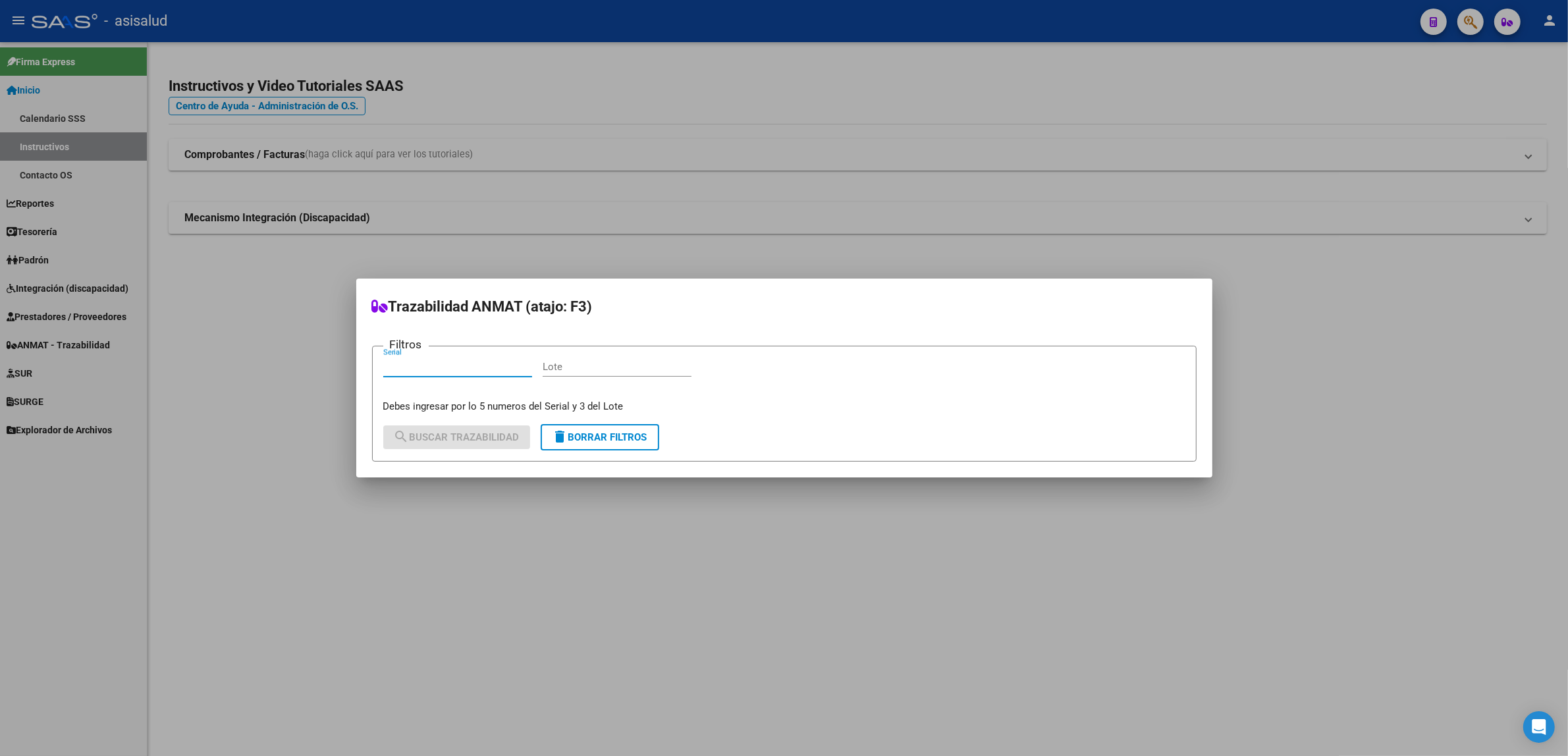
click at [413, 370] on input "Serial" at bounding box center [458, 367] width 149 height 12
click at [390, 663] on div at bounding box center [784, 378] width 1568 height 756
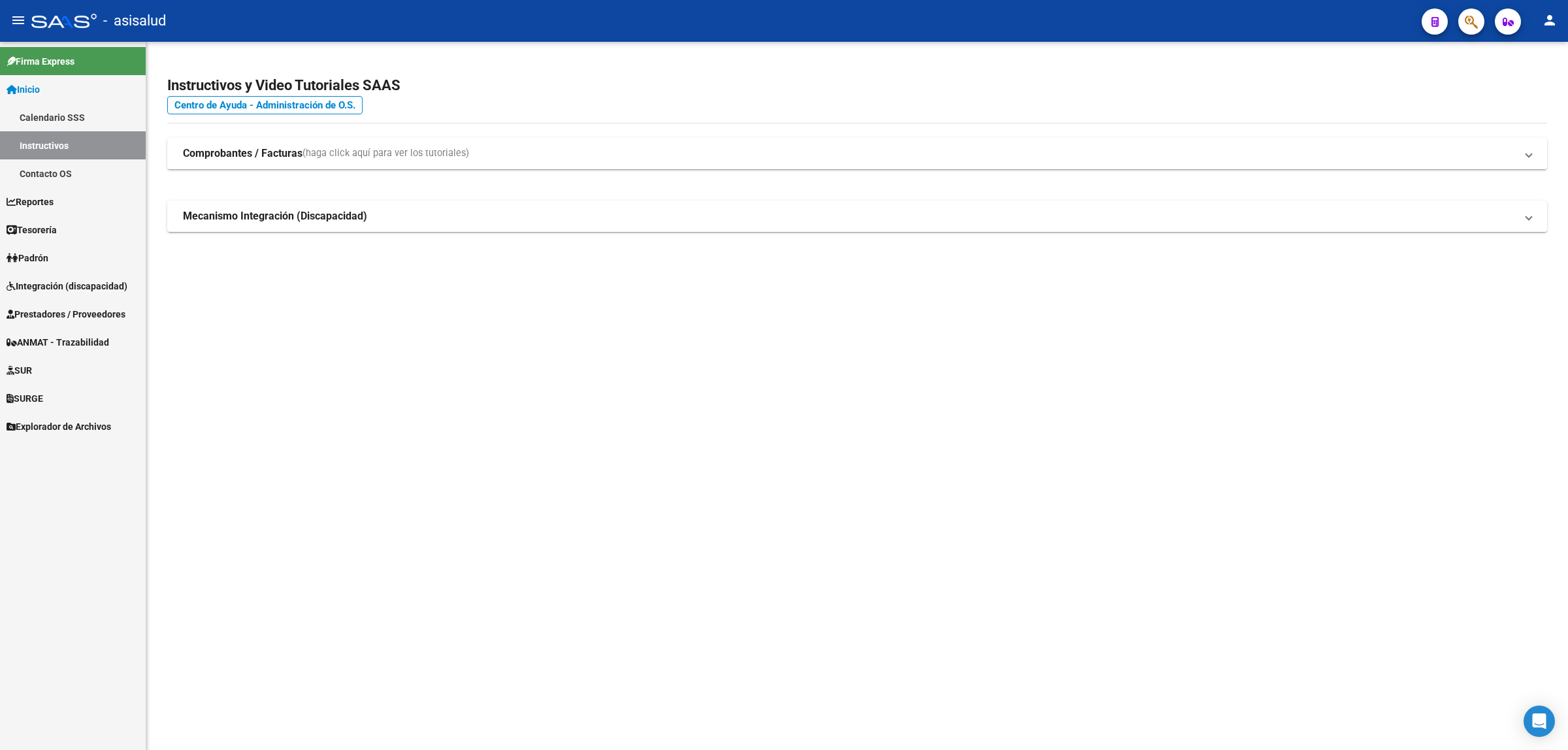
click at [1513, 24] on icon "button" at bounding box center [1508, 22] width 11 height 10
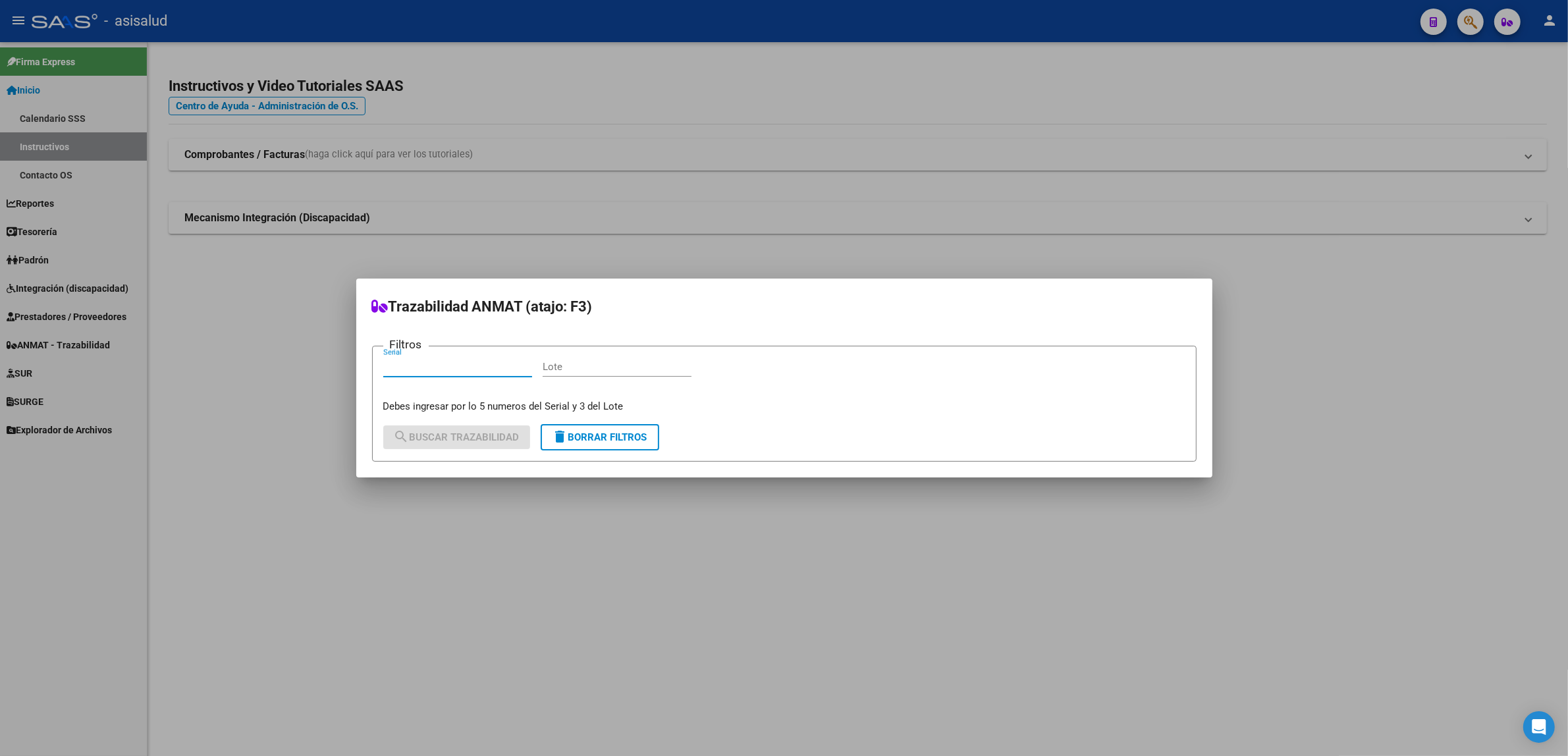
click at [419, 367] on input "Serial" at bounding box center [458, 367] width 149 height 12
type input "69147"
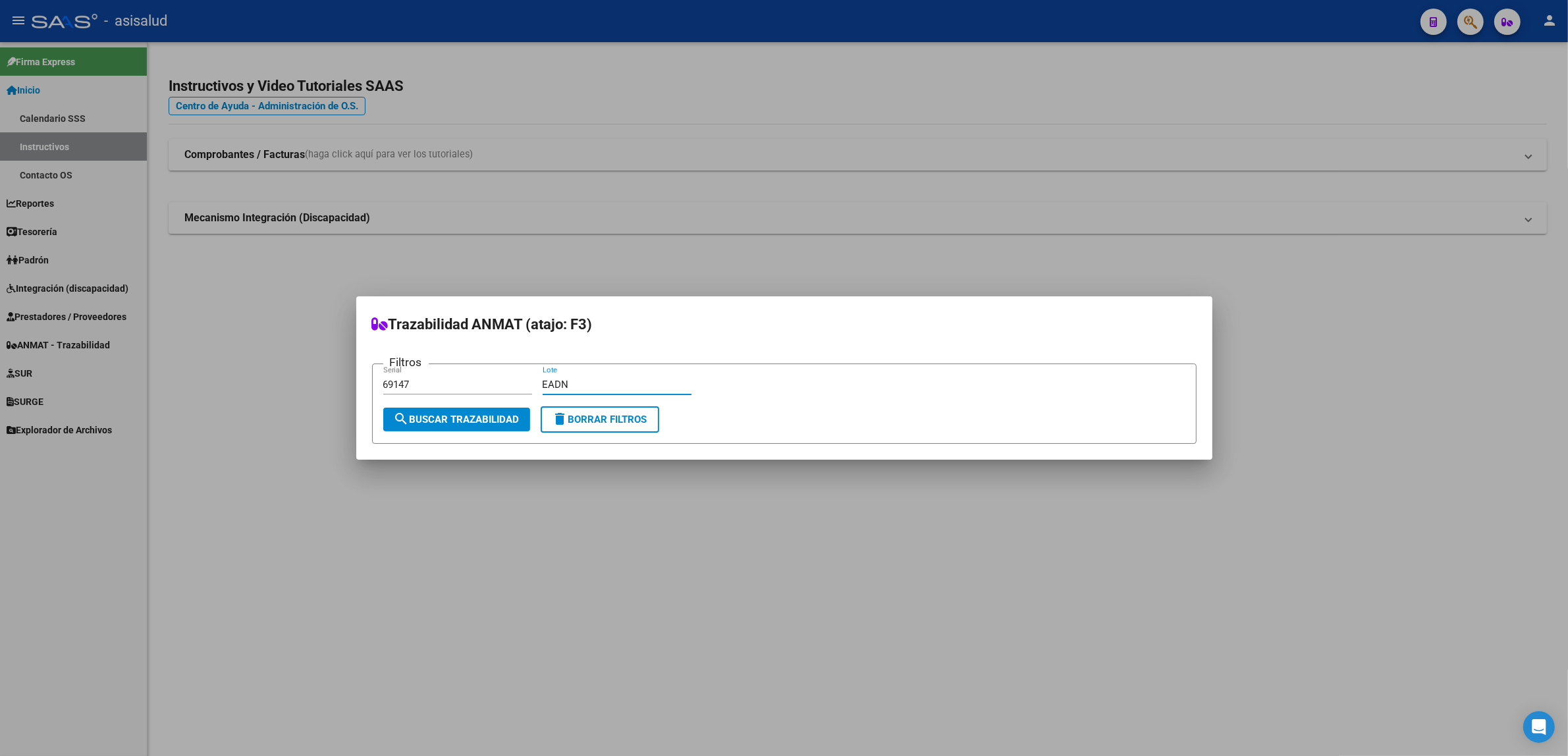
type input "EADN"
click at [432, 422] on span "search Buscar Trazabilidad" at bounding box center [457, 420] width 126 height 12
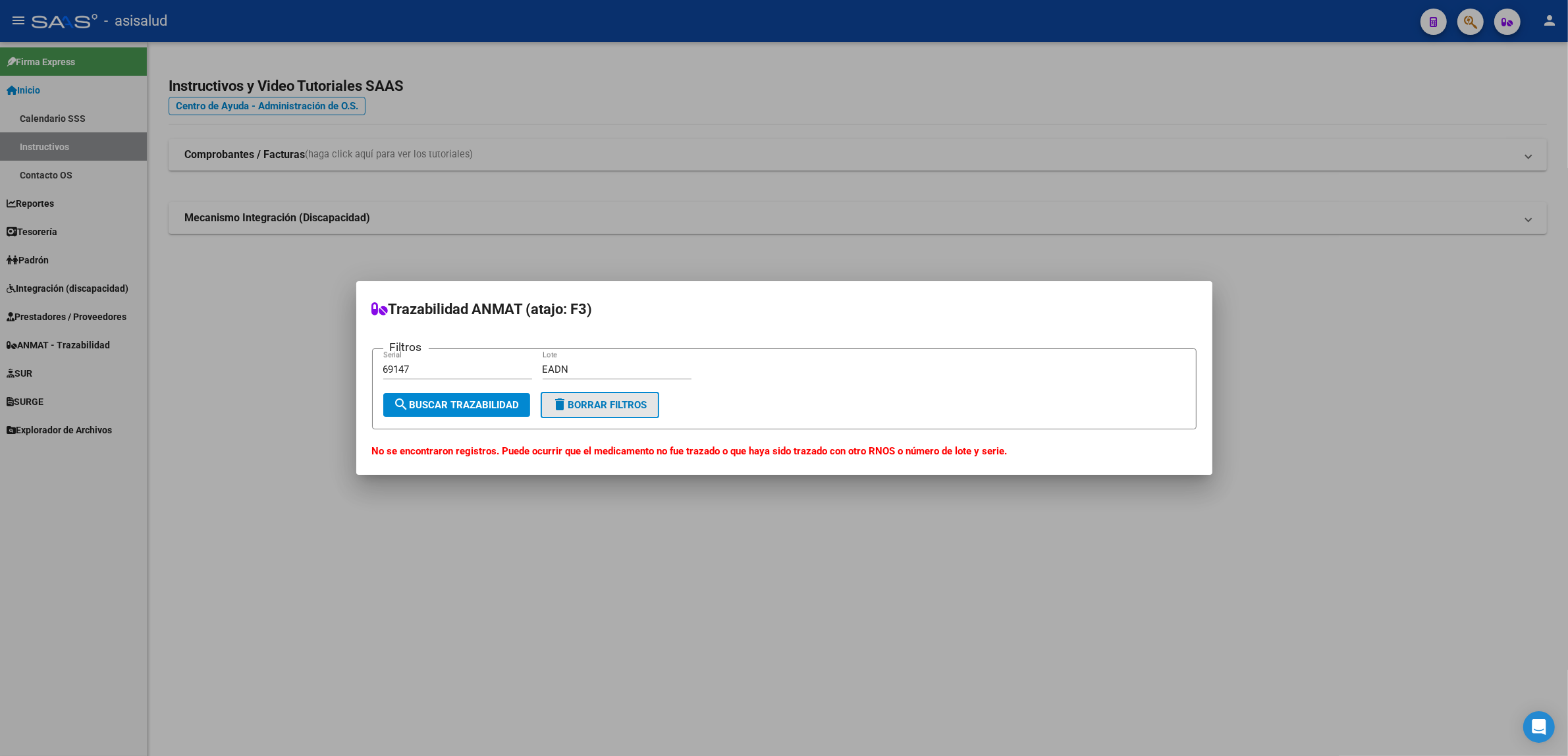
click at [585, 403] on span "delete Borrar Filtros" at bounding box center [600, 405] width 95 height 12
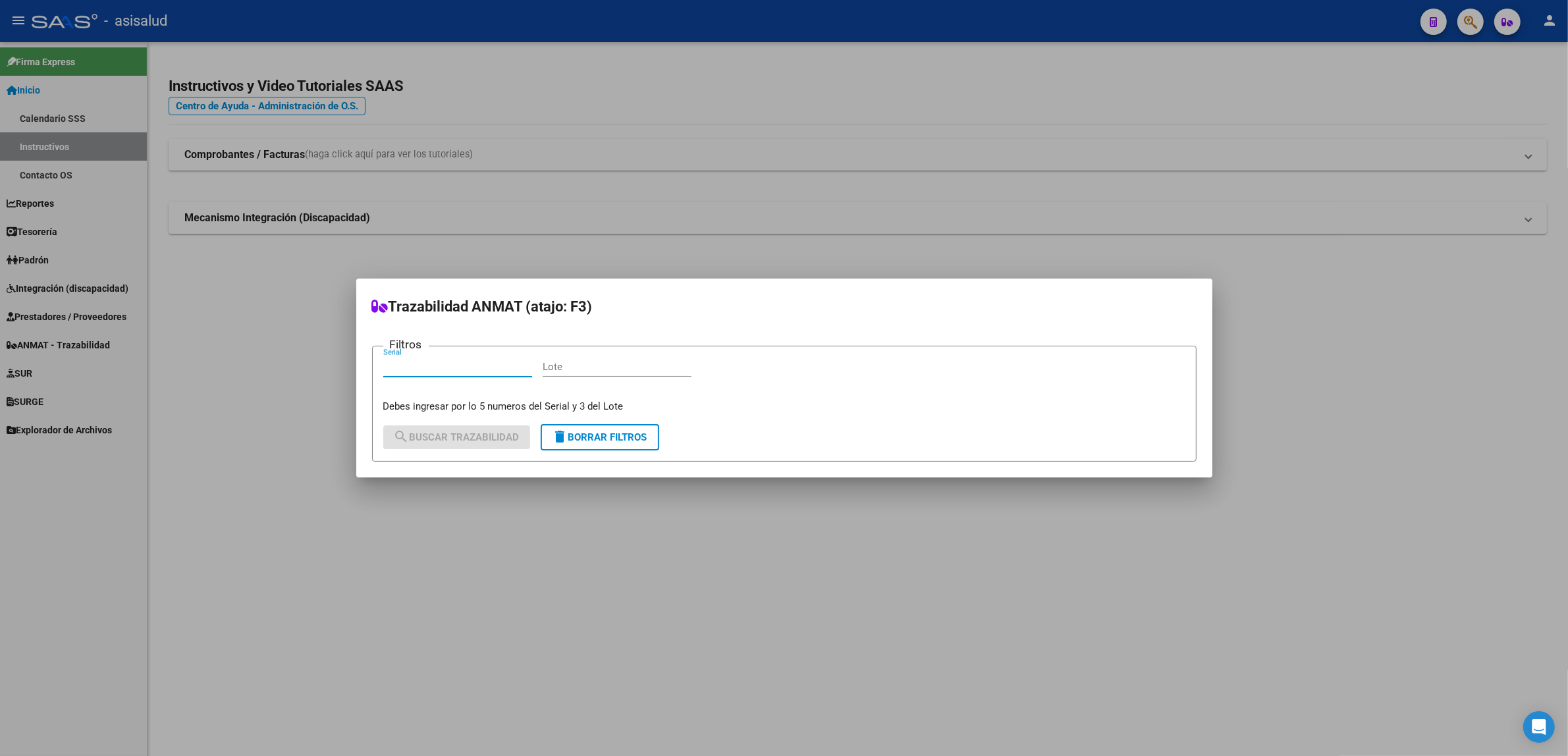
click at [489, 367] on input "Serial" at bounding box center [458, 367] width 149 height 12
type input "92563"
click at [558, 367] on input "Lote" at bounding box center [617, 367] width 149 height 12
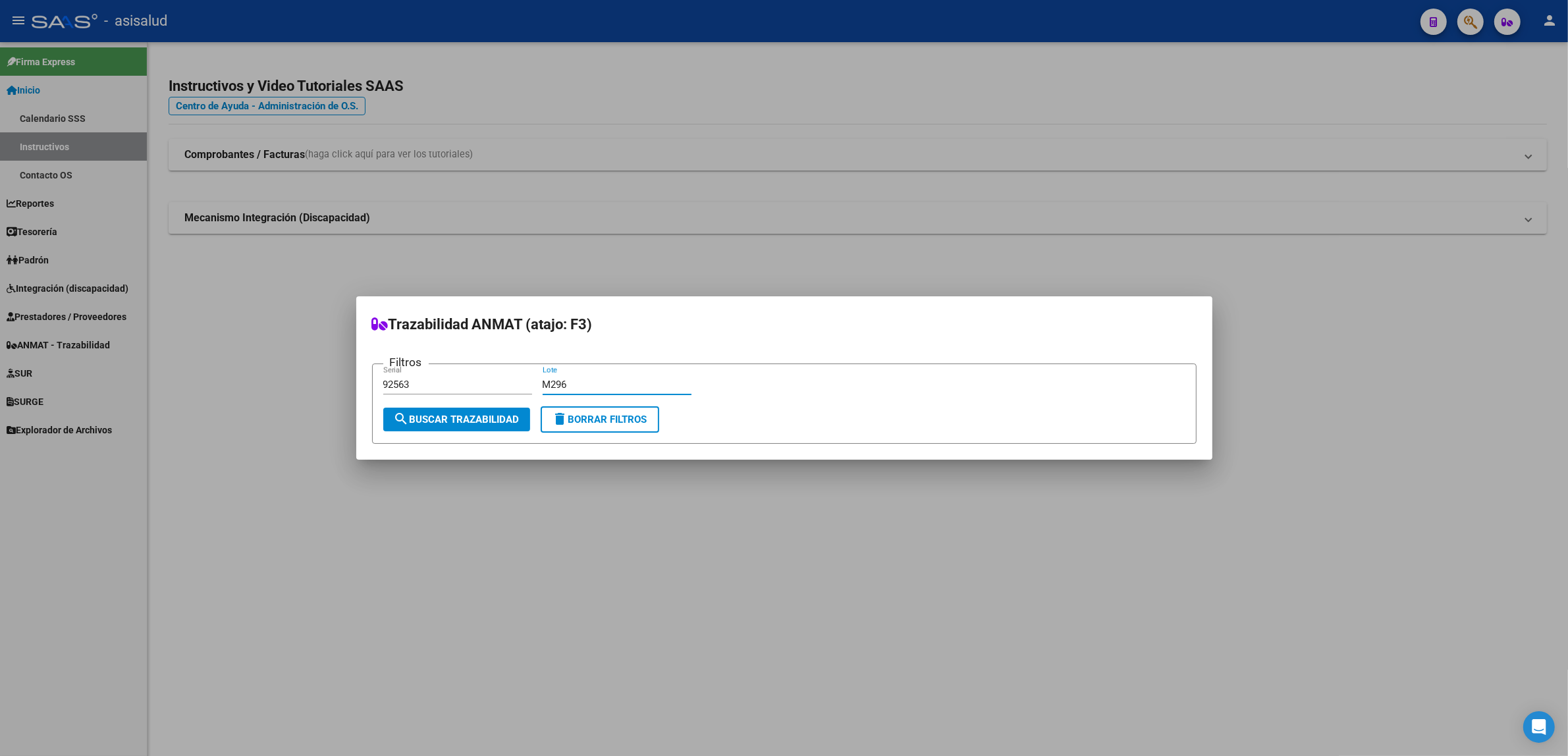
type input "M296"
click at [482, 425] on span "search Buscar Trazabilidad" at bounding box center [457, 420] width 126 height 12
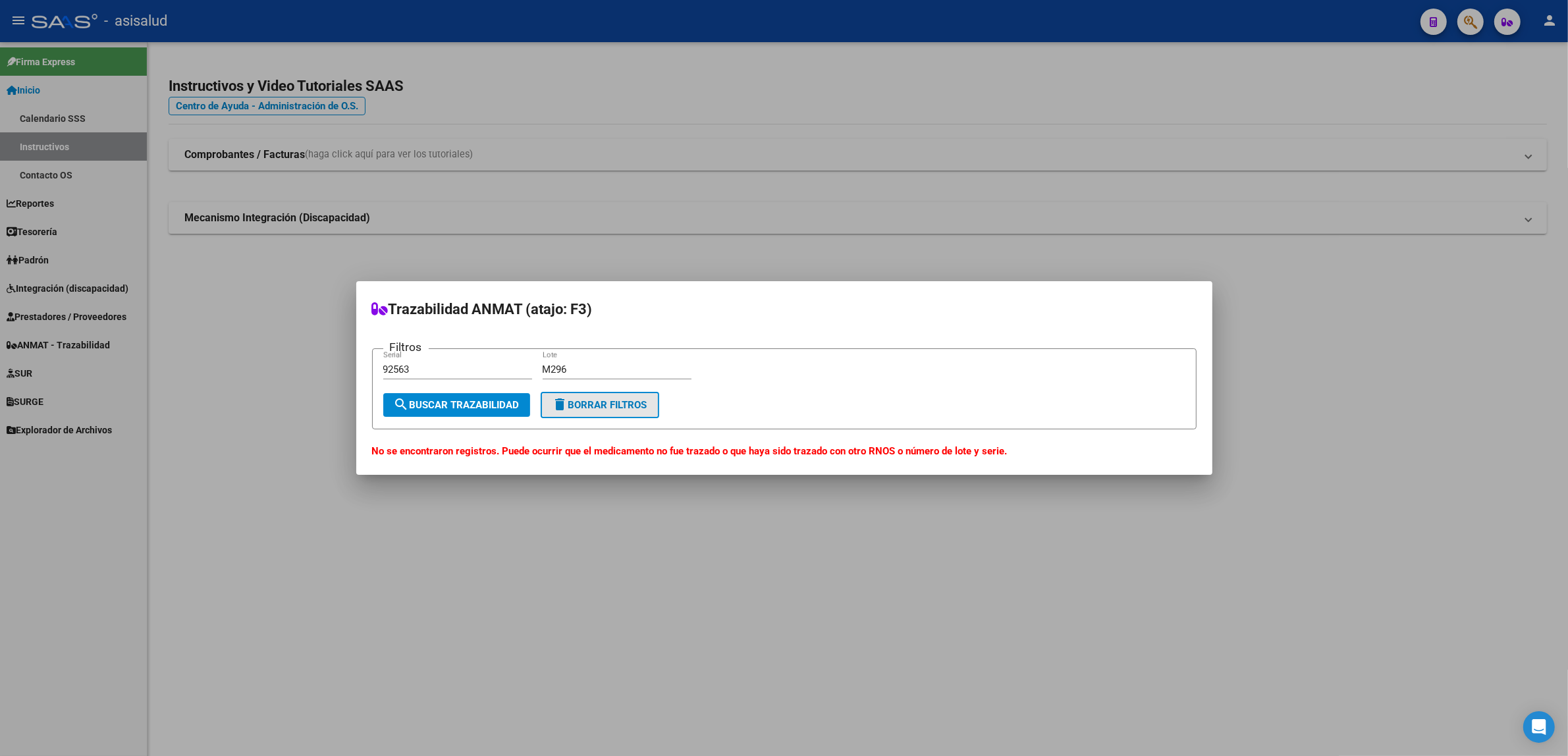
click at [600, 409] on span "delete Borrar Filtros" at bounding box center [600, 405] width 95 height 12
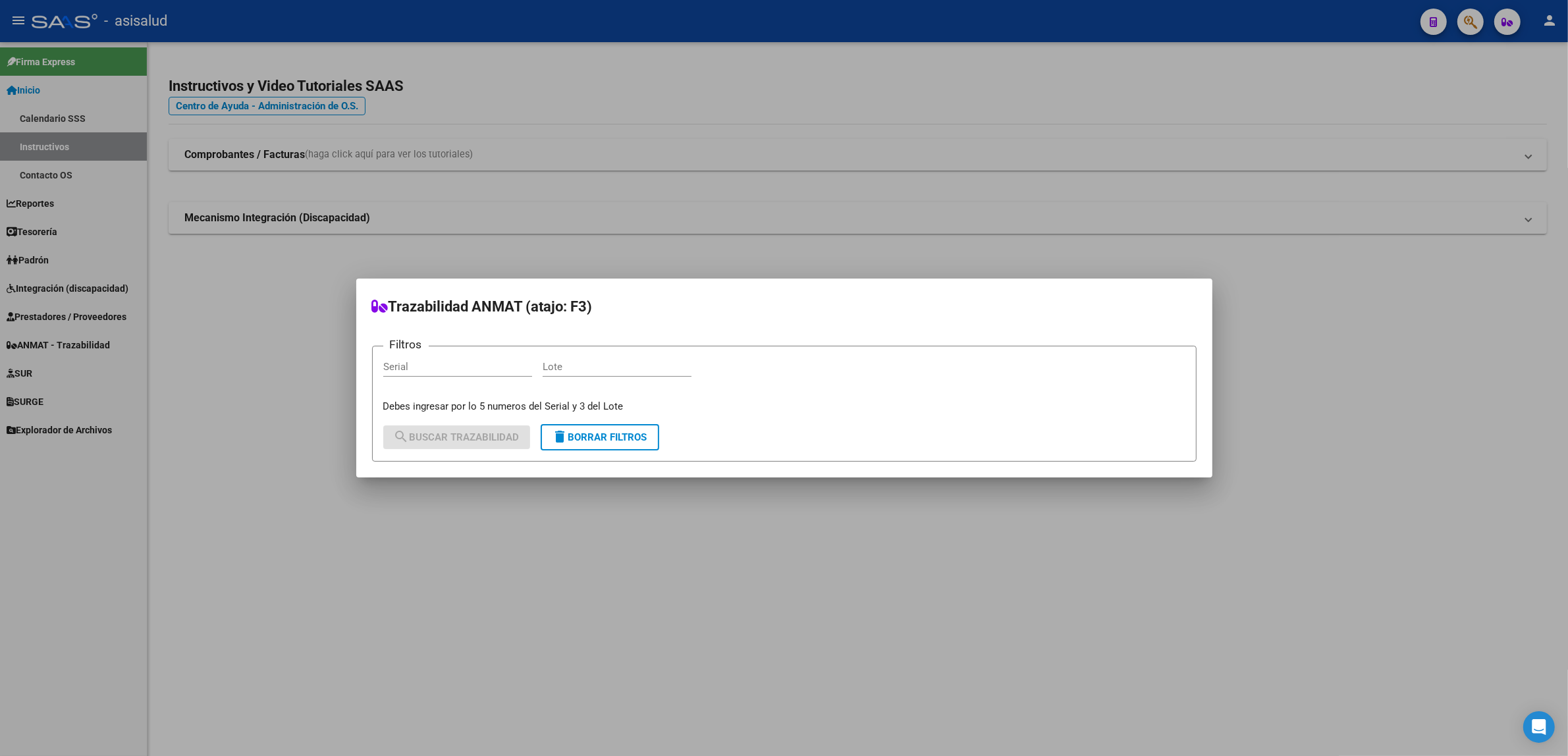
click at [505, 369] on input "Serial" at bounding box center [458, 367] width 149 height 12
drag, startPoint x: 505, startPoint y: 369, endPoint x: 287, endPoint y: 353, distance: 218.6
click at [287, 353] on div "Trazabilidad ANMAT (atajo: F3) Filtros 50499 Serial Lote Debes ingresar por lo …" at bounding box center [784, 378] width 1568 height 756
type input "43178"
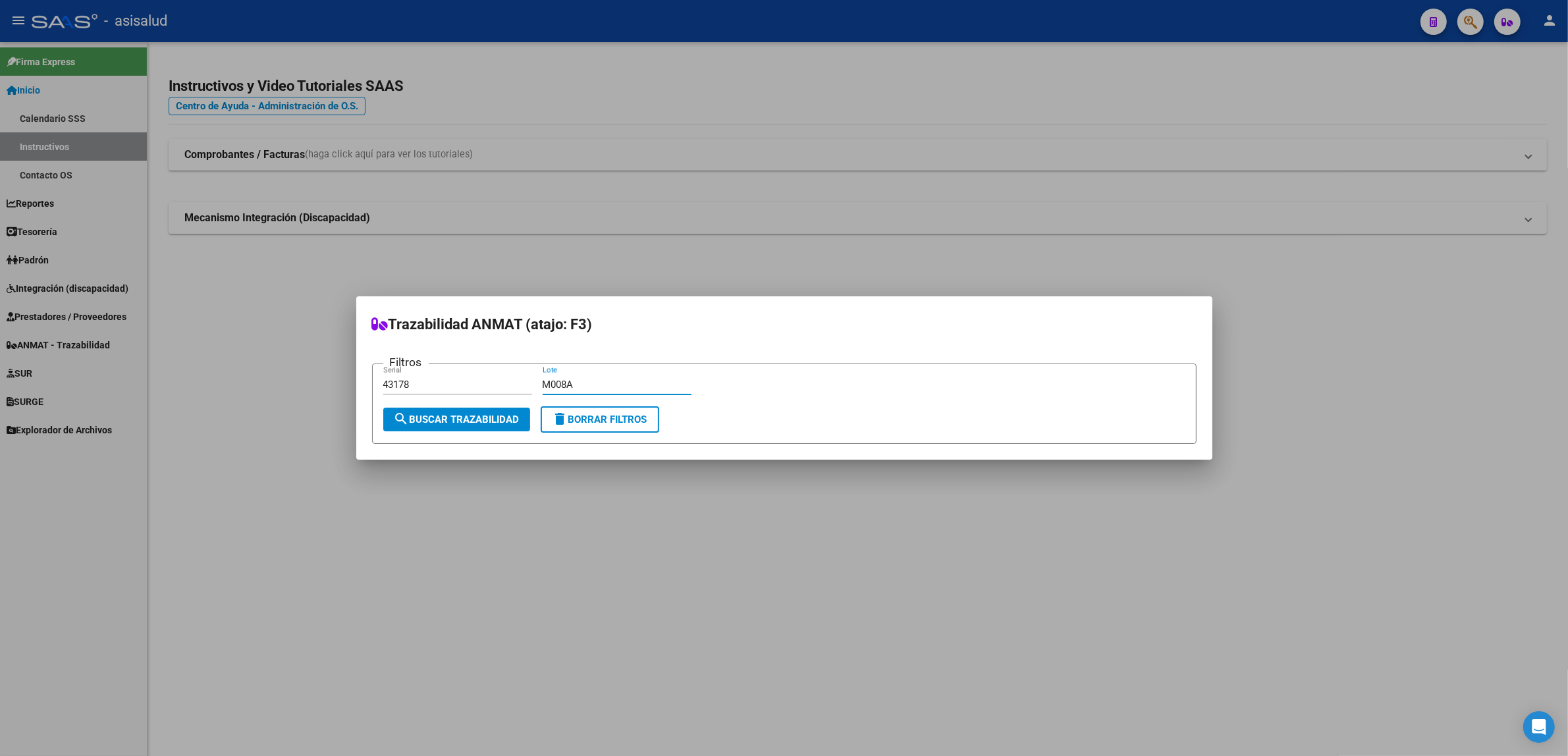
type input "M008A"
click at [432, 424] on span "search Buscar Trazabilidad" at bounding box center [457, 420] width 126 height 12
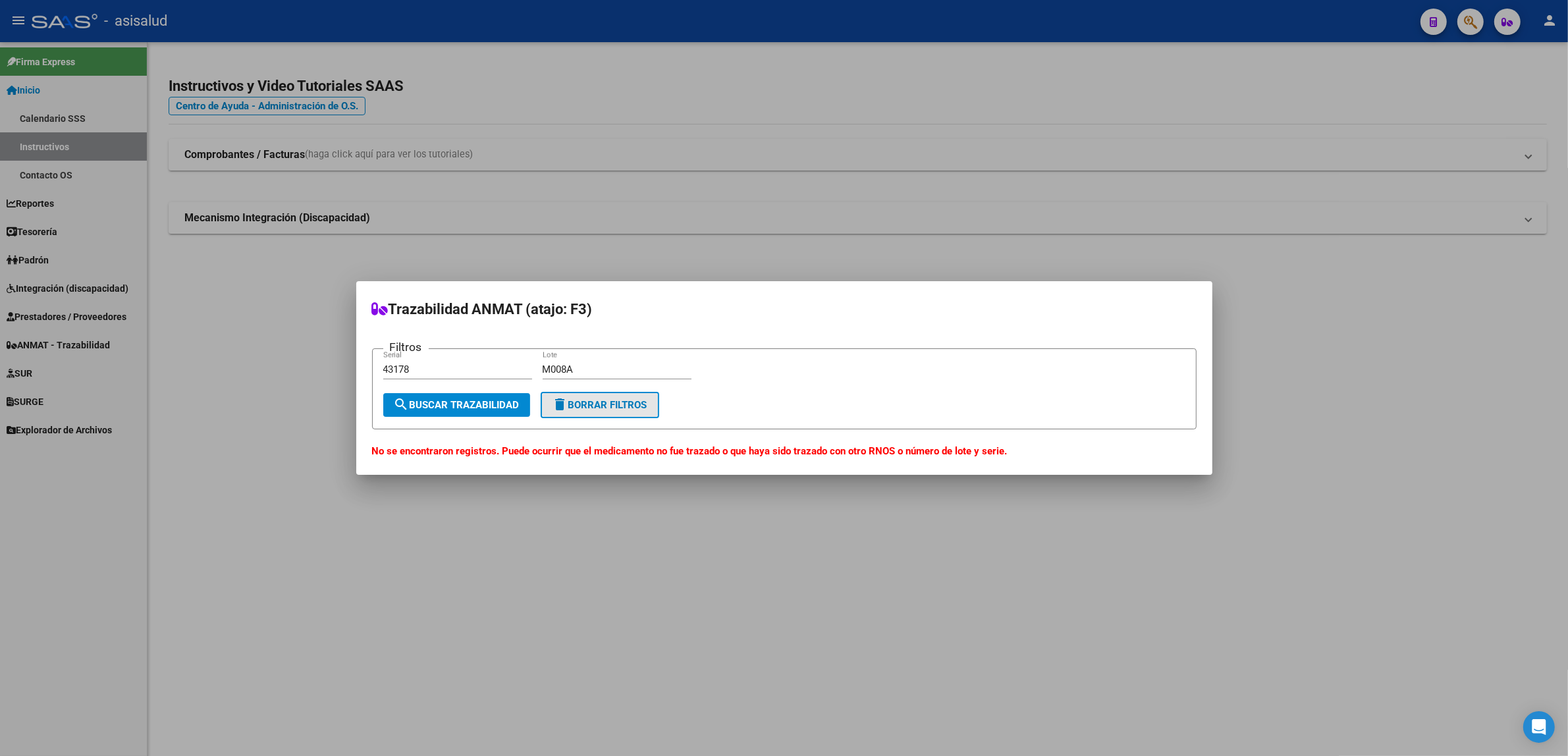
click at [607, 403] on span "delete Borrar Filtros" at bounding box center [600, 405] width 95 height 12
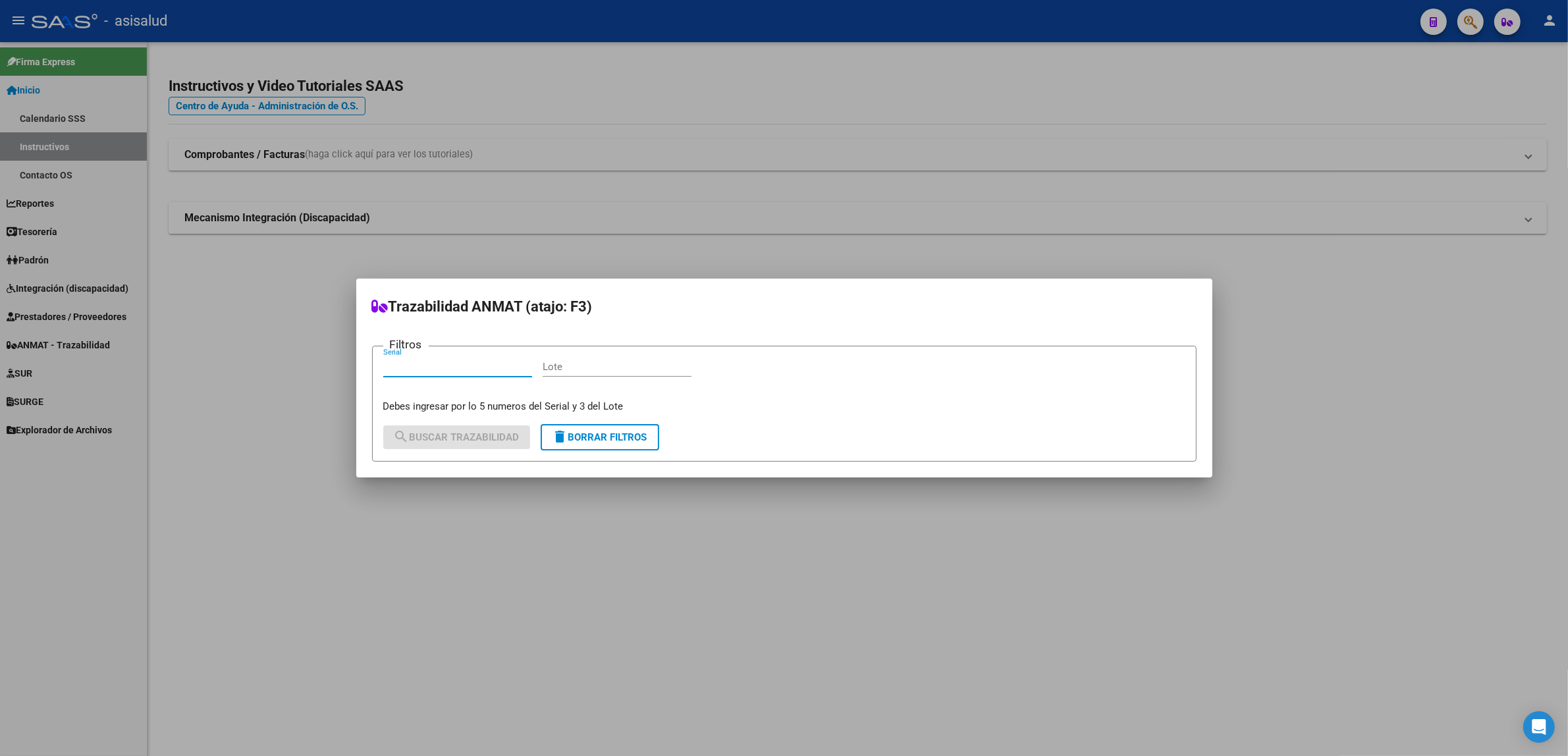
click at [486, 367] on input "Serial" at bounding box center [458, 367] width 149 height 12
type input "92958"
click at [599, 366] on input "Lote" at bounding box center [617, 367] width 149 height 12
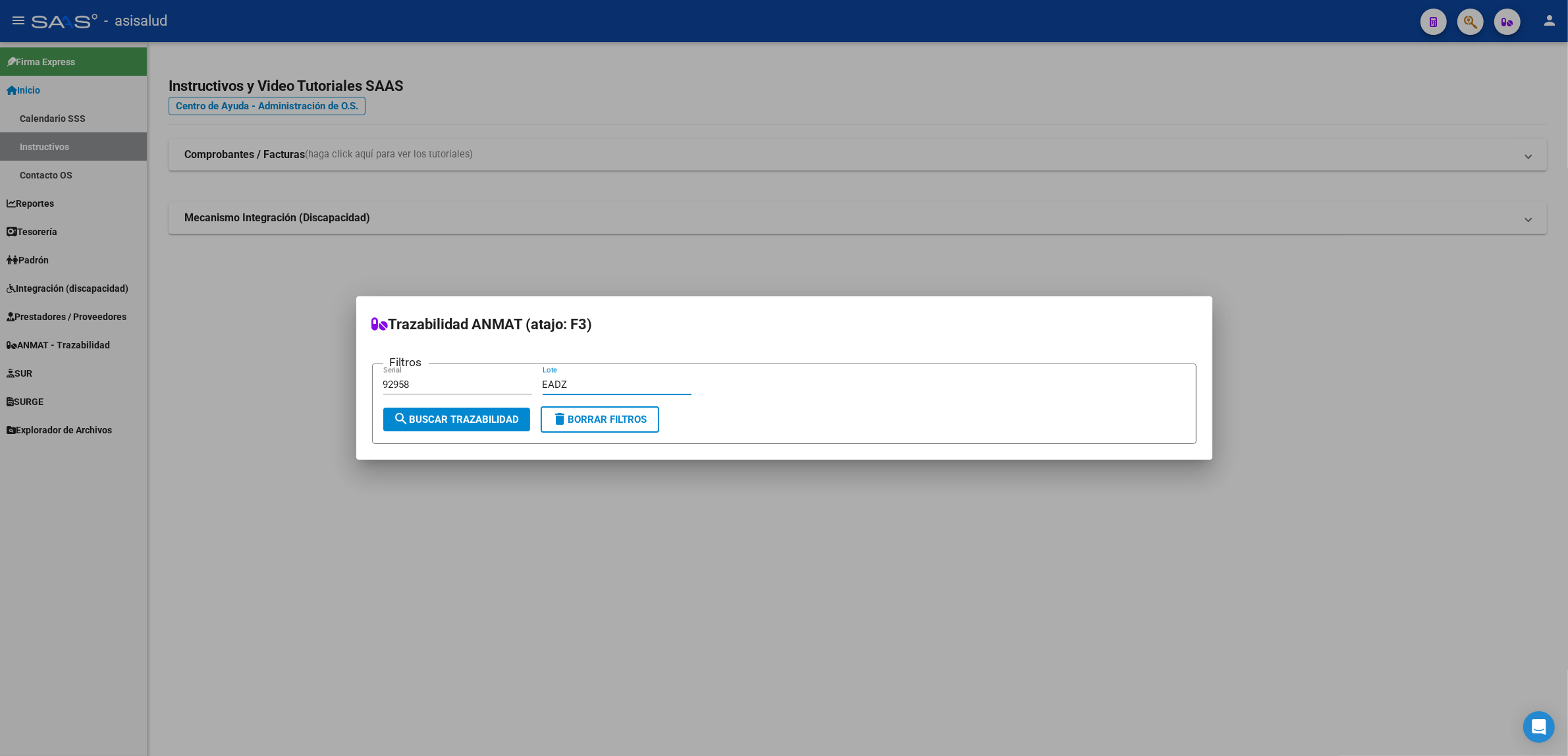
type input "EADZ"
click at [491, 417] on span "search Buscar Trazabilidad" at bounding box center [457, 420] width 126 height 12
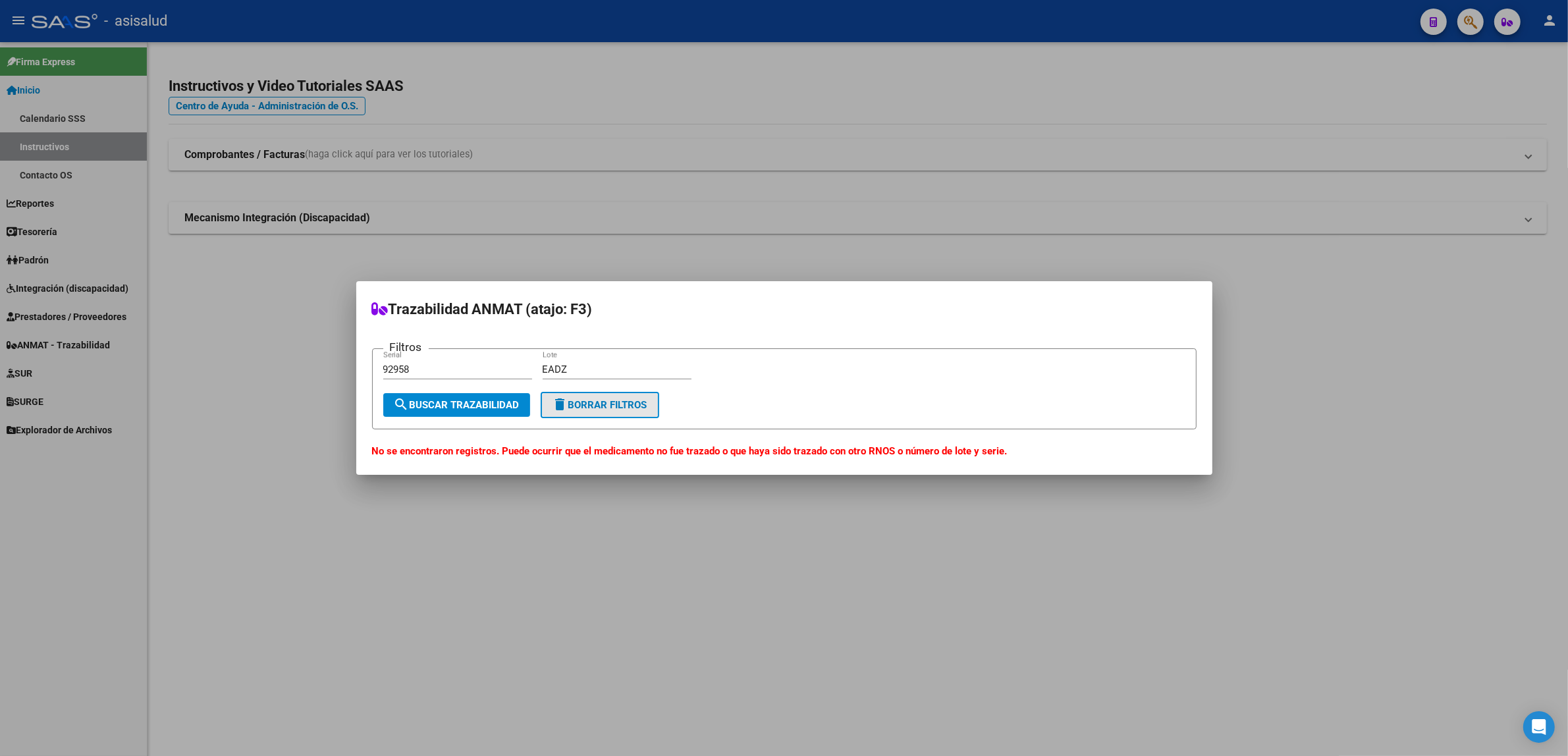
click at [626, 412] on button "delete Borrar Filtros" at bounding box center [600, 405] width 119 height 26
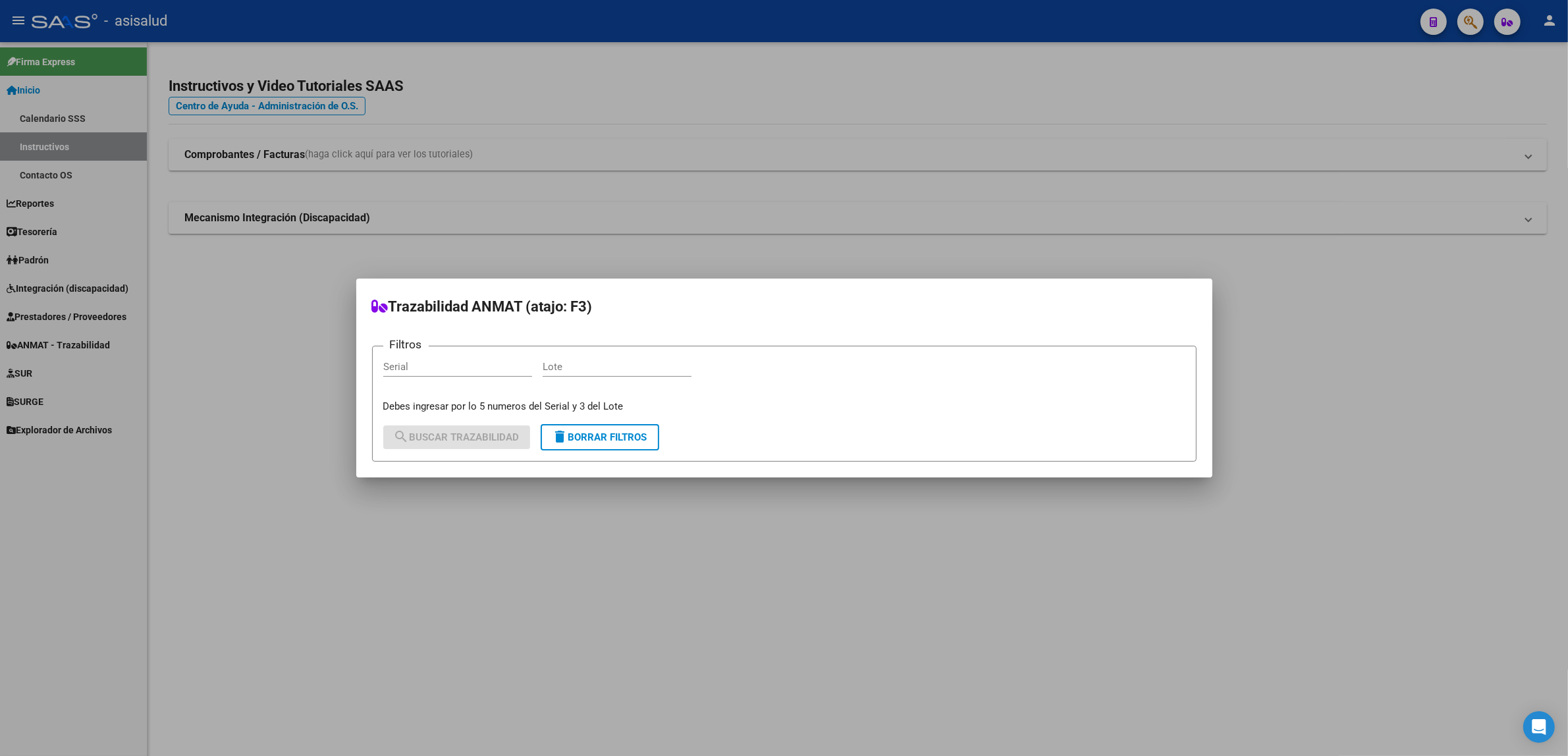
click at [406, 369] on input "Serial" at bounding box center [458, 367] width 149 height 12
type input "32417"
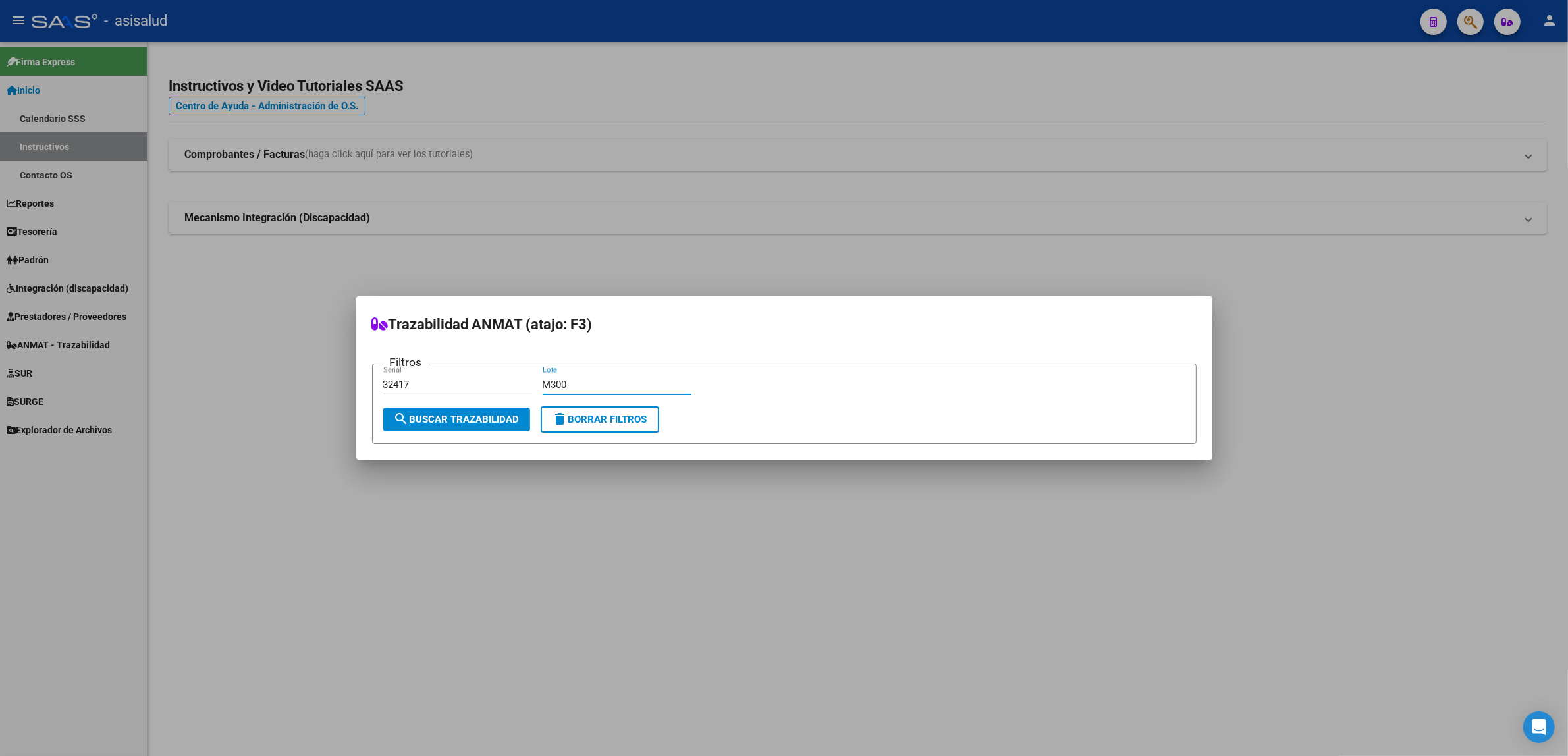
type input "M300"
click at [452, 426] on button "search Buscar Trazabilidad" at bounding box center [457, 420] width 147 height 24
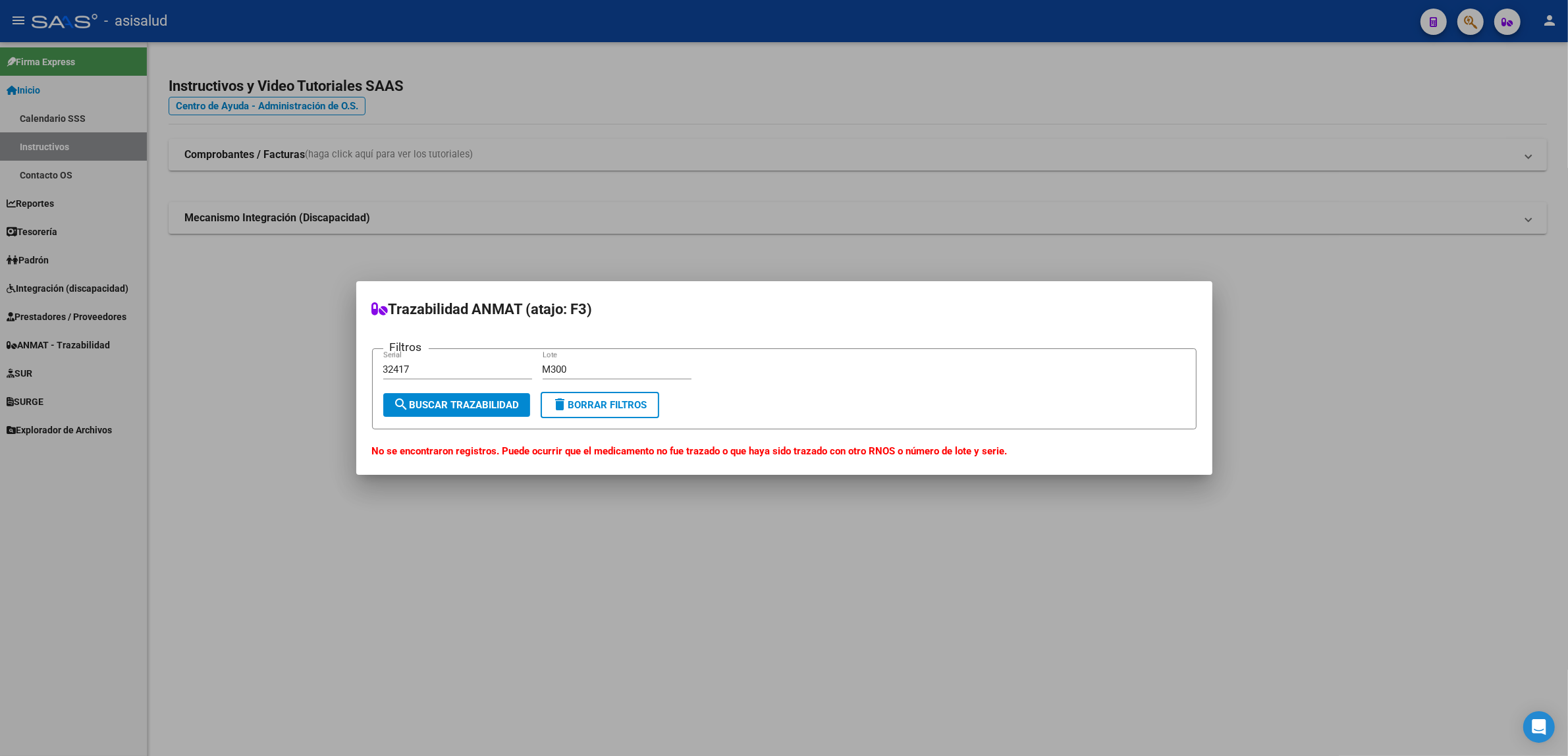
click at [597, 409] on span "delete Borrar Filtros" at bounding box center [600, 405] width 95 height 12
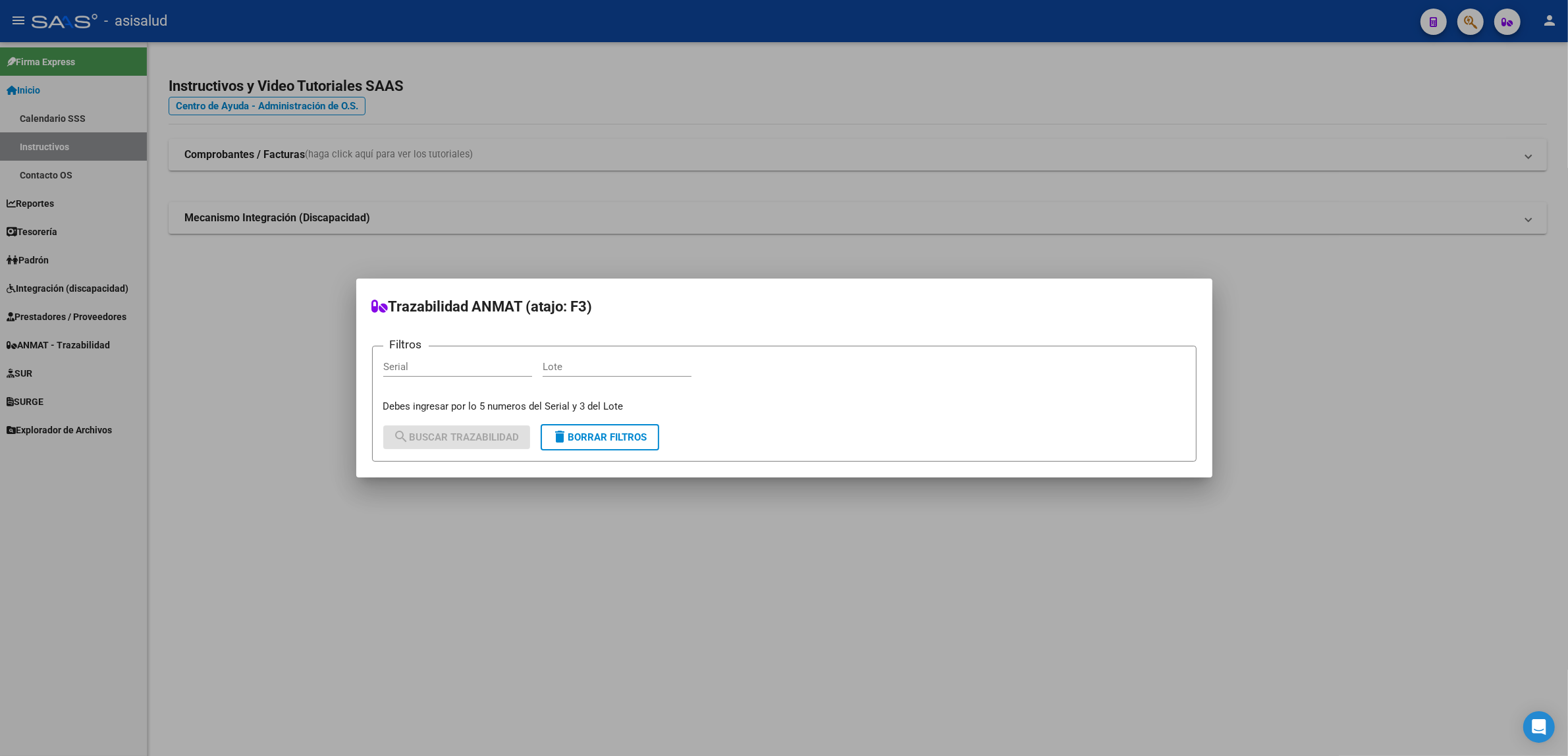
click at [474, 369] on input "Serial" at bounding box center [458, 367] width 149 height 12
type input "65059"
click at [596, 365] on input "Lote" at bounding box center [617, 367] width 149 height 12
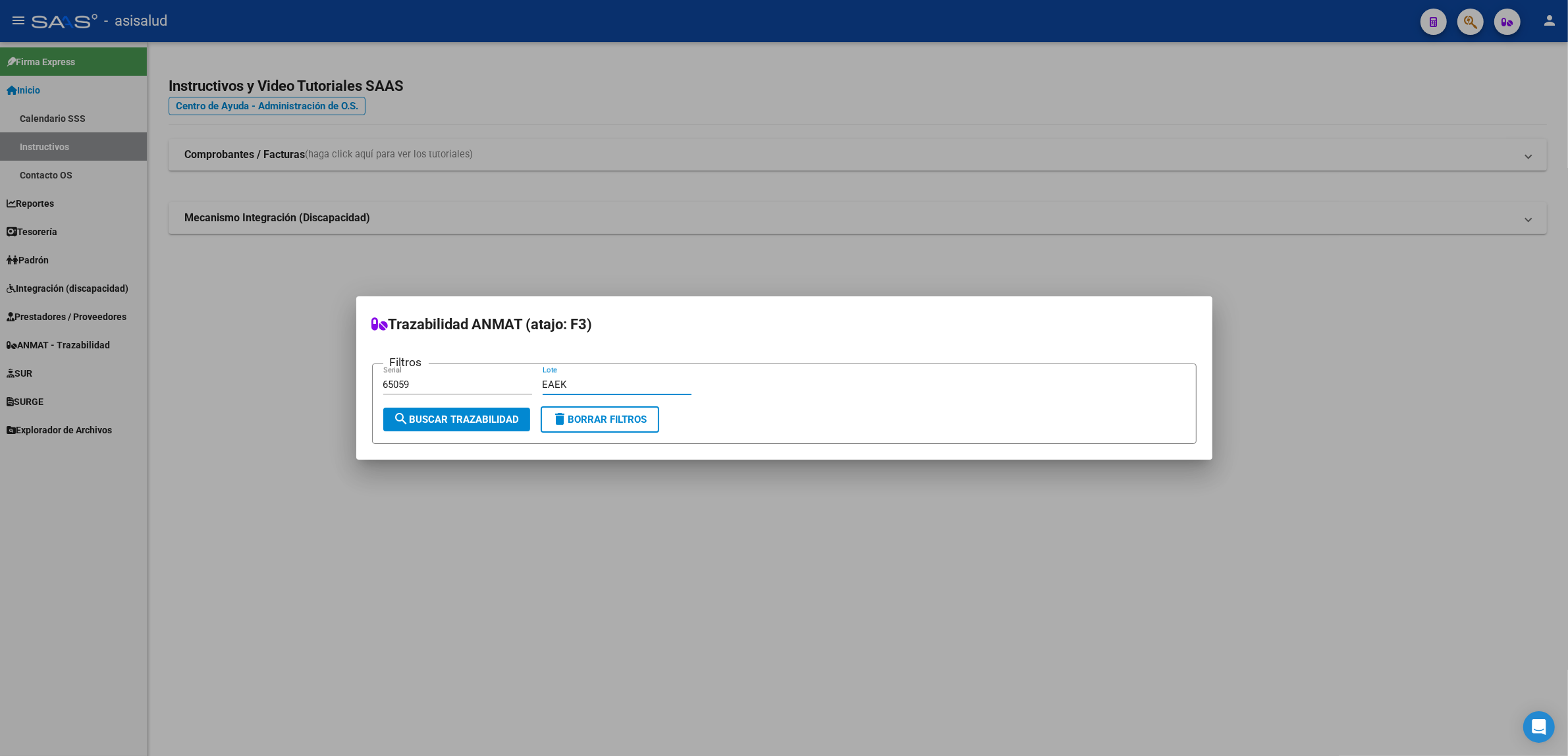
type input "EAEK"
click at [506, 425] on span "search Buscar Trazabilidad" at bounding box center [457, 420] width 126 height 12
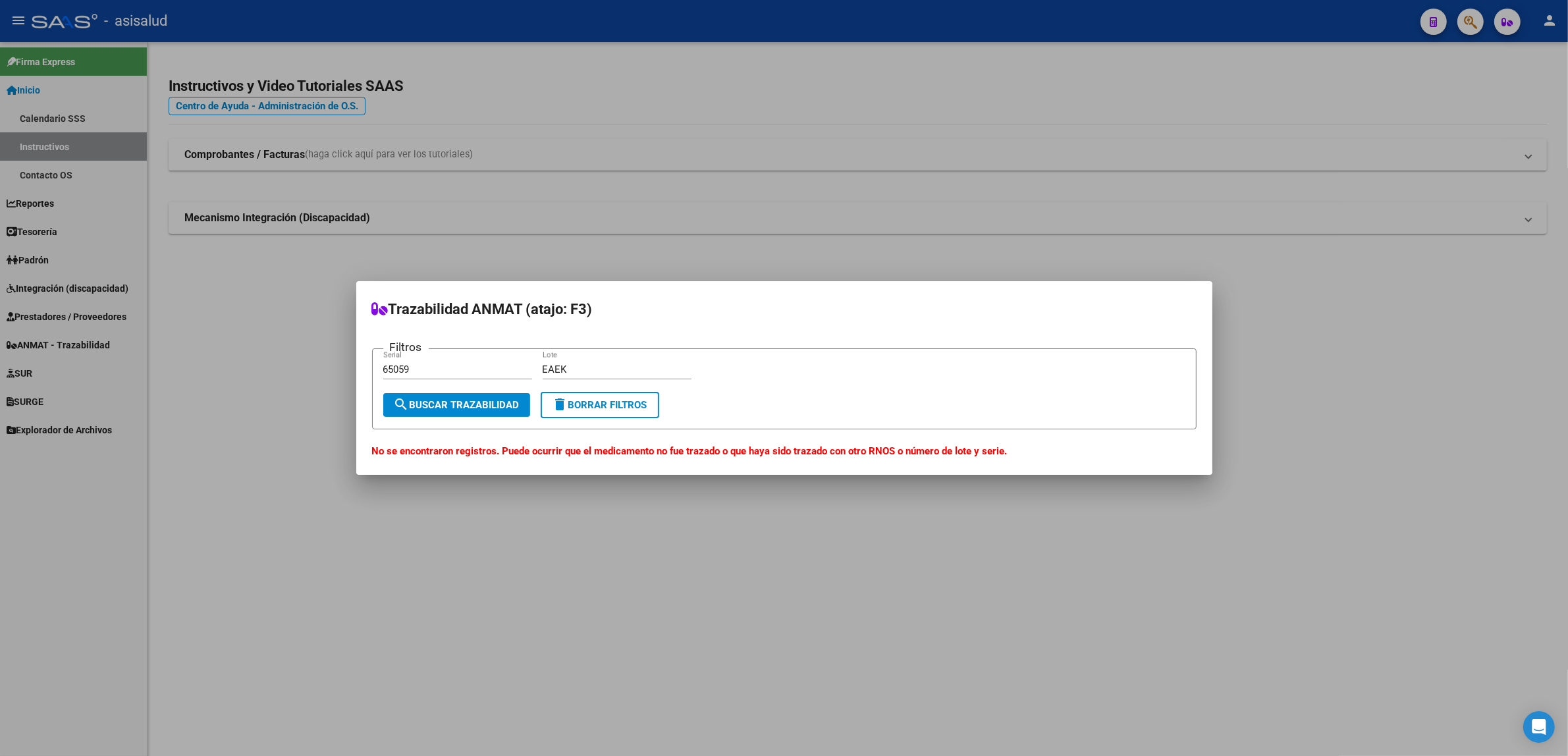
click at [605, 396] on button "delete Borrar Filtros" at bounding box center [600, 405] width 119 height 26
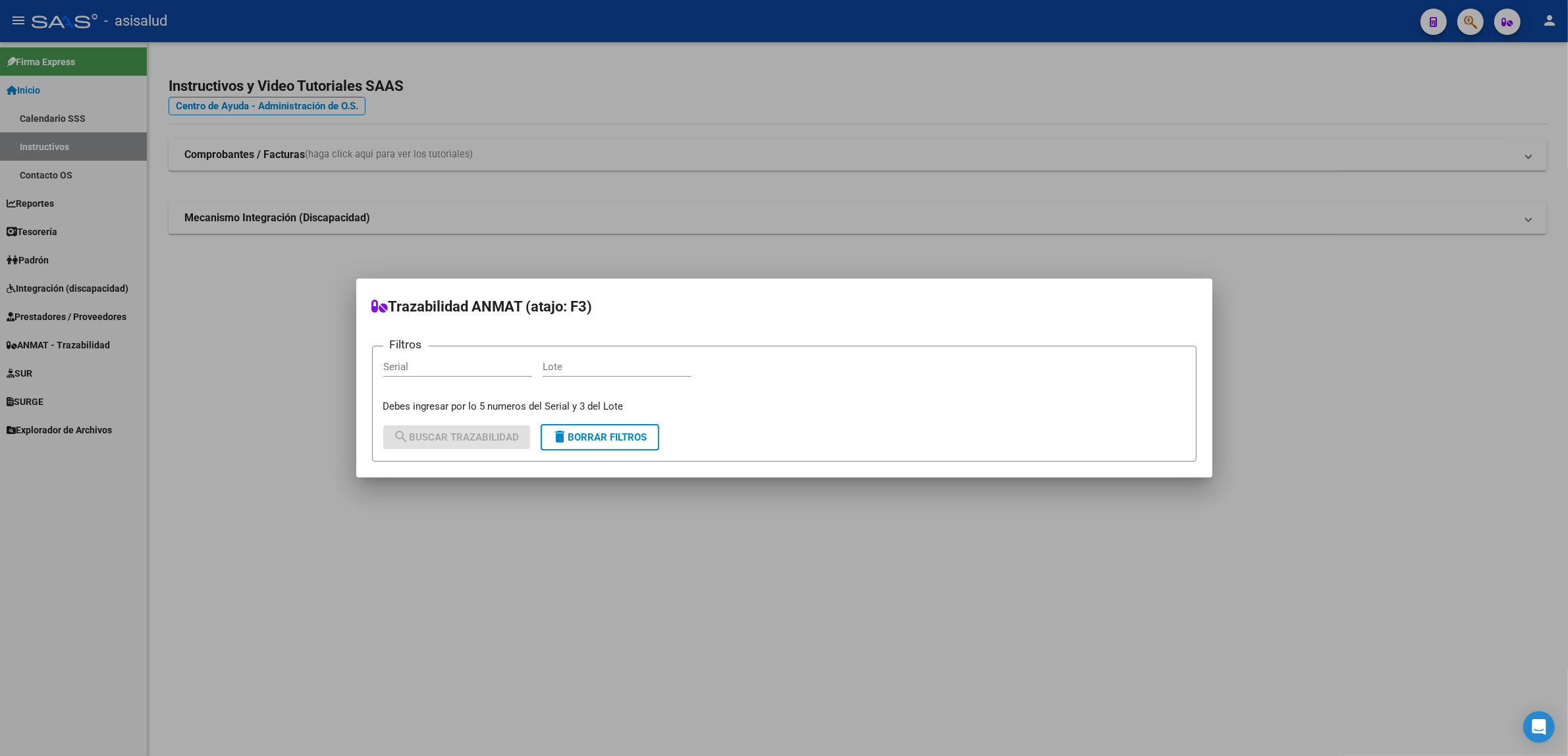
click at [456, 369] on input "Serial" at bounding box center [458, 367] width 149 height 12
type input "43666"
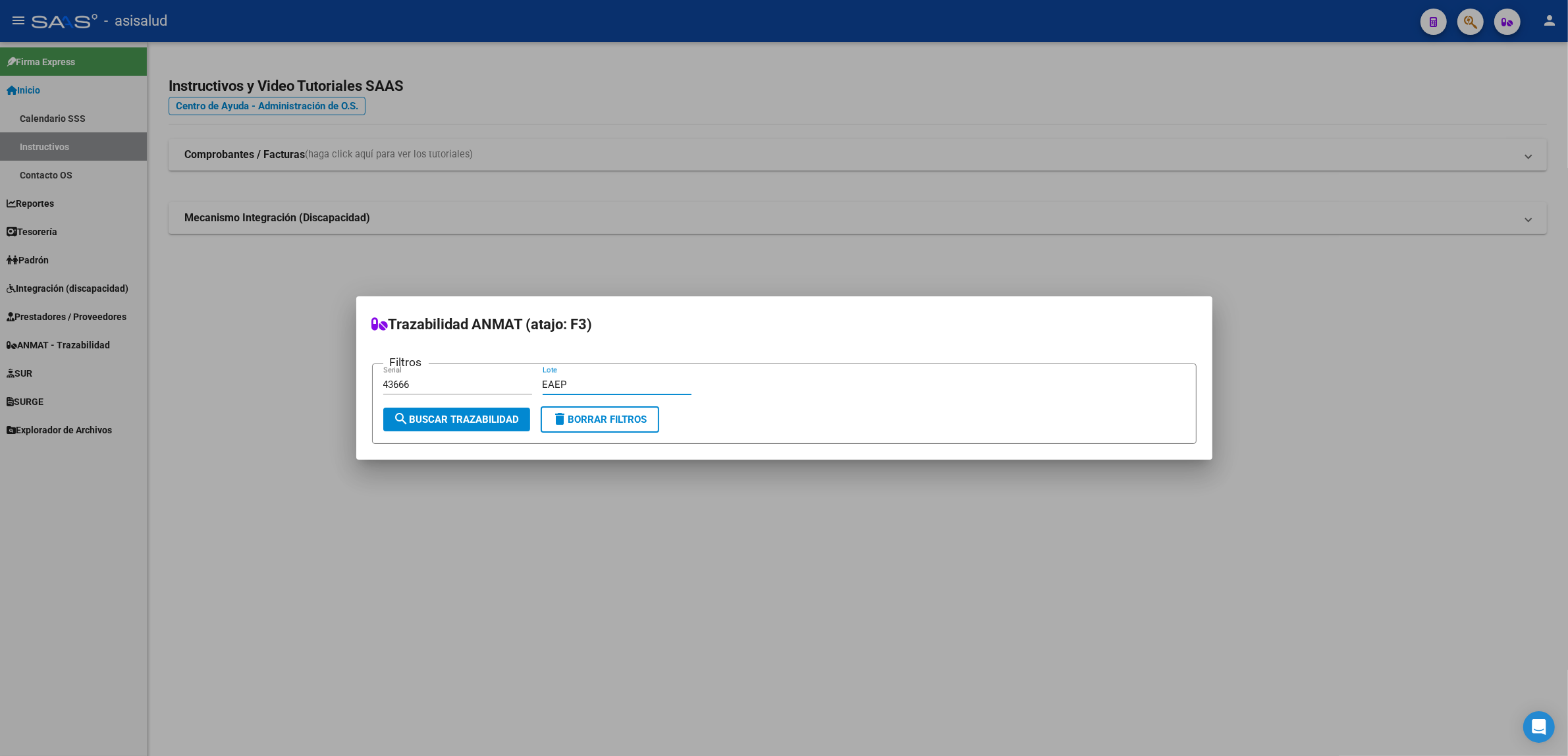
type input "EAEP"
click at [461, 416] on span "search Buscar Trazabilidad" at bounding box center [457, 420] width 126 height 12
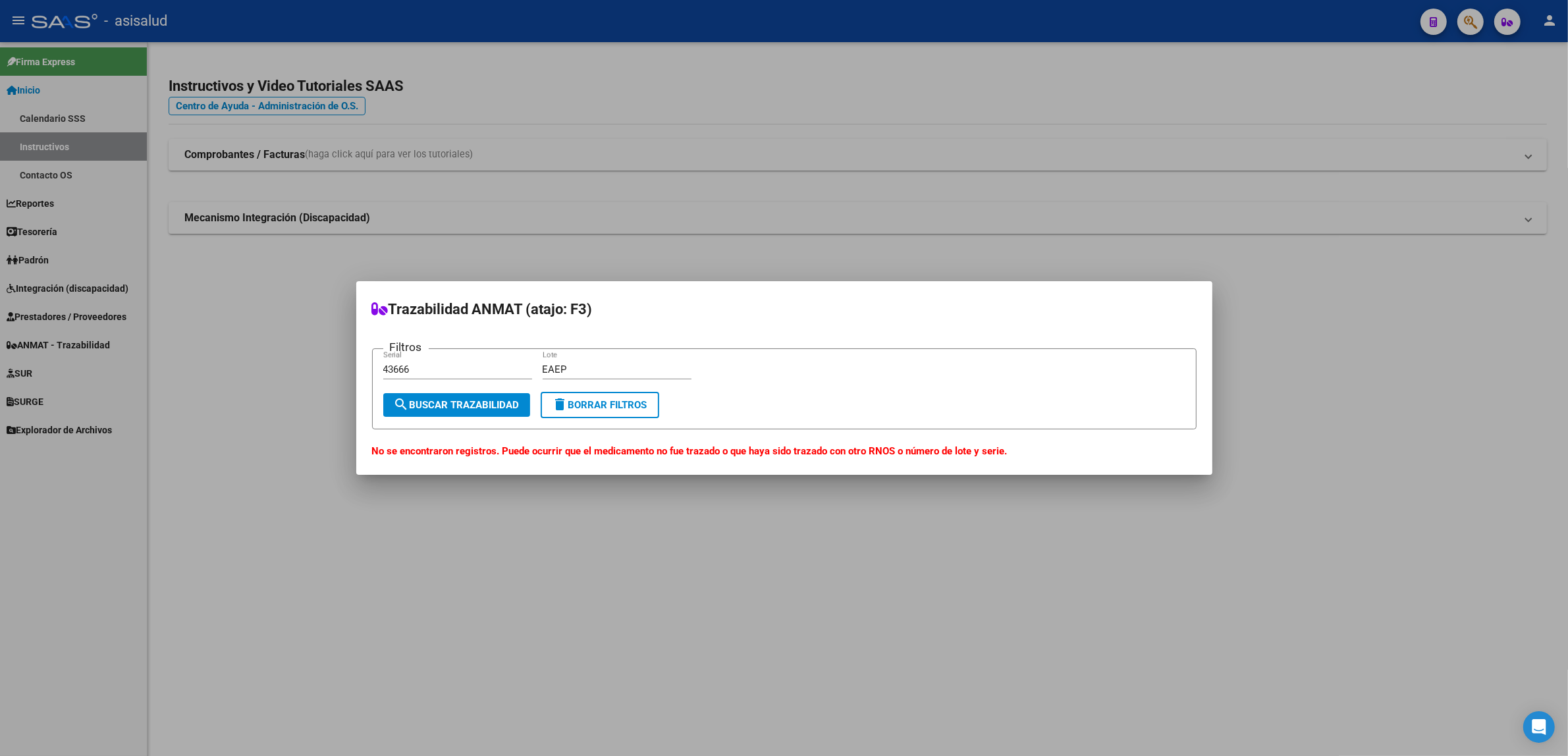
click at [610, 409] on span "delete Borrar Filtros" at bounding box center [600, 405] width 95 height 12
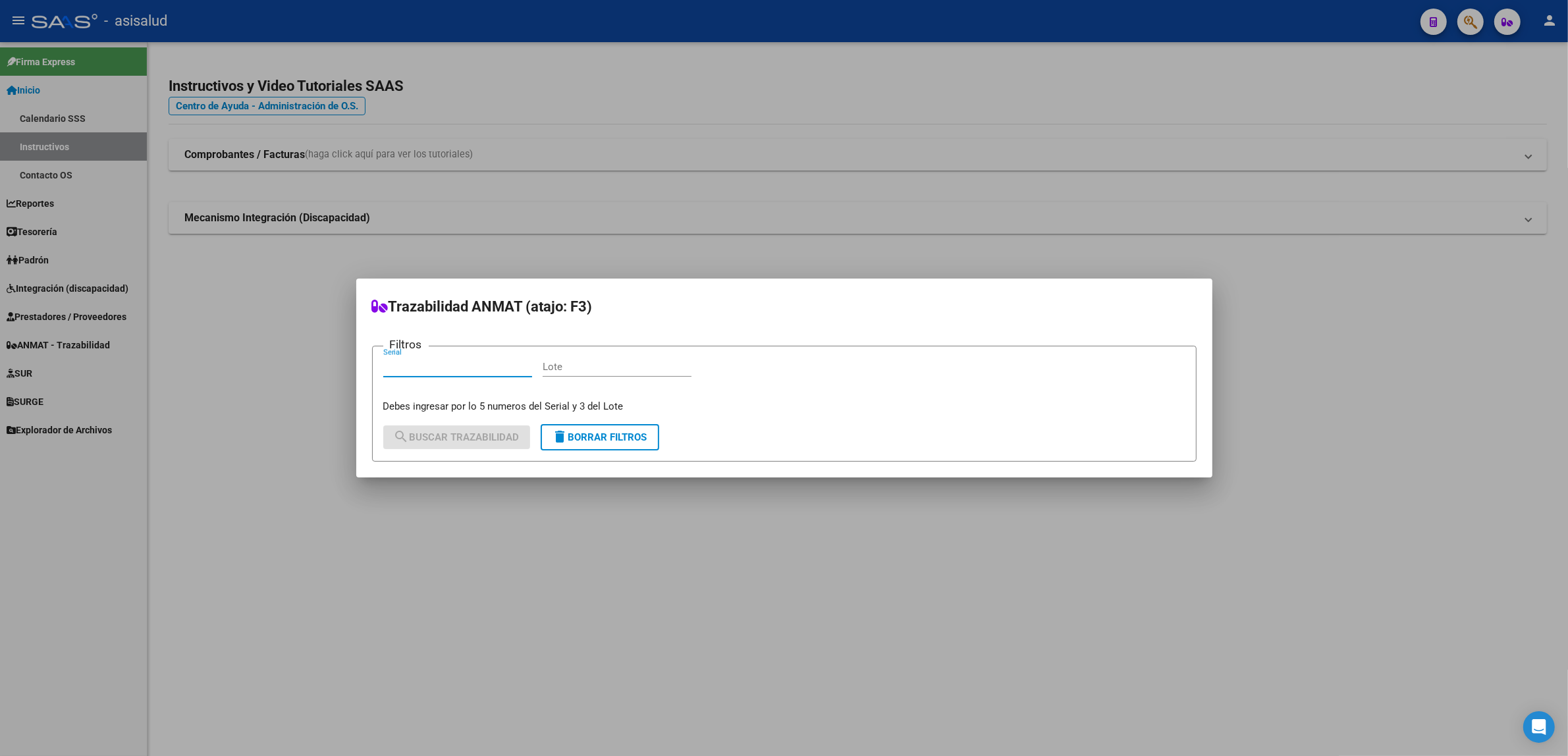
click at [462, 371] on input "Serial" at bounding box center [458, 367] width 149 height 12
type input "12278"
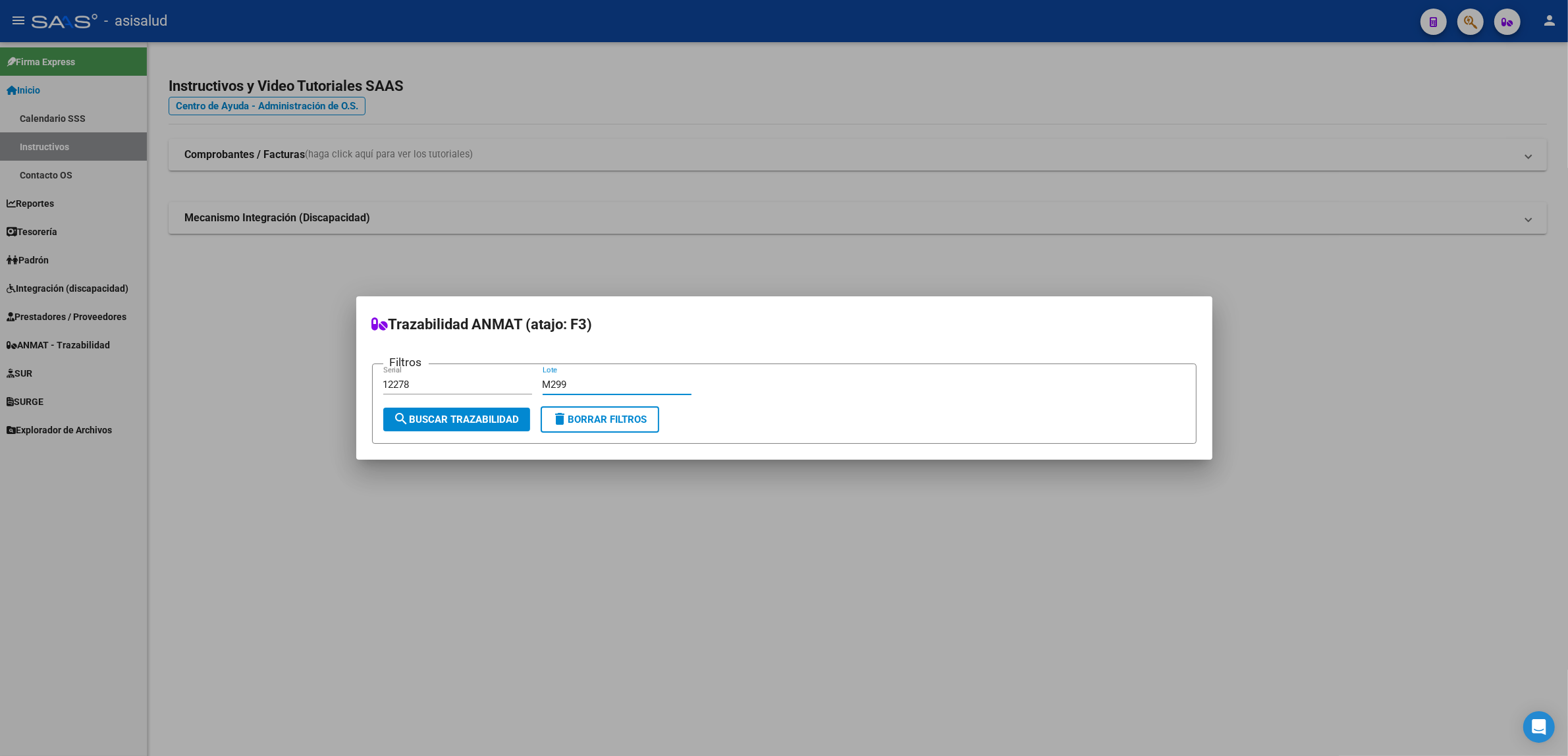
type input "M299"
click at [454, 426] on button "search Buscar Trazabilidad" at bounding box center [457, 420] width 147 height 24
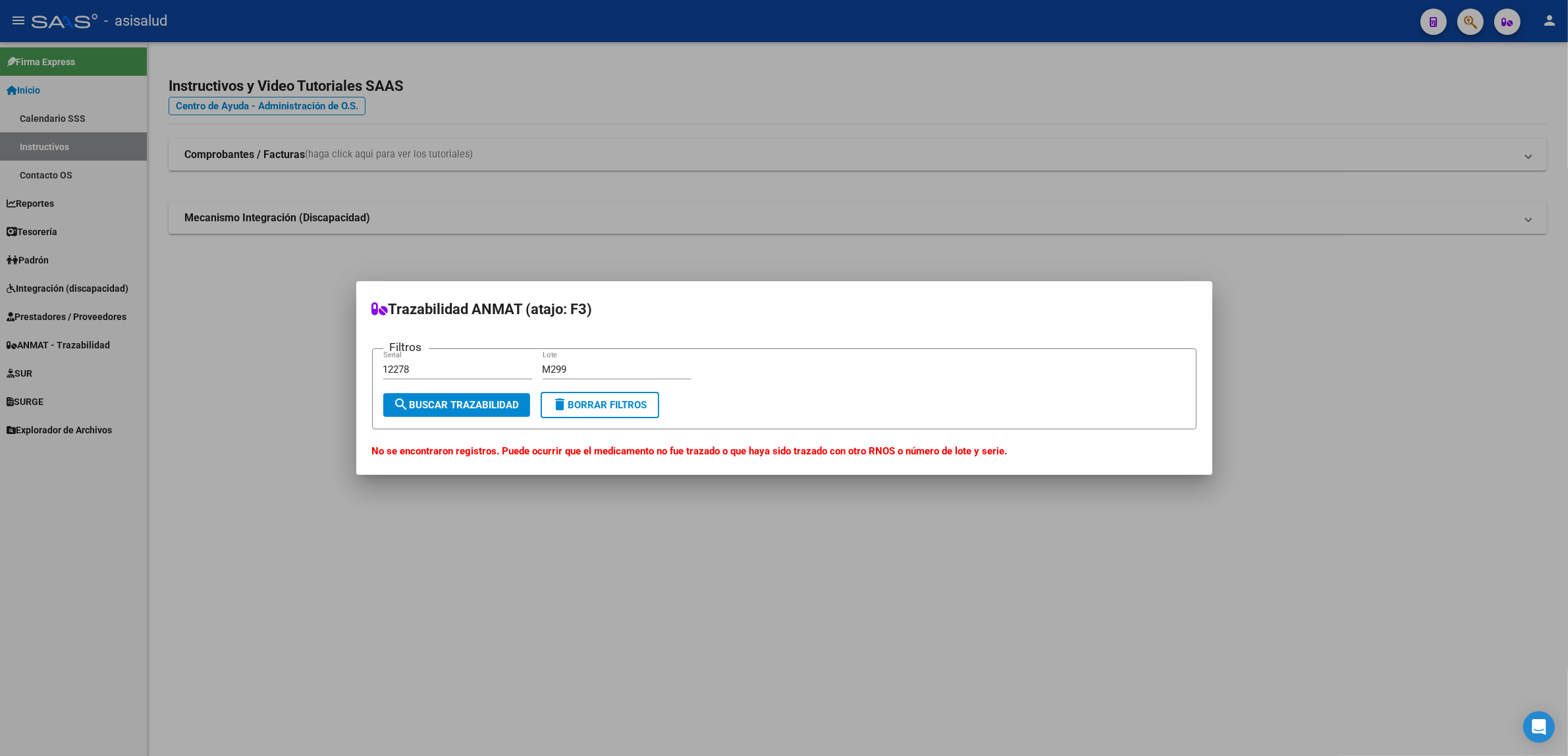
click at [630, 406] on span "delete Borrar Filtros" at bounding box center [600, 405] width 95 height 12
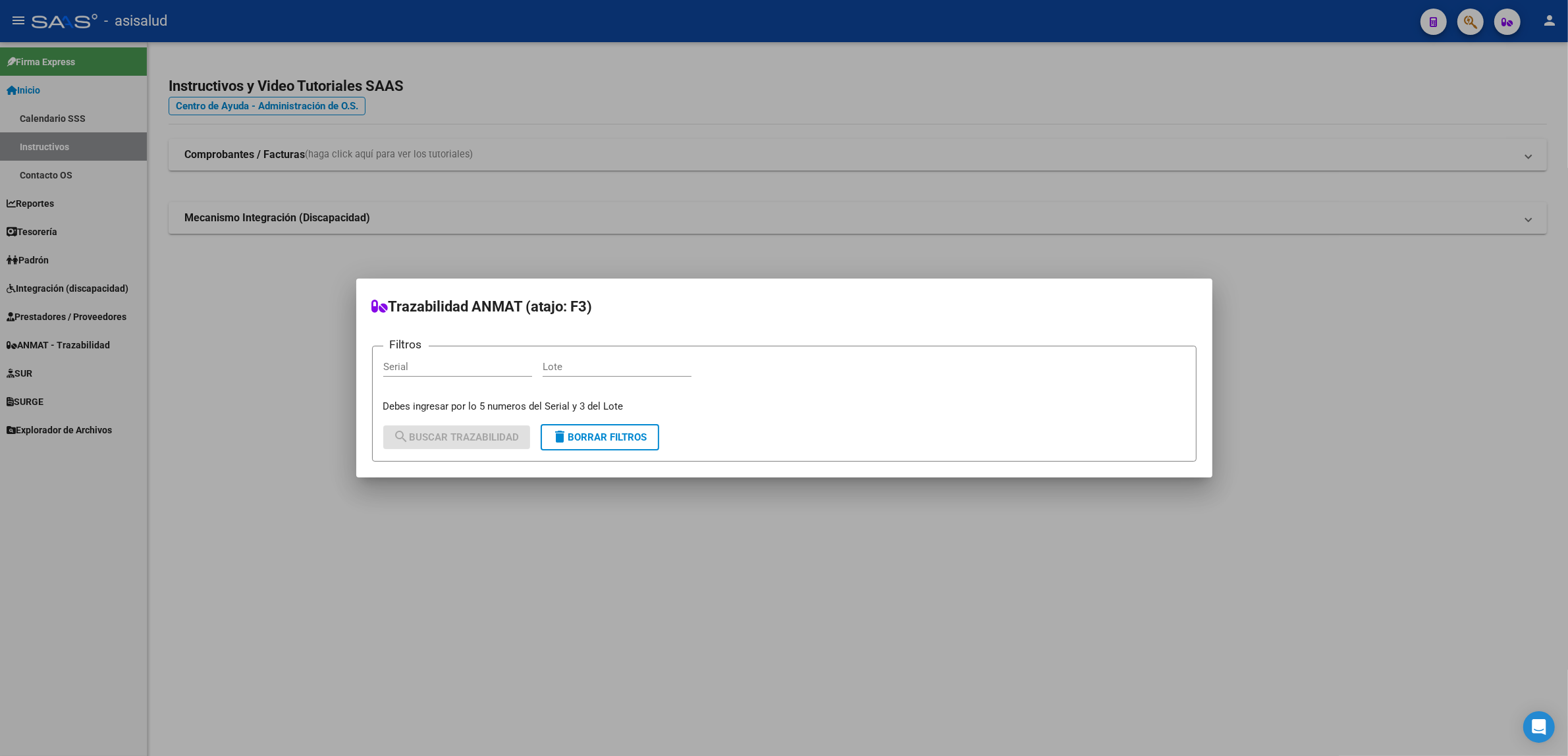
click at [462, 367] on input "Serial" at bounding box center [458, 367] width 149 height 12
type input "72364"
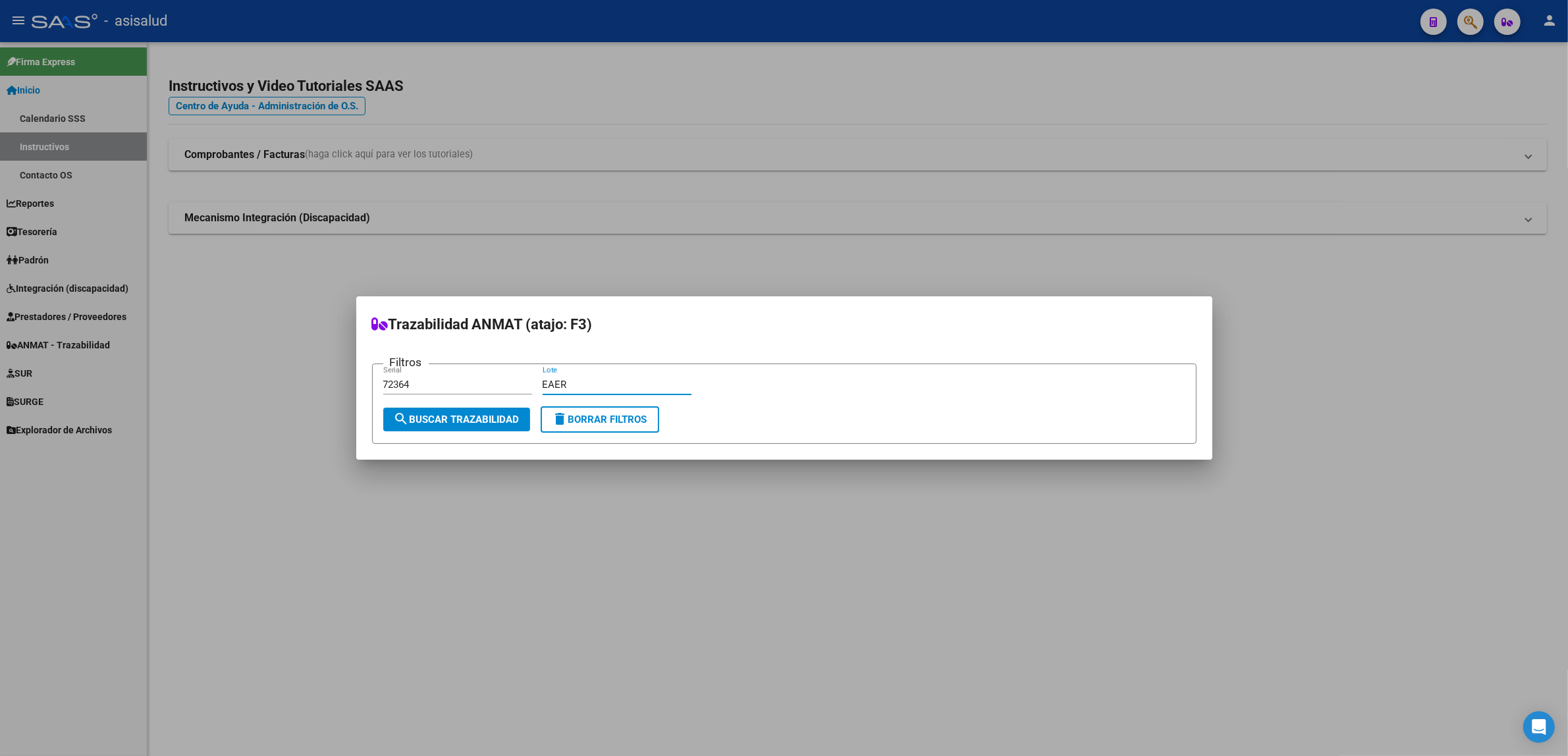
type input "EAER"
click at [452, 425] on span "search Buscar Trazabilidad" at bounding box center [457, 420] width 126 height 12
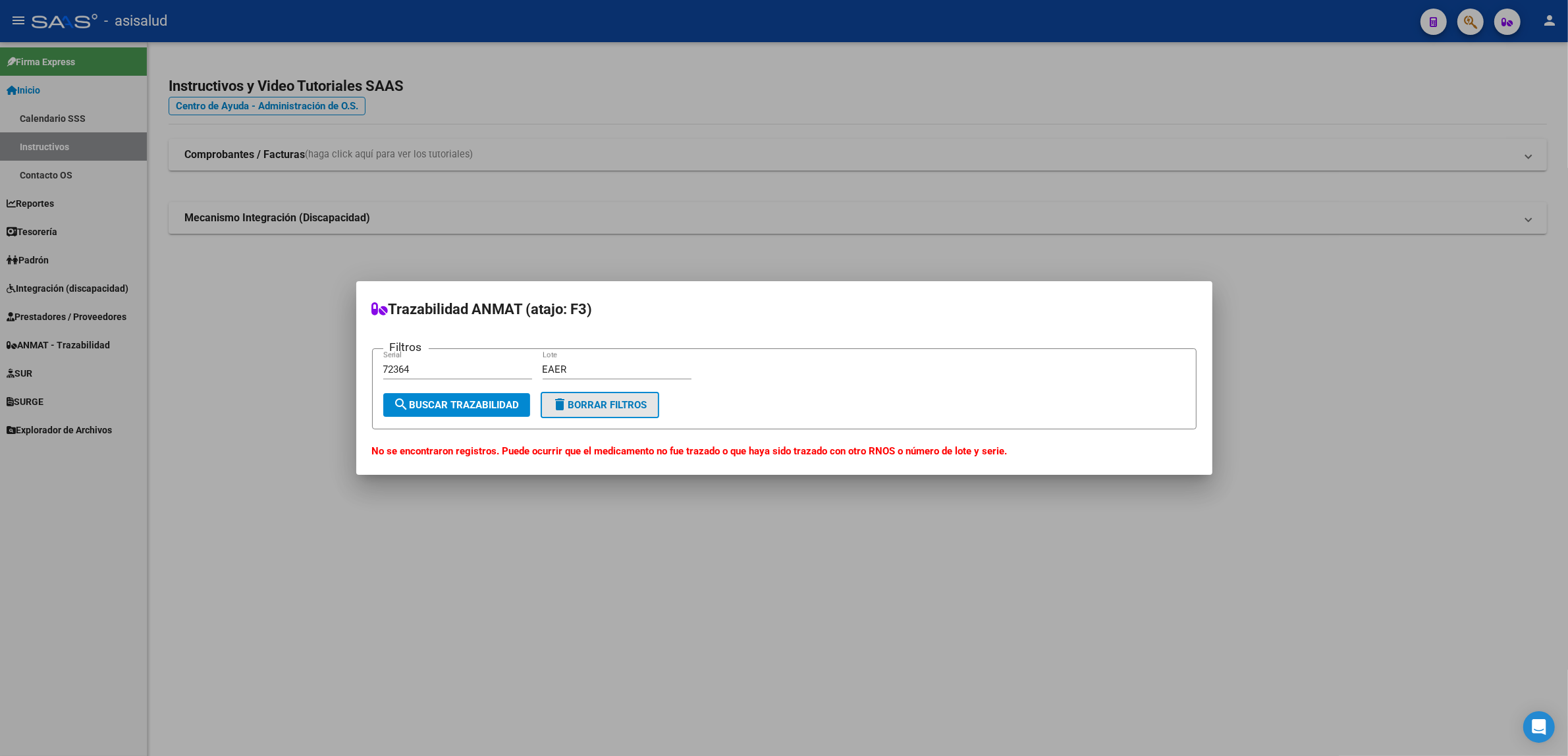
click at [558, 409] on mat-icon "delete" at bounding box center [561, 404] width 16 height 16
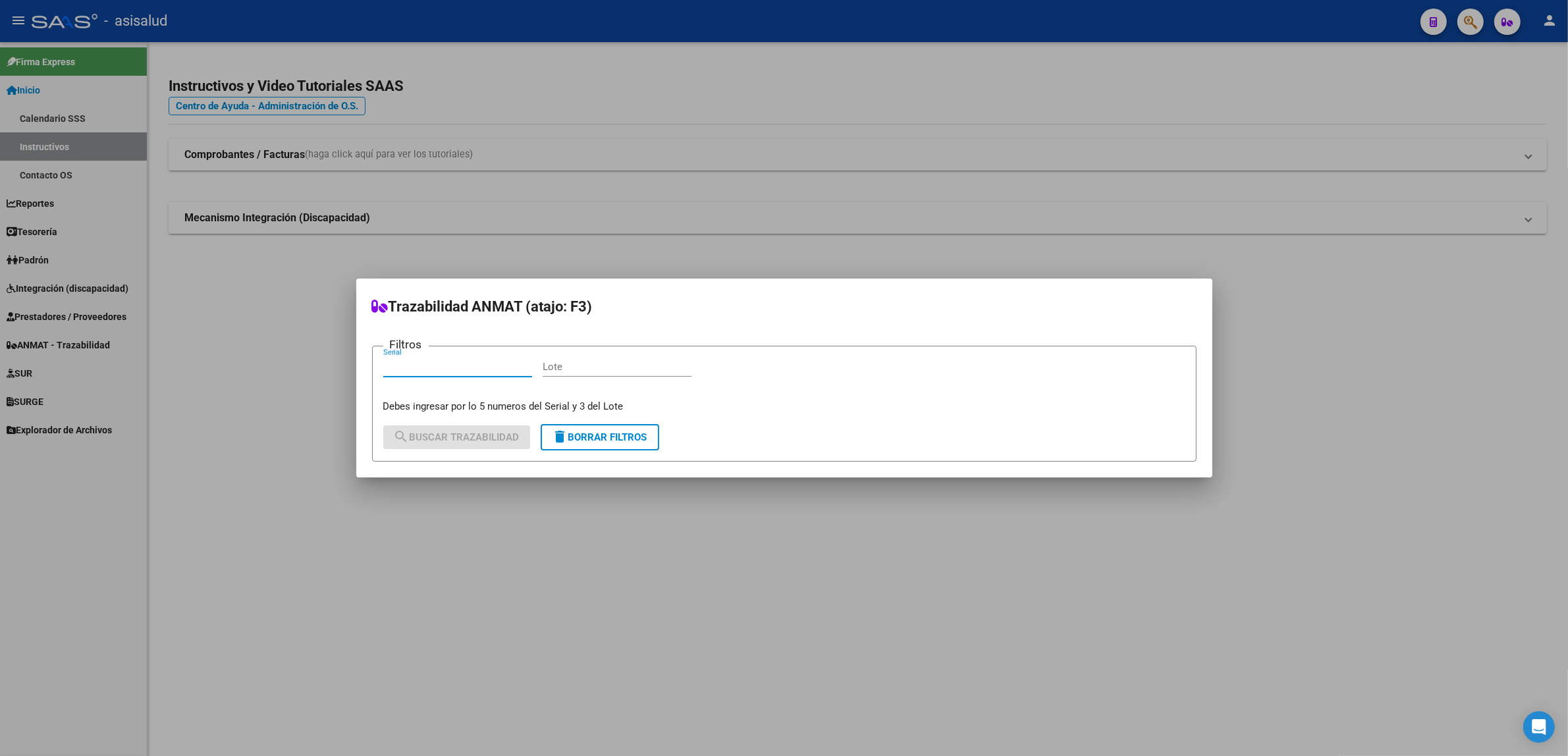
click at [508, 372] on input "Serial" at bounding box center [458, 367] width 149 height 12
type input "52319"
click at [567, 367] on input "Lote" at bounding box center [617, 367] width 149 height 12
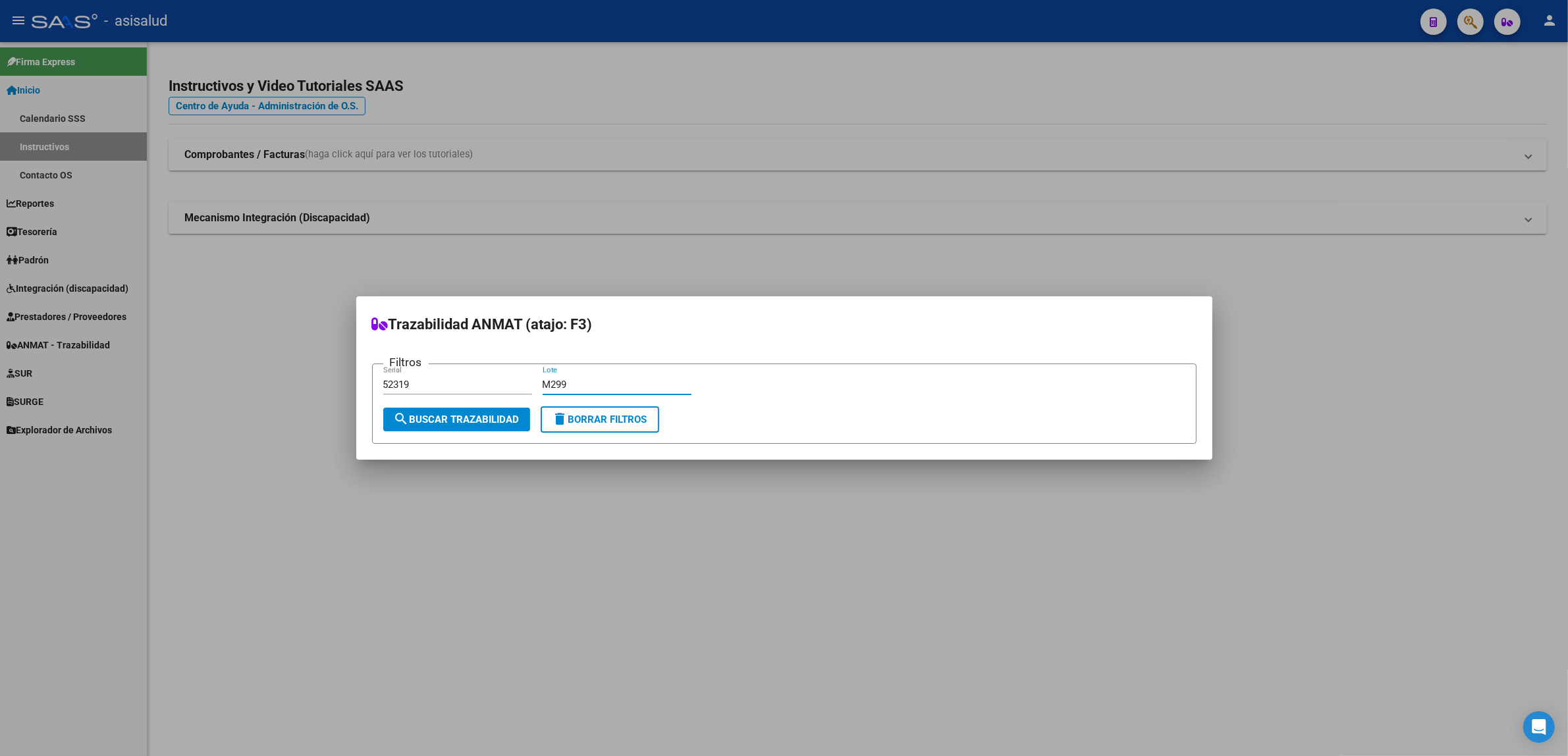
type input "M299"
click at [514, 425] on span "search Buscar Trazabilidad" at bounding box center [457, 420] width 126 height 12
